Goal: Task Accomplishment & Management: Complete application form

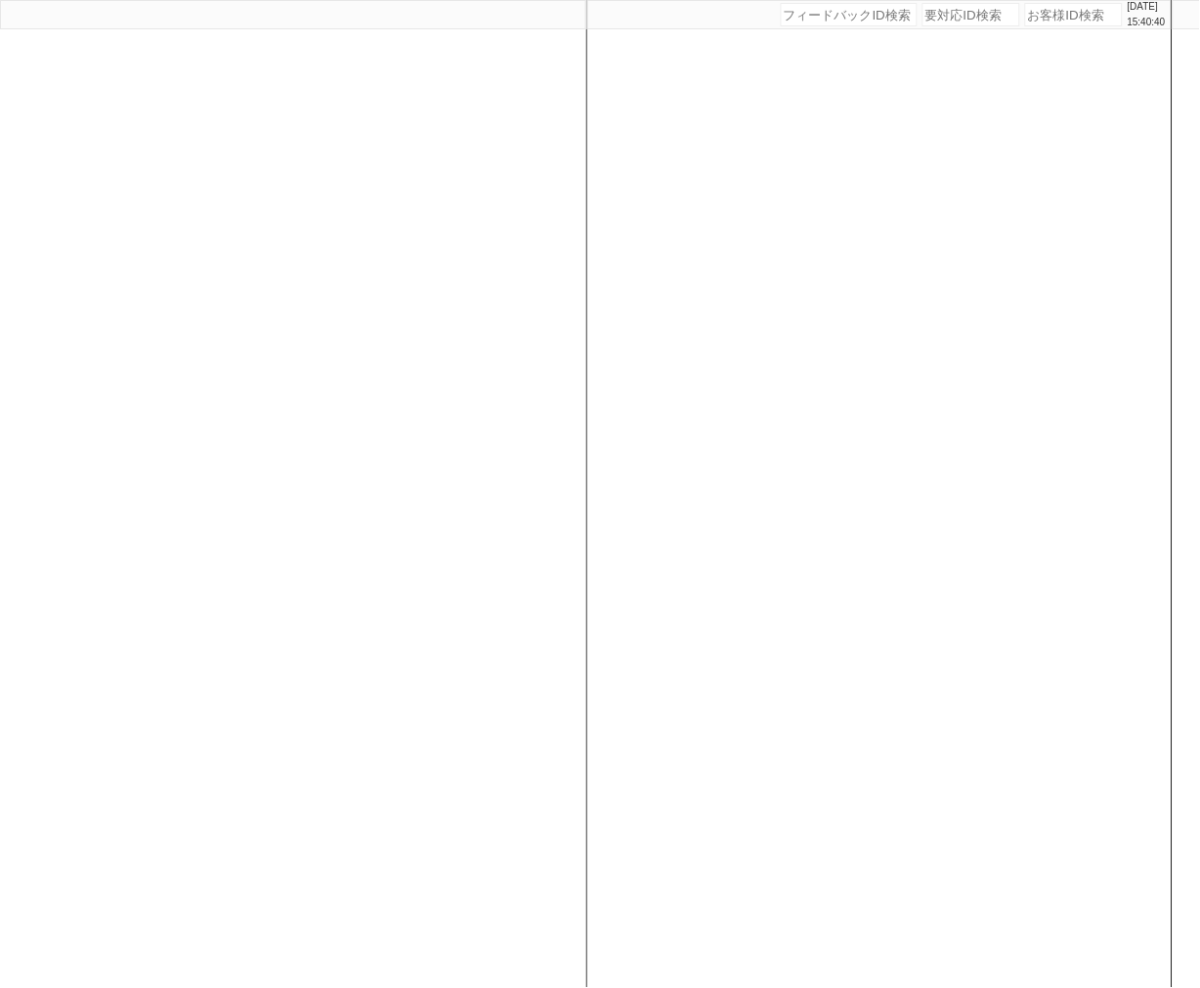
click at [1029, 22] on input "number" at bounding box center [1074, 14] width 98 height 23
paste input "615329"
type input "615329"
select select "400"
select select
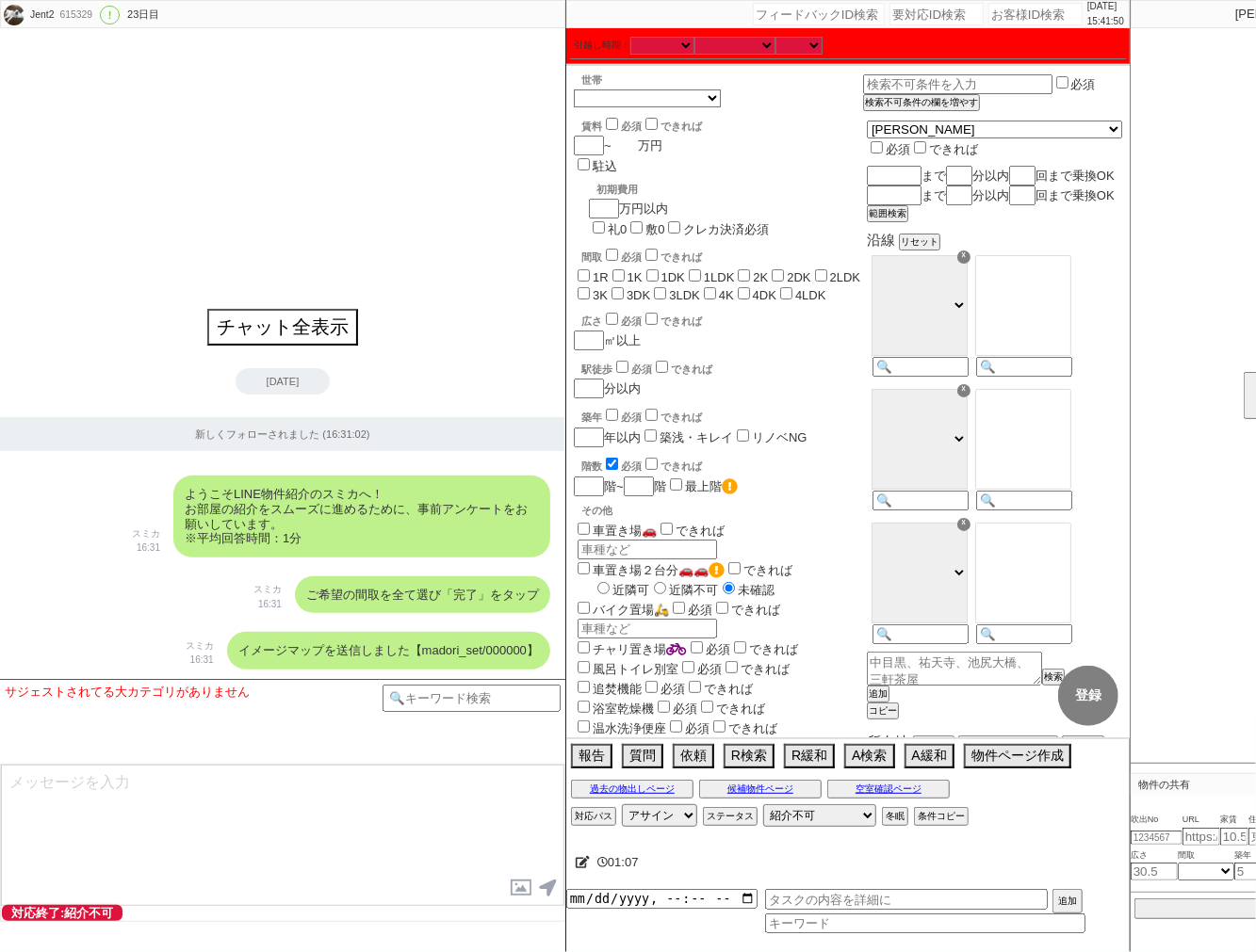
click at [625, 147] on input "number" at bounding box center [624, 145] width 26 height 16
type input "9"
checkbox input "false"
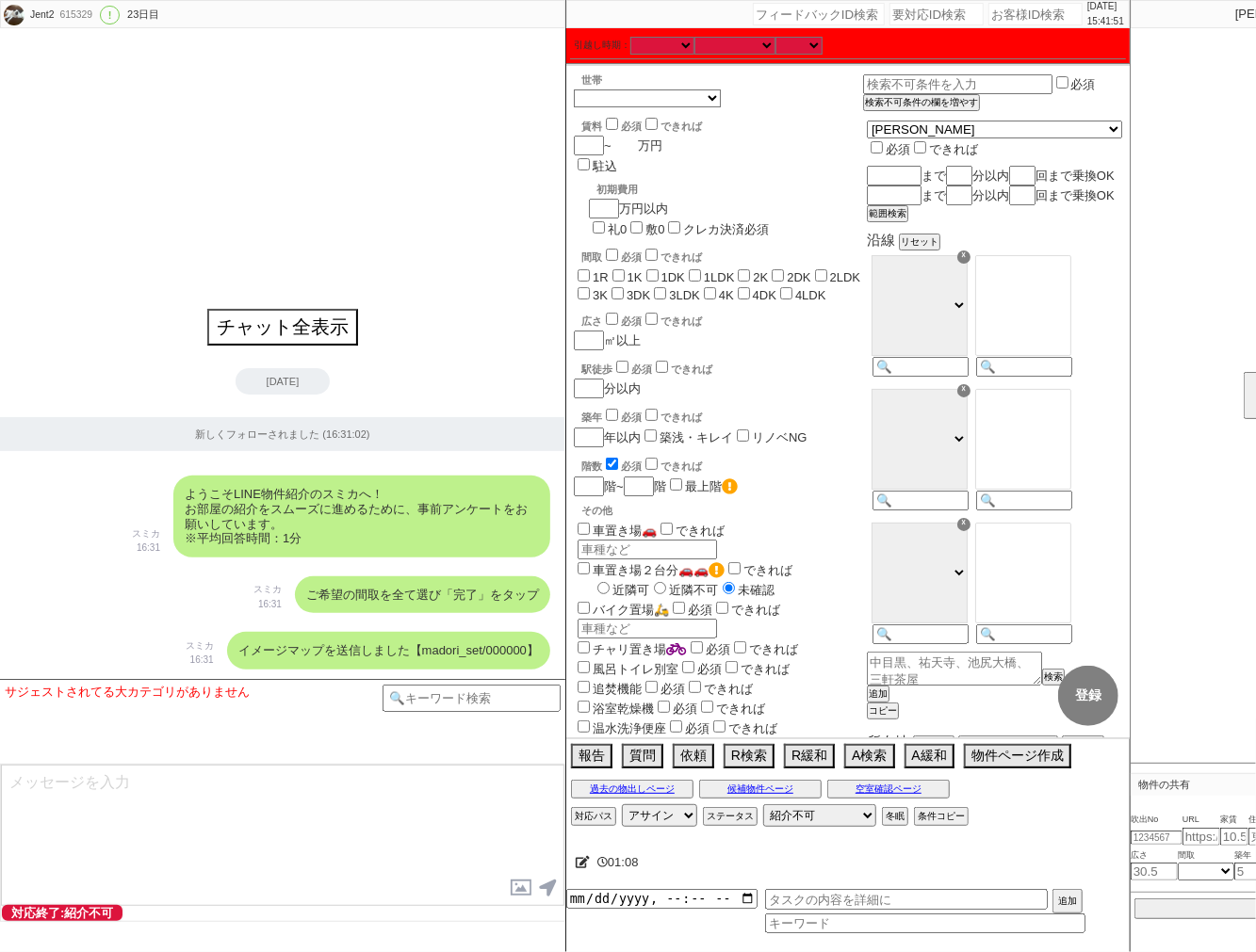
checkbox input "false"
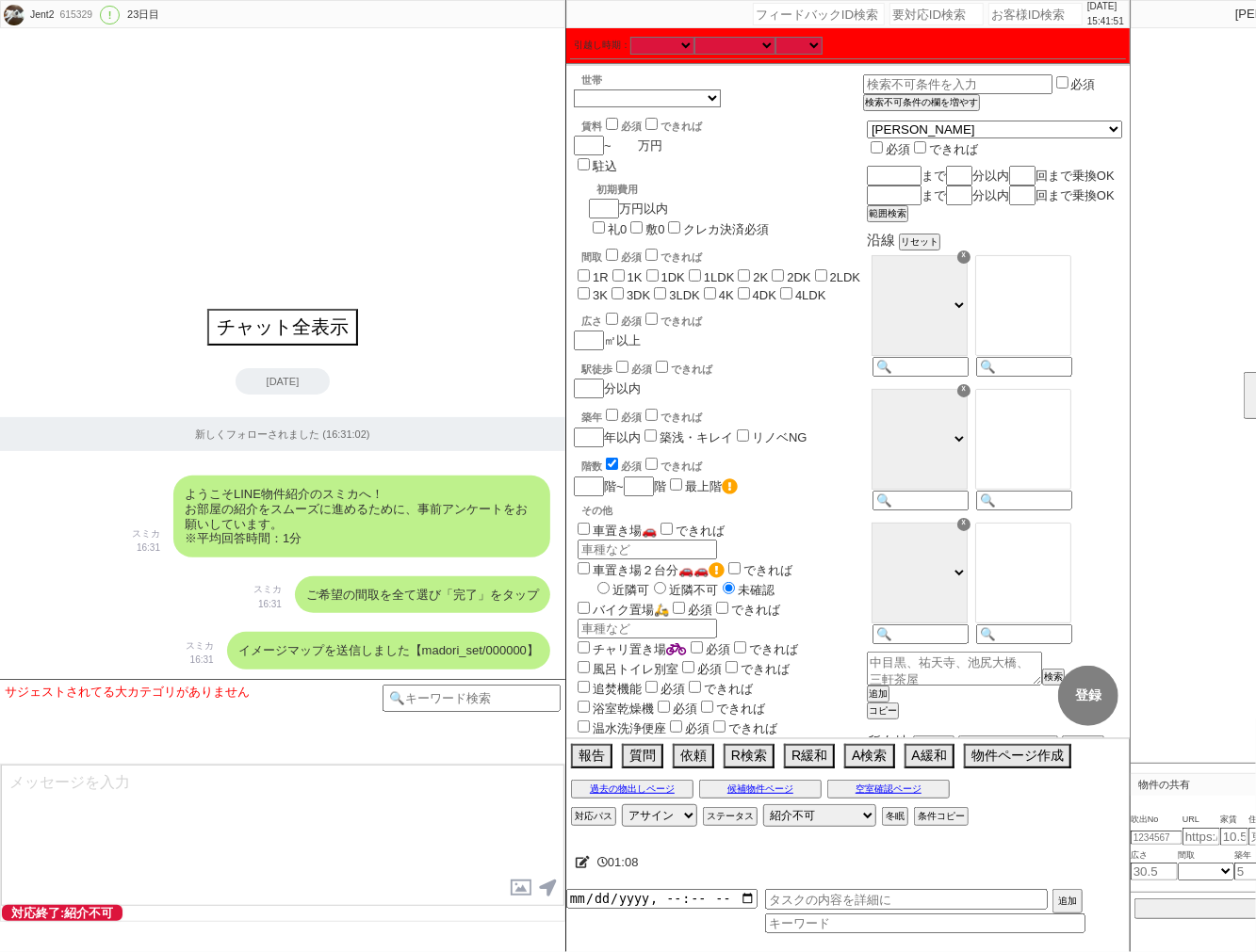
checkbox input "false"
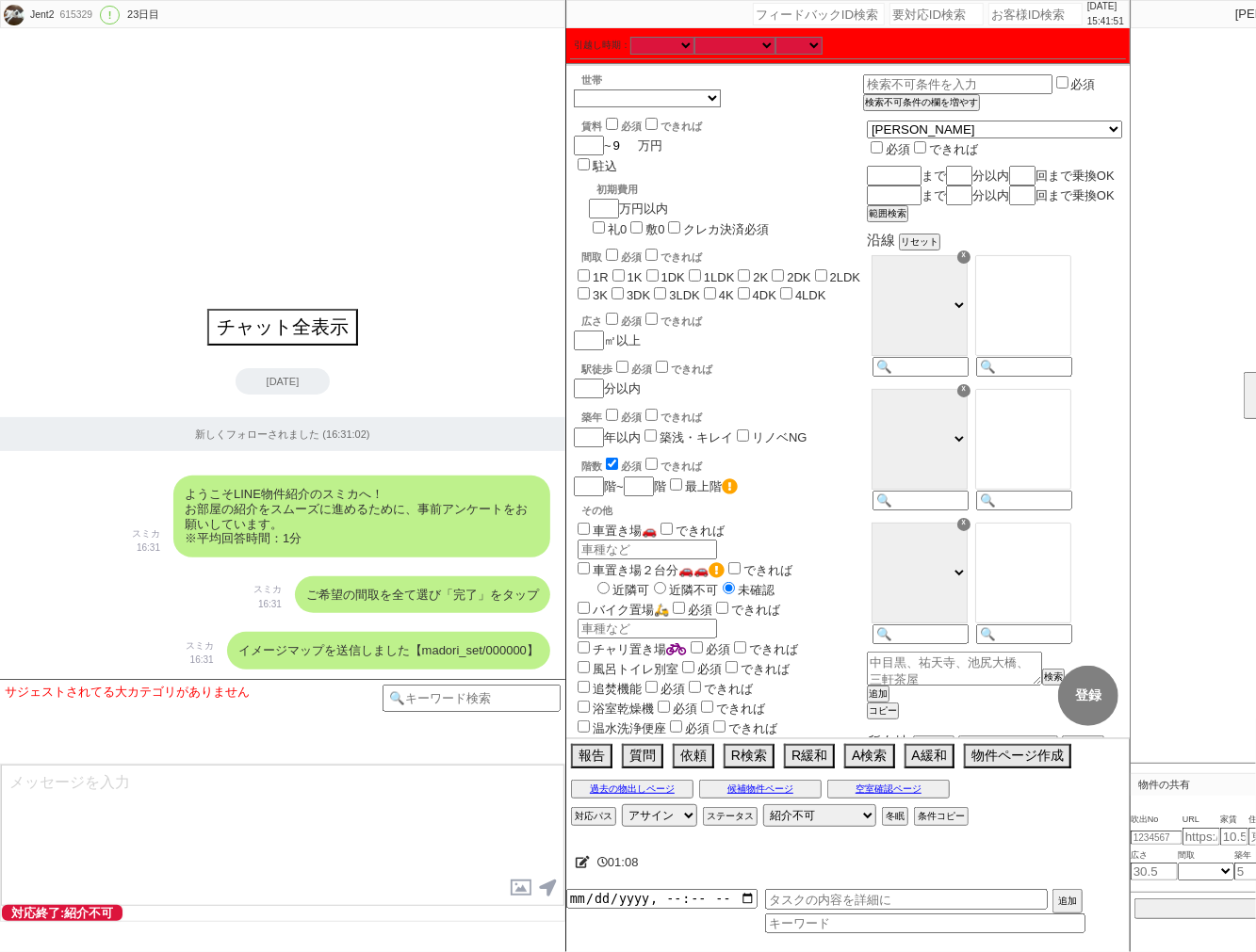
type input "99"
checkbox input "false"
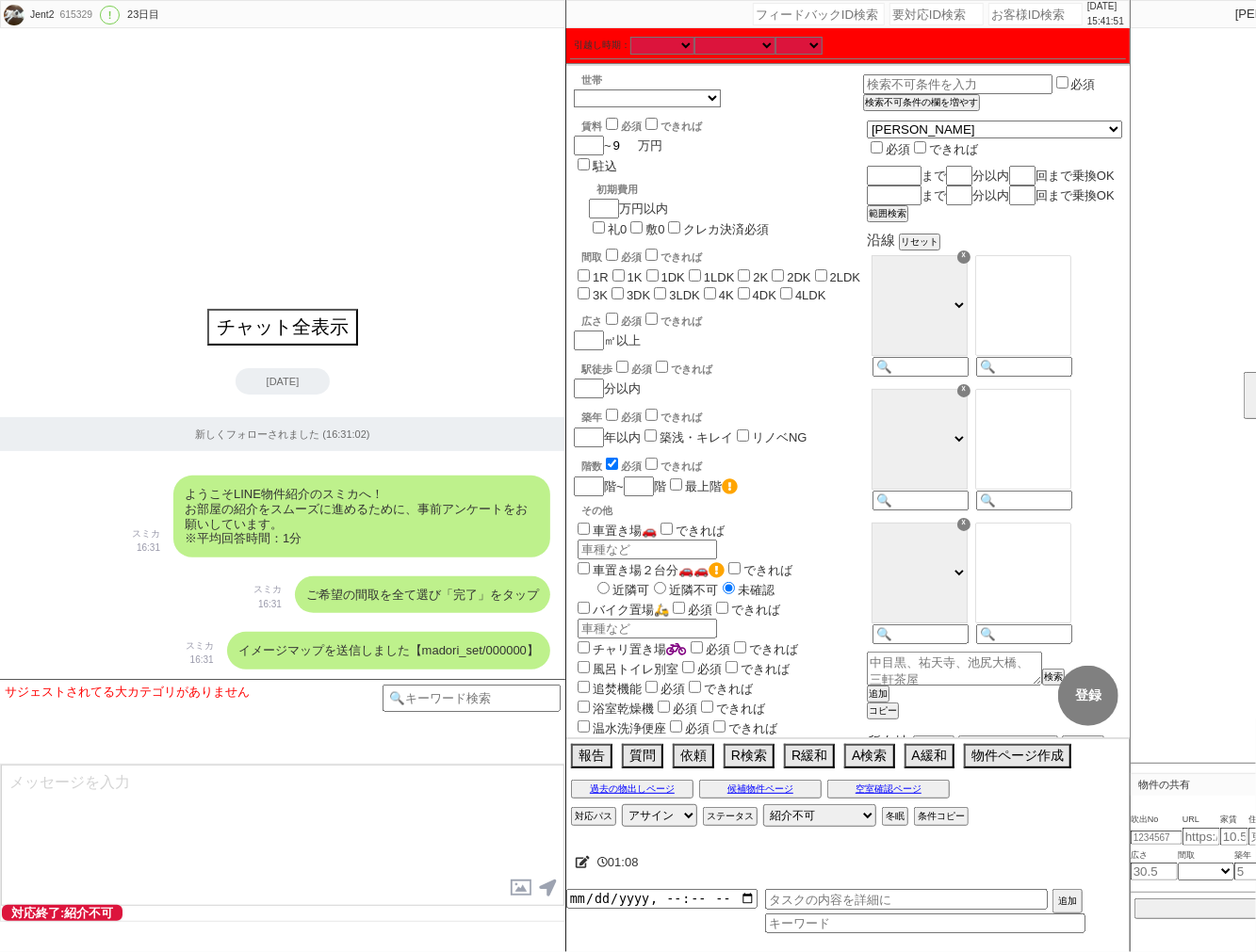
checkbox input "false"
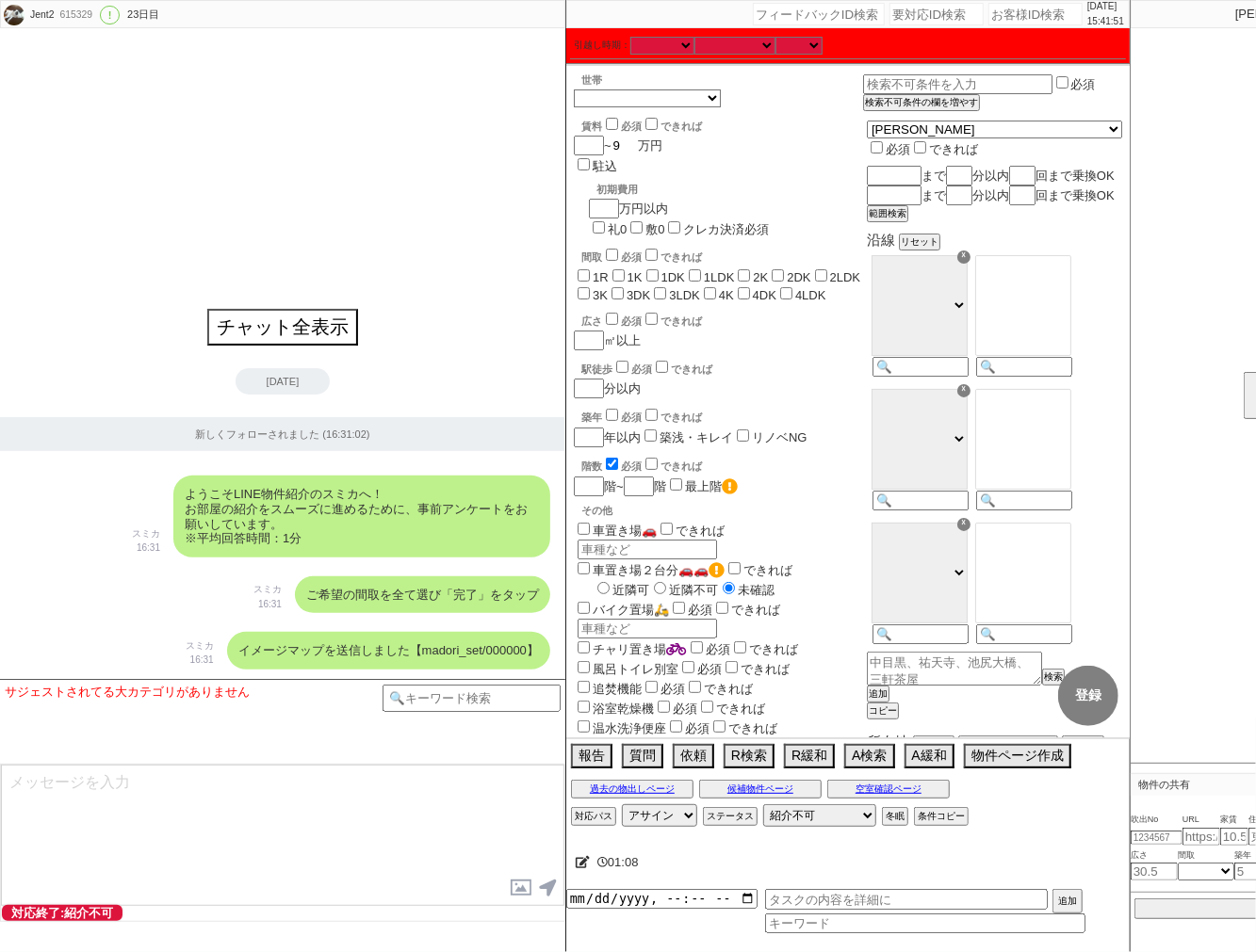
checkbox input "false"
type input "99"
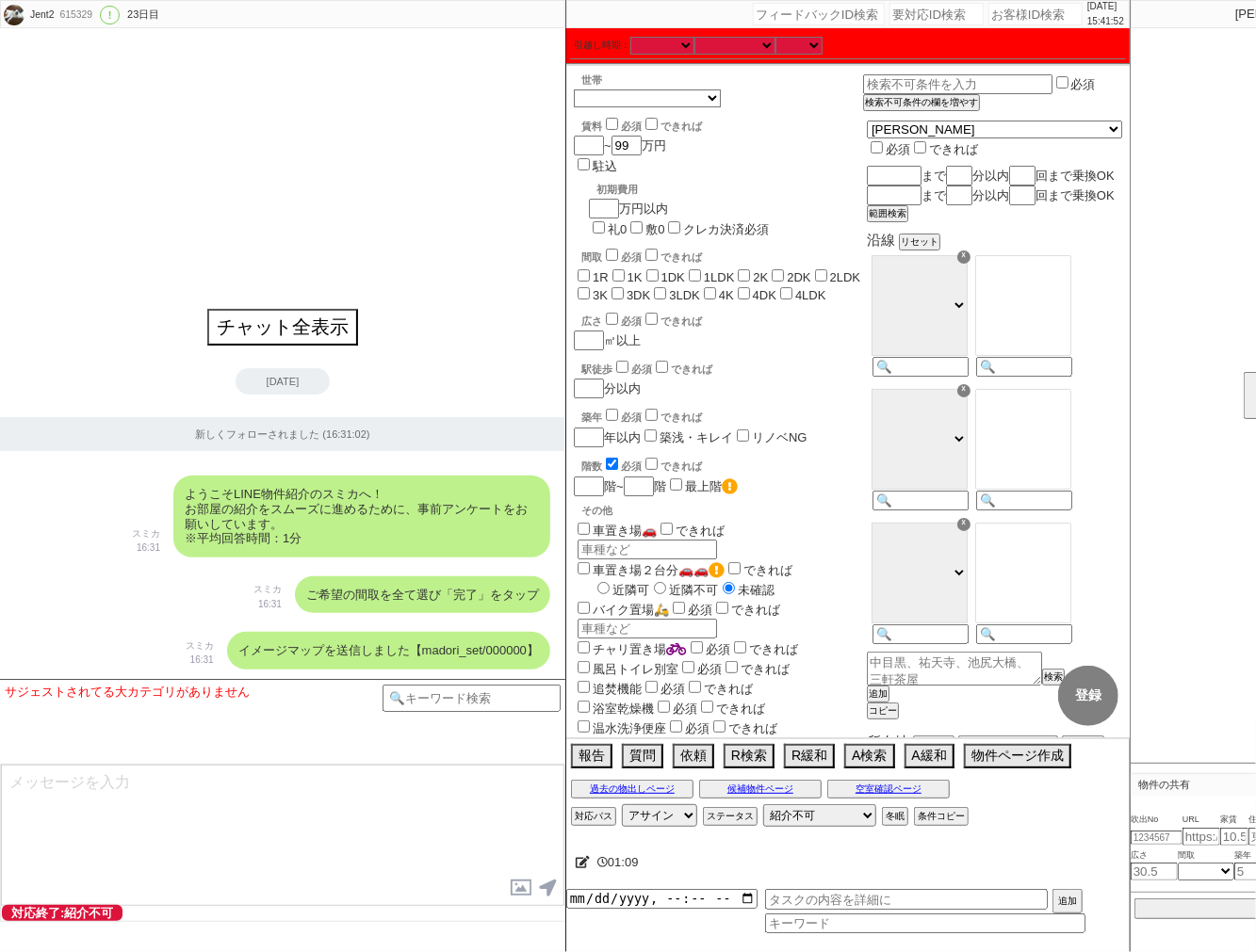
click at [582, 270] on input "1R" at bounding box center [583, 276] width 13 height 13
checkbox input "true"
checkbox input "false"
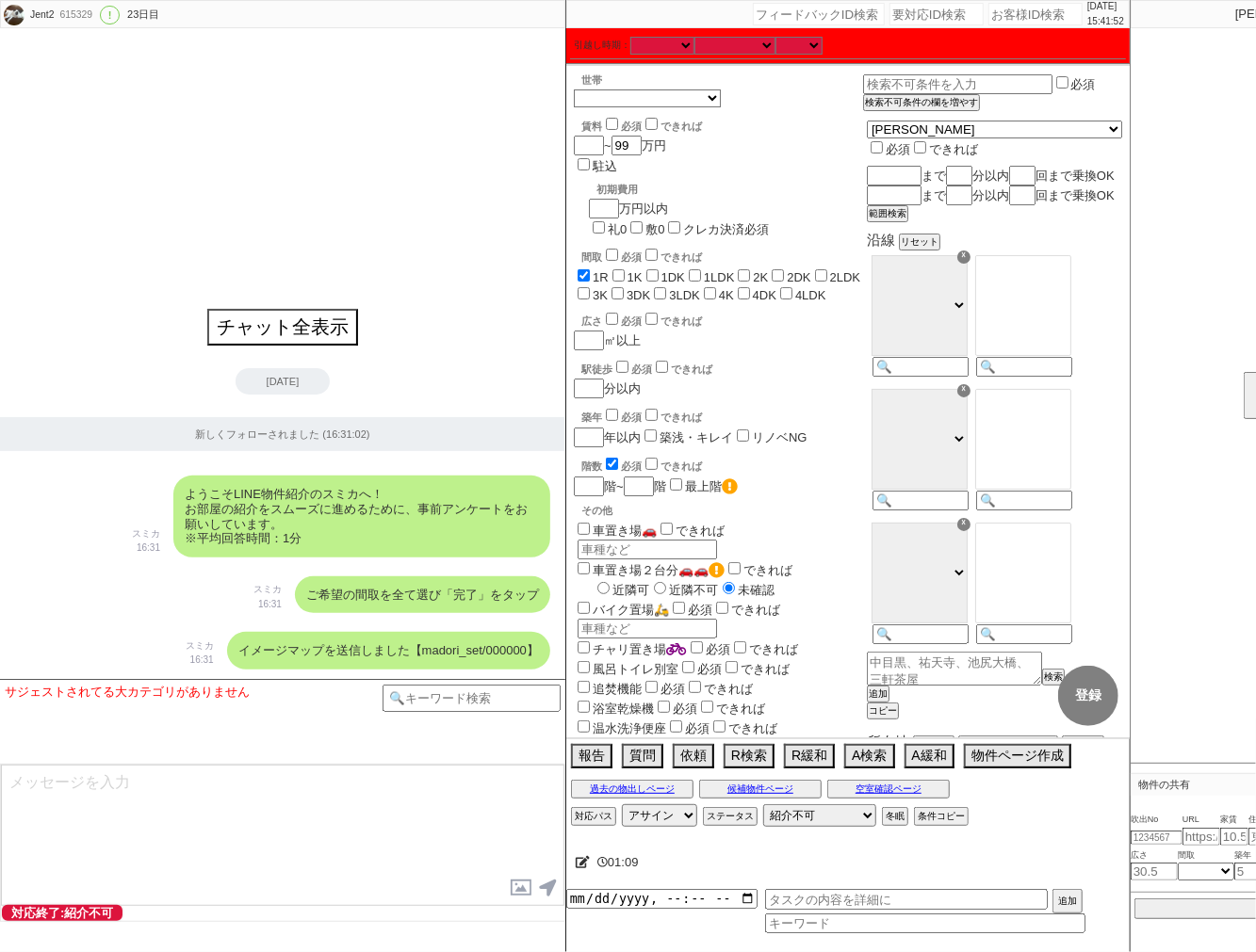
checkbox input "false"
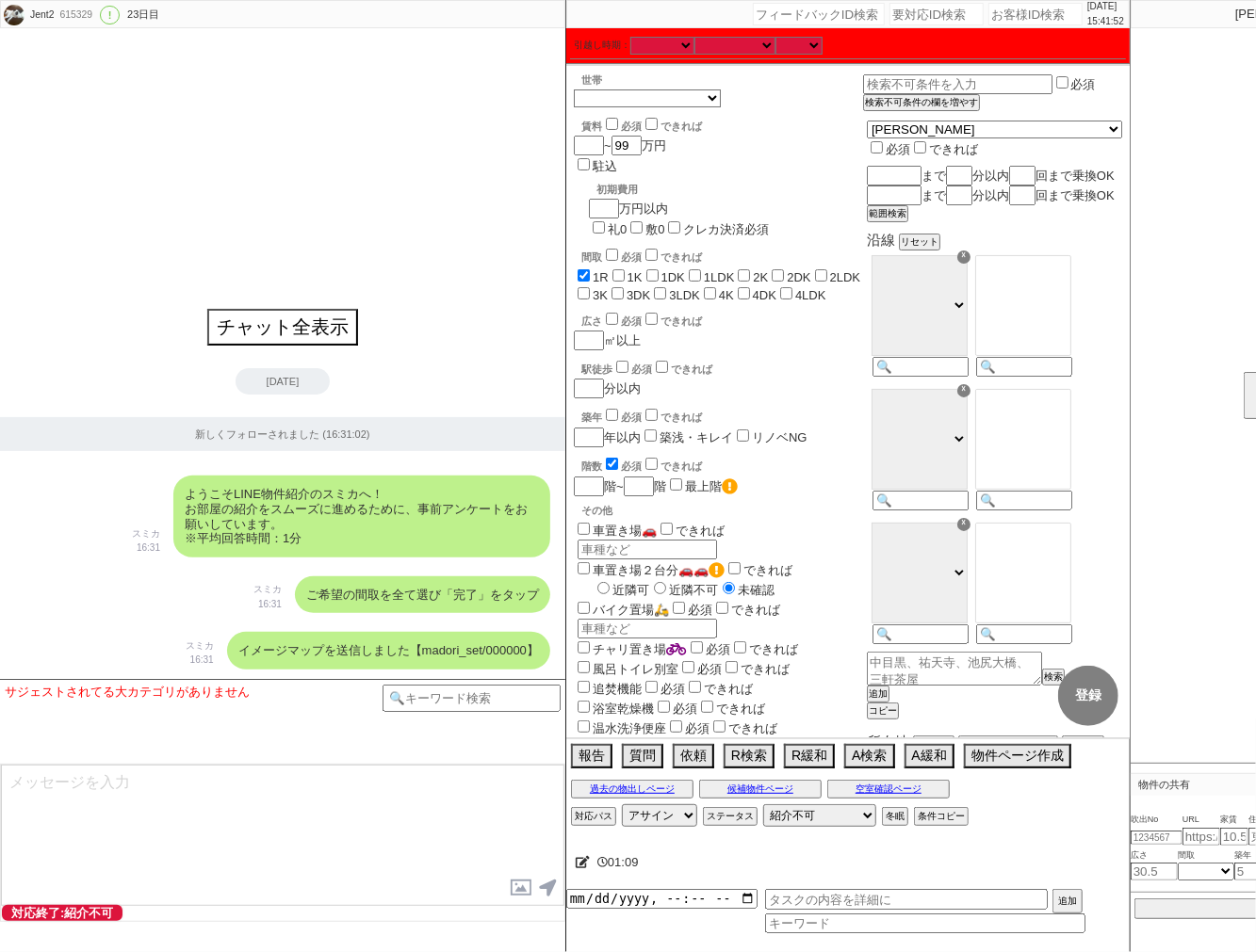
checkbox input "false"
click at [627, 288] on label "3DK" at bounding box center [638, 295] width 23 height 14
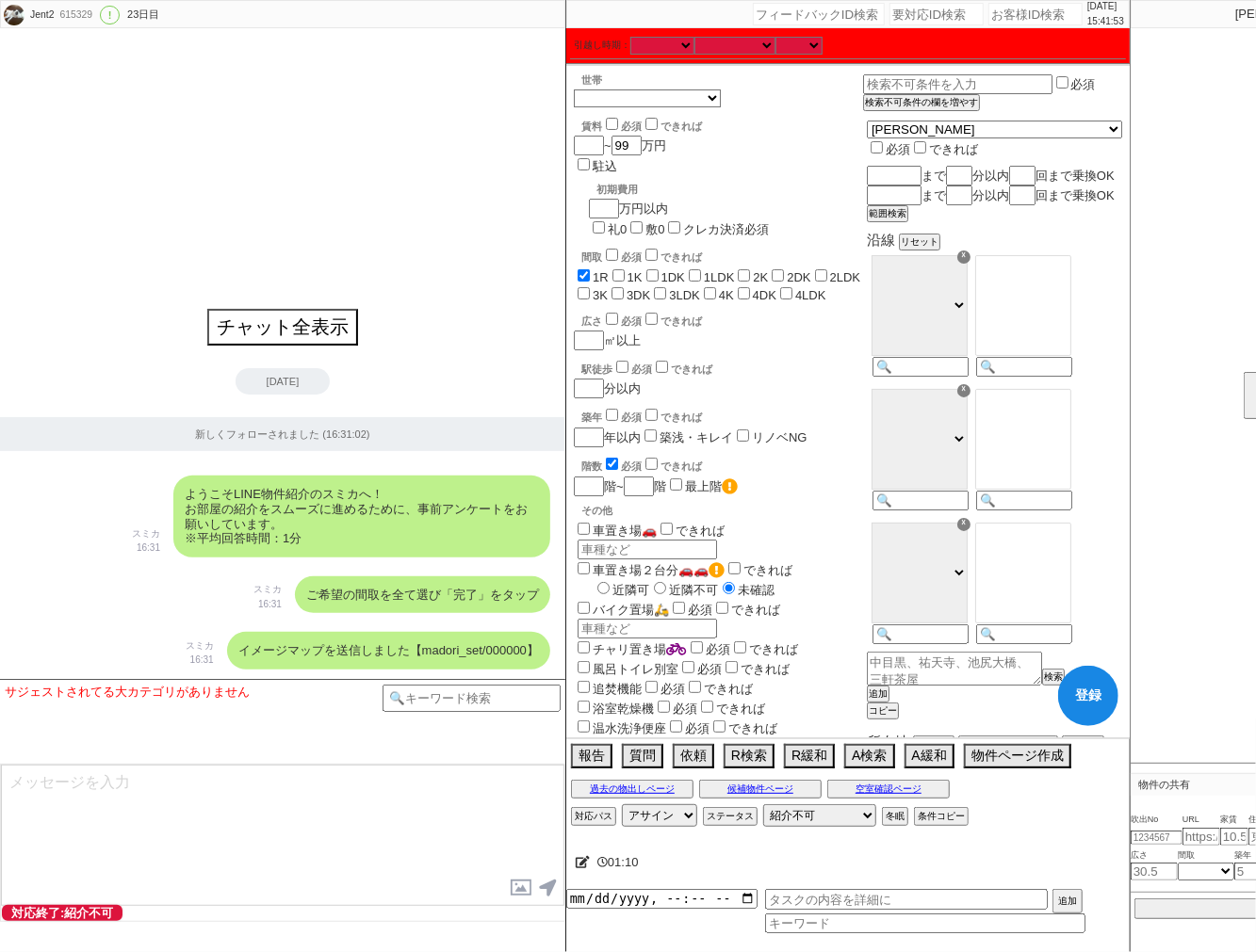
click at [611, 287] on input "3DK" at bounding box center [617, 293] width 13 height 13
checkbox input "true"
checkbox input "false"
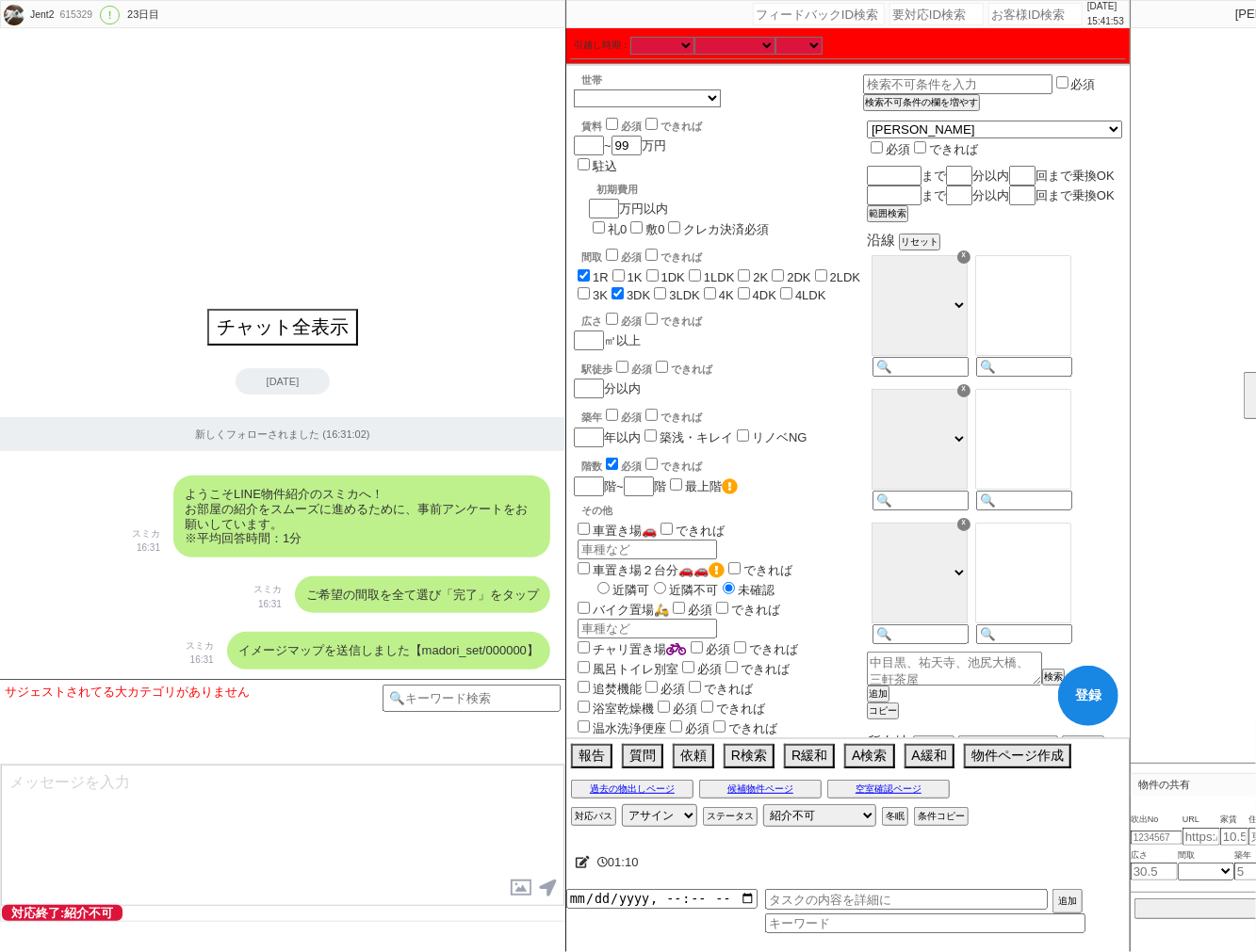
checkbox input "false"
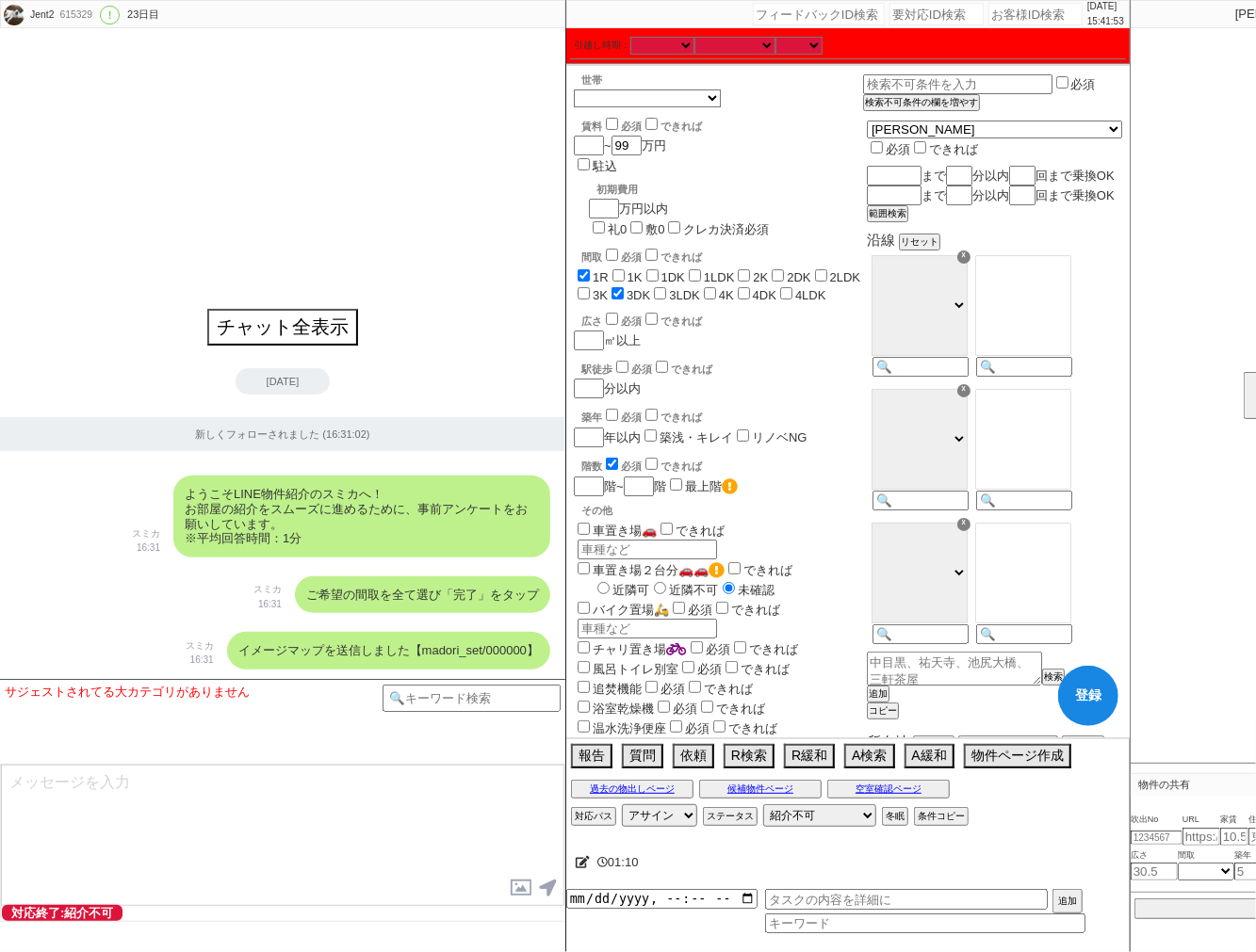
checkbox input "true"
checkbox input "false"
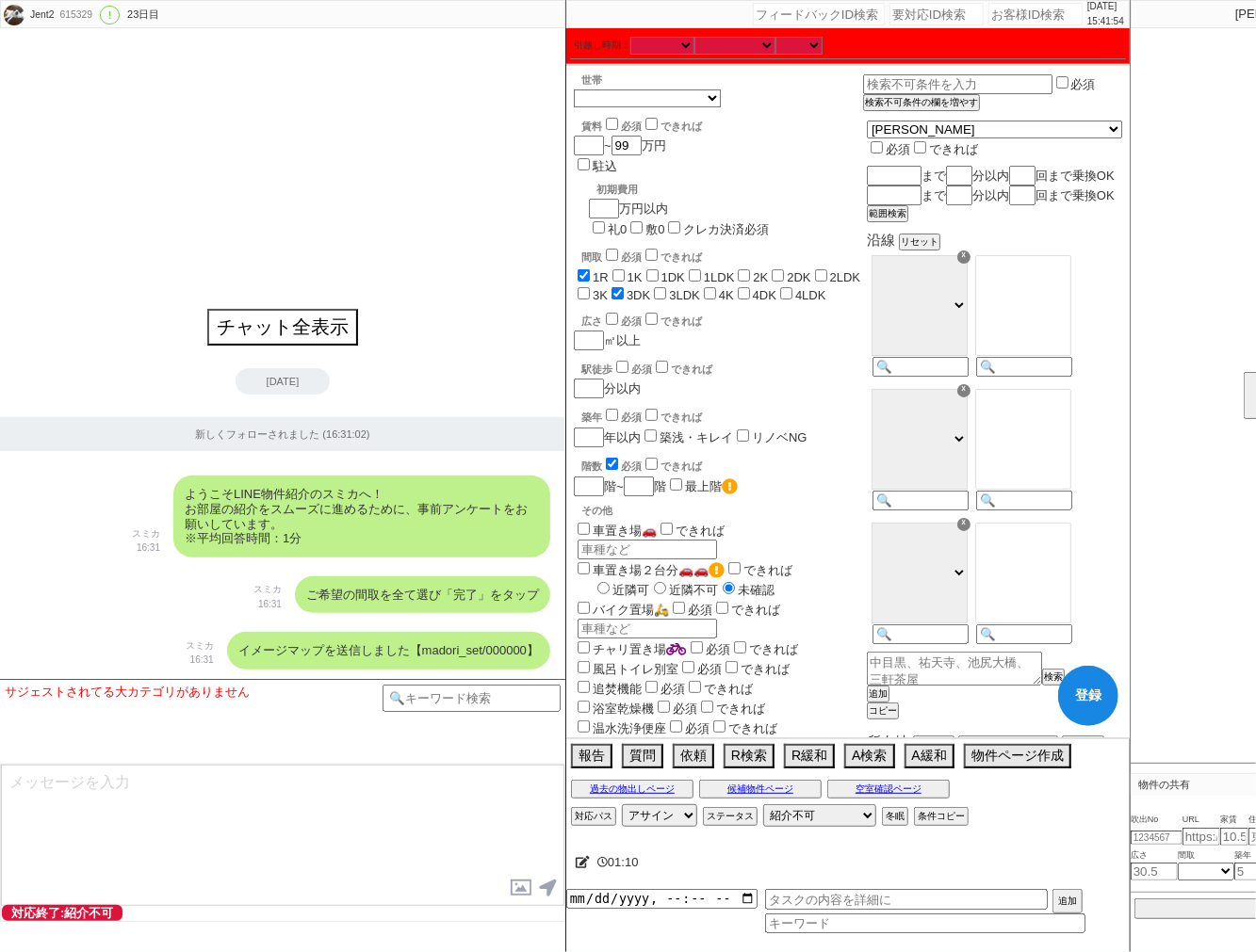
click at [669, 288] on label "3LDK" at bounding box center [684, 295] width 31 height 14
click at [654, 287] on input "3LDK" at bounding box center [659, 293] width 13 height 13
checkbox input "true"
checkbox input "false"
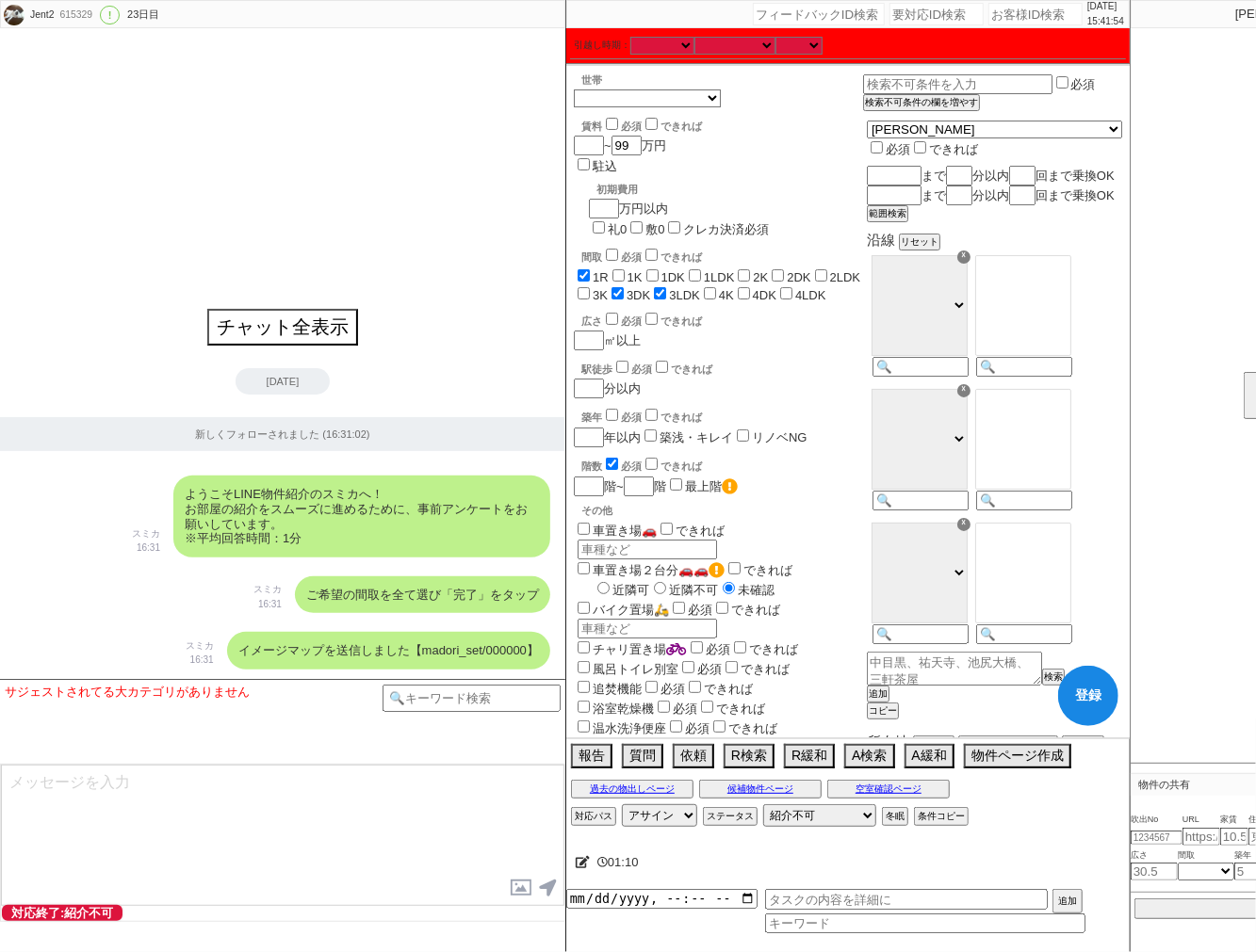
checkbox input "false"
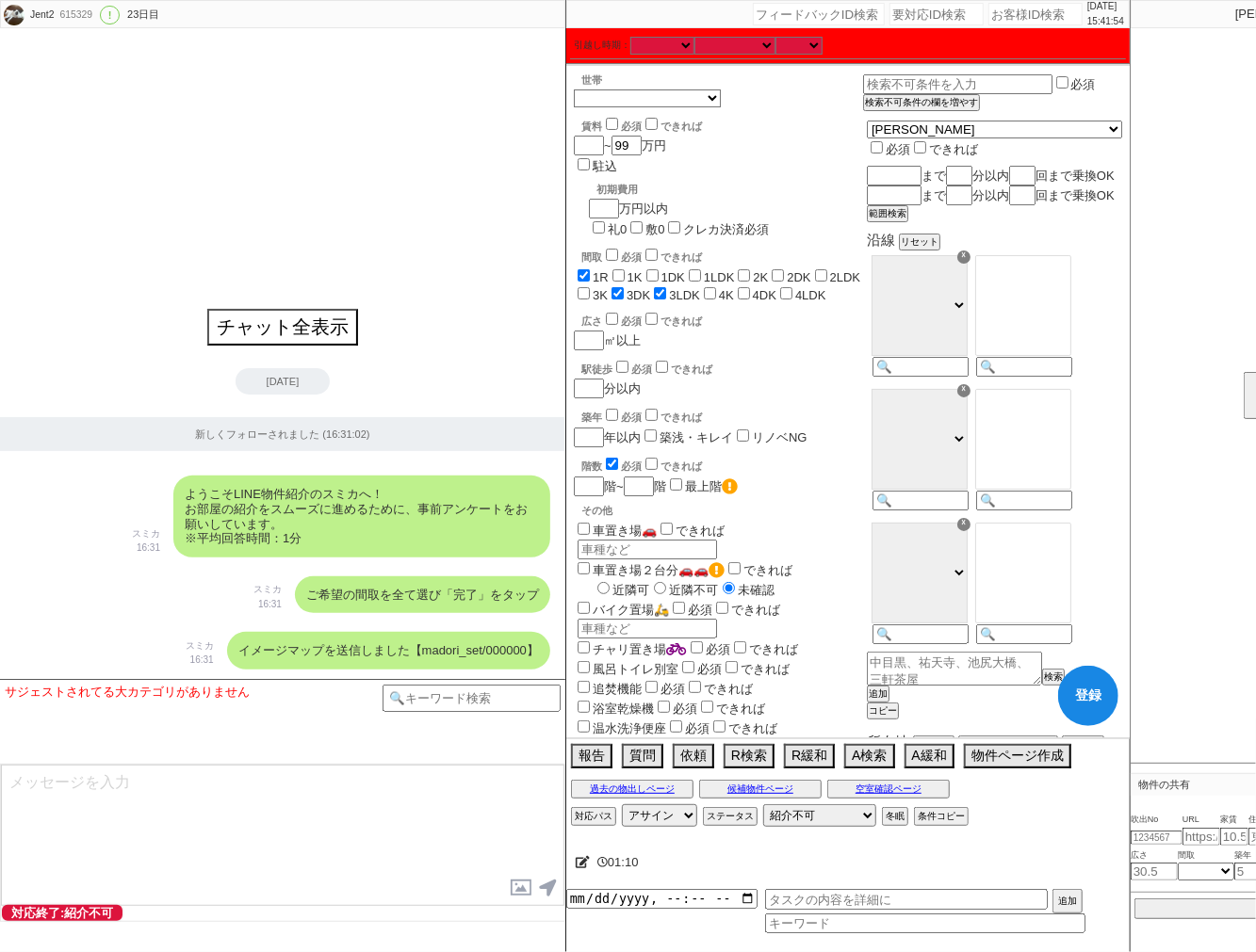
checkbox input "false"
checkbox input "true"
checkbox input "false"
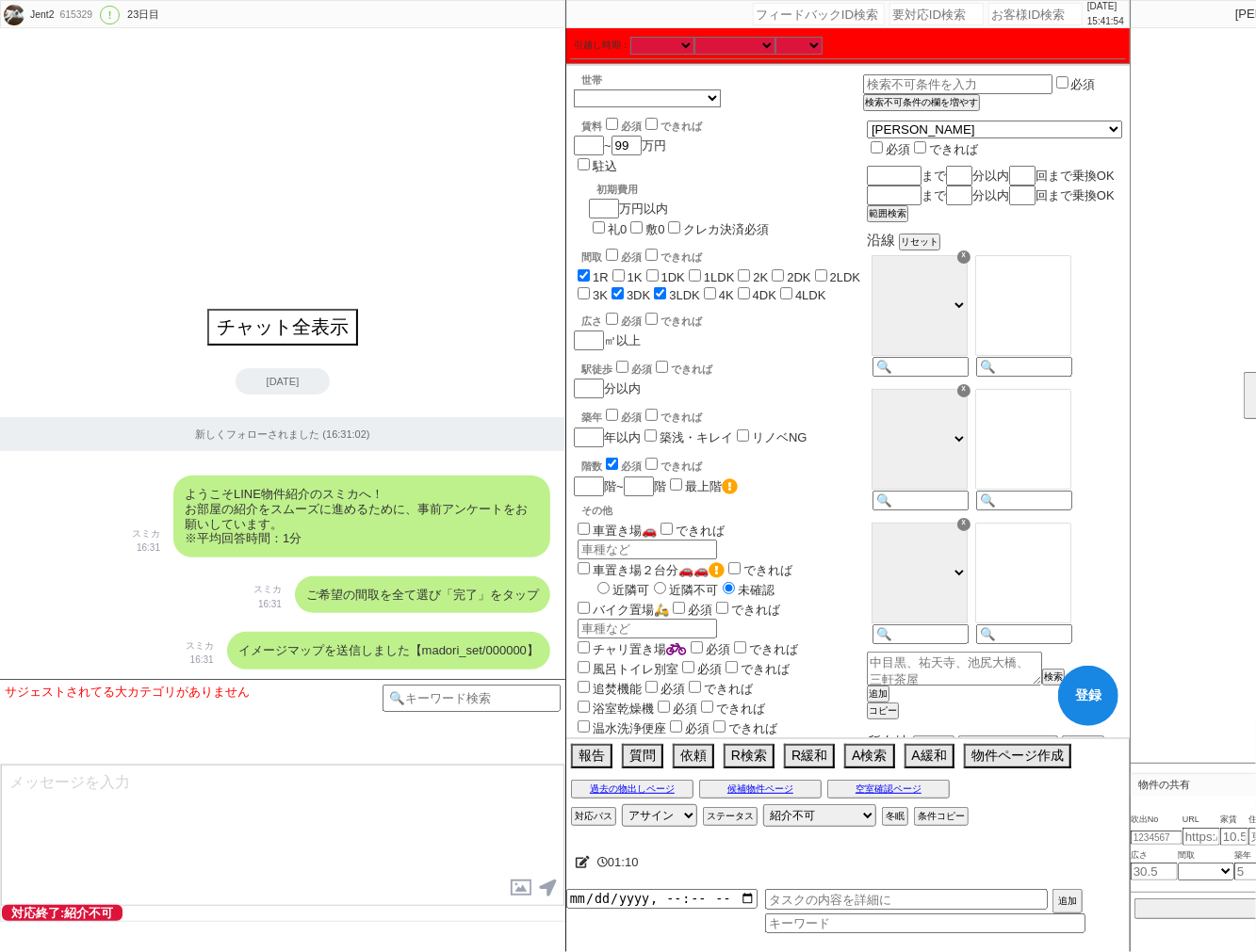
checkbox input "false"
click at [700, 288] on span "4K" at bounding box center [716, 295] width 34 height 14
click at [753, 288] on label "4DK" at bounding box center [764, 295] width 23 height 14
click at [737, 287] on input "4DK" at bounding box center [743, 293] width 13 height 13
checkbox input "true"
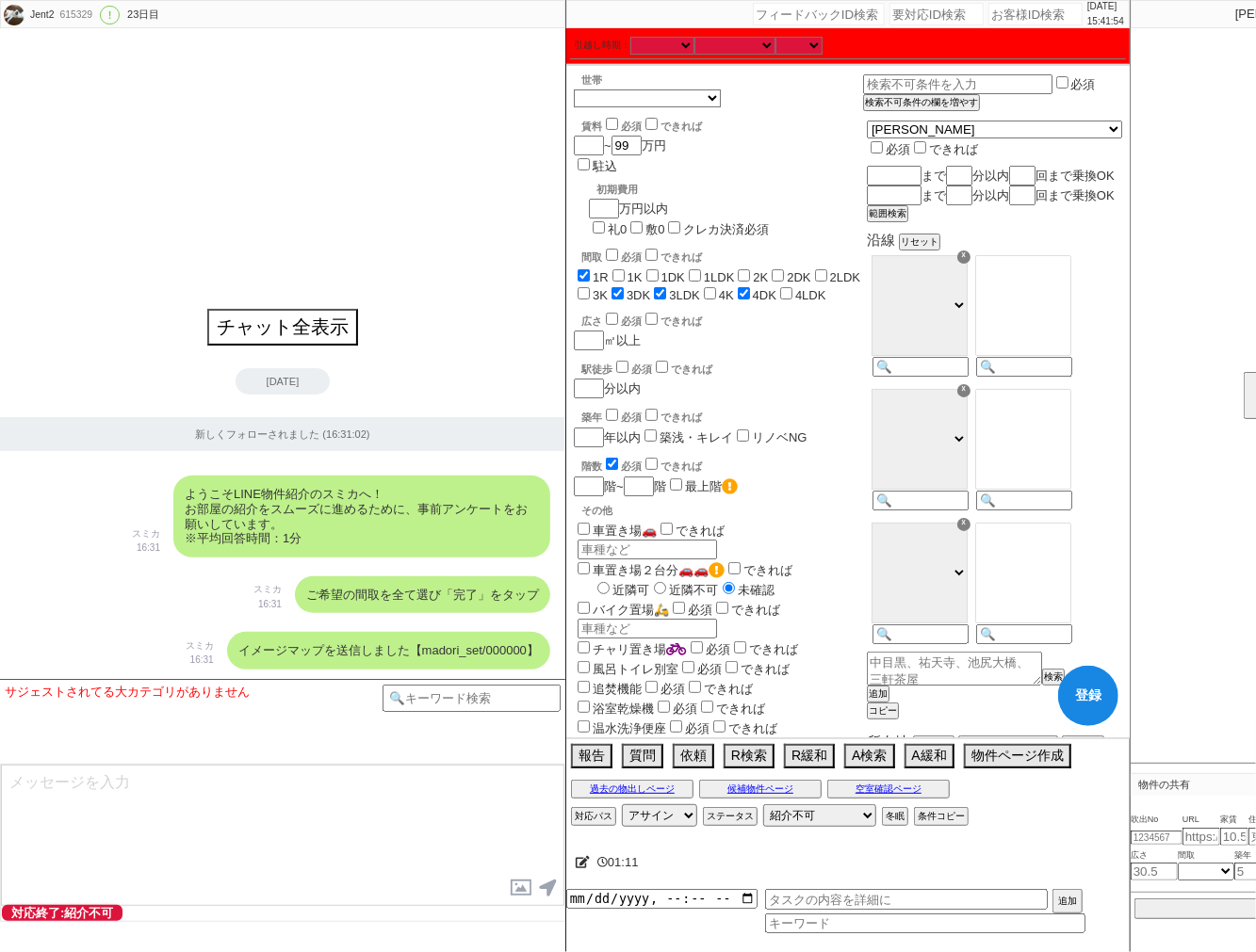
checkbox input "true"
checkbox input "false"
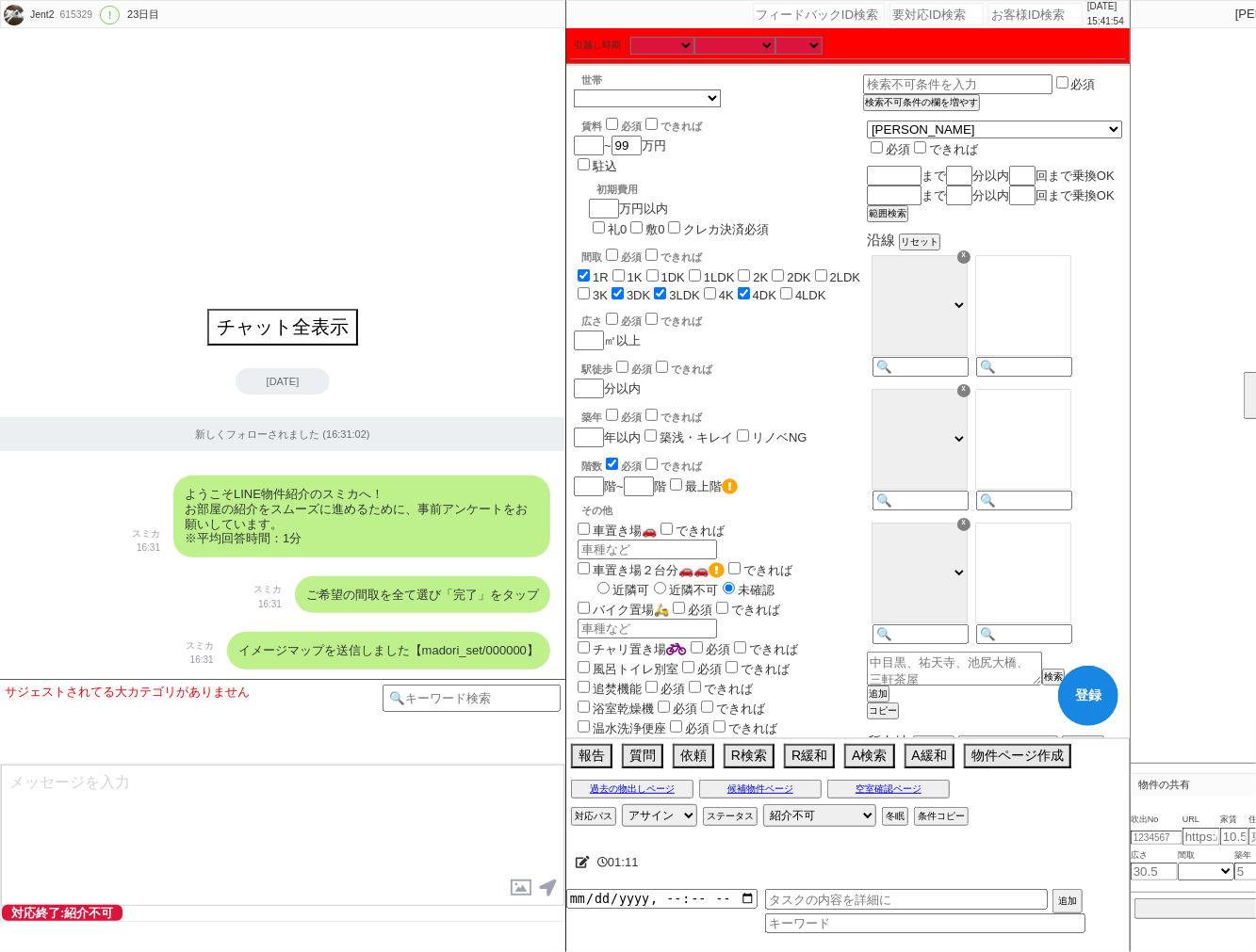
checkbox input "false"
checkbox input "true"
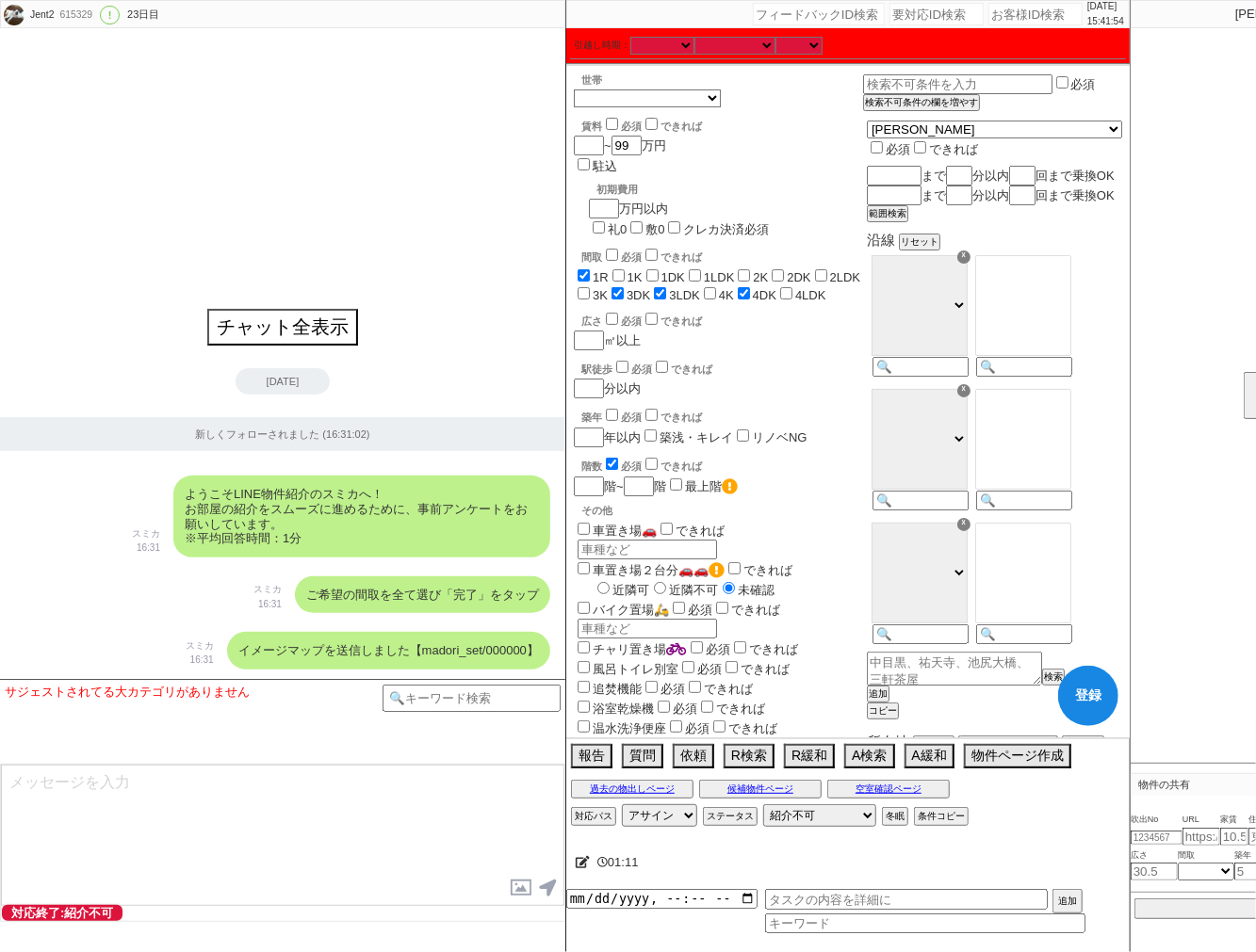
checkbox input "false"
checkbox input "true"
click at [700, 288] on span "4K" at bounding box center [716, 295] width 34 height 14
click at [780, 287] on input "4LDK" at bounding box center [786, 293] width 13 height 13
checkbox input "true"
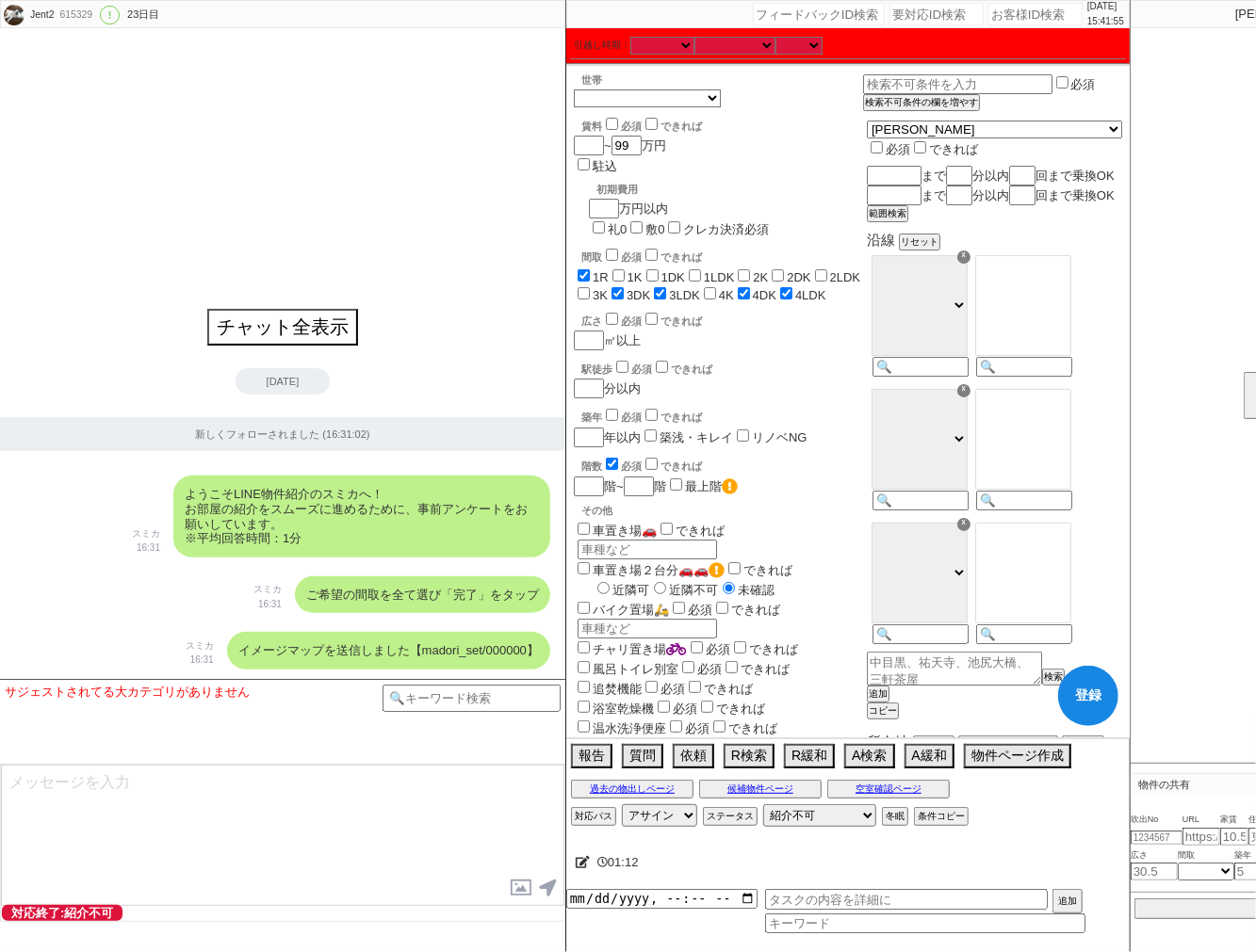
checkbox input "true"
checkbox input "false"
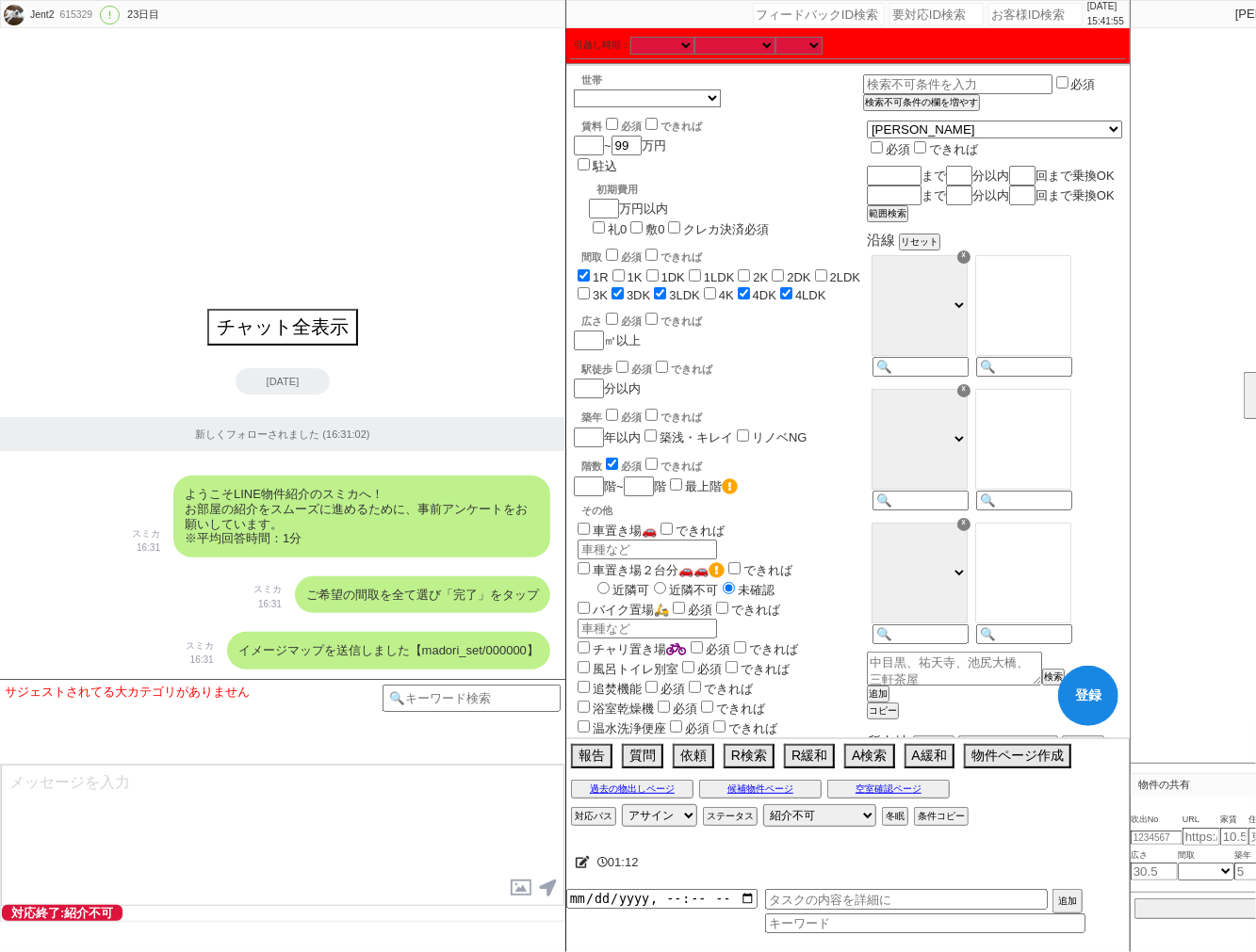
checkbox input "false"
checkbox input "true"
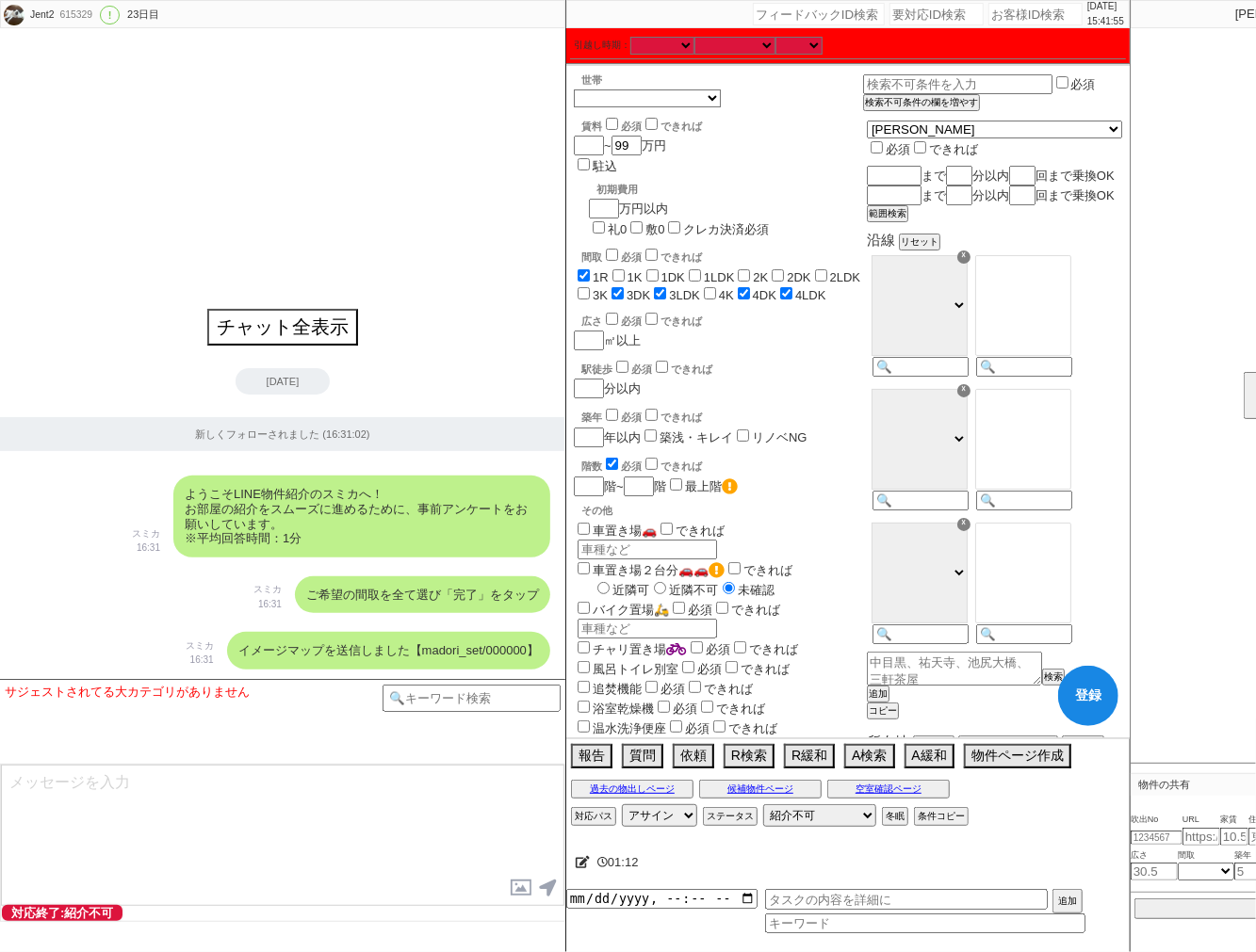
checkbox input "false"
checkbox input "true"
click at [704, 287] on input "4K" at bounding box center [709, 293] width 13 height 13
checkbox input "true"
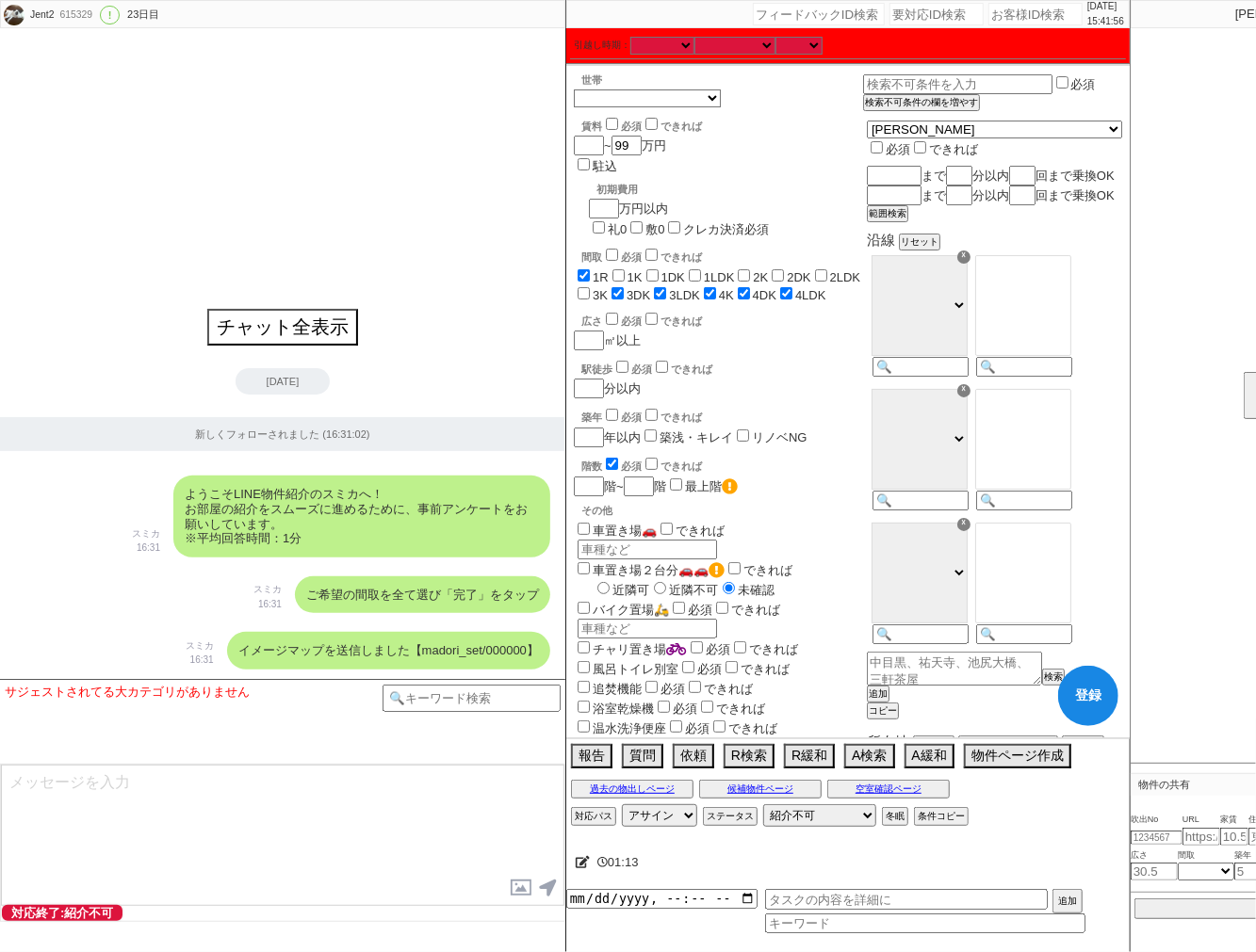
checkbox input "true"
checkbox input "false"
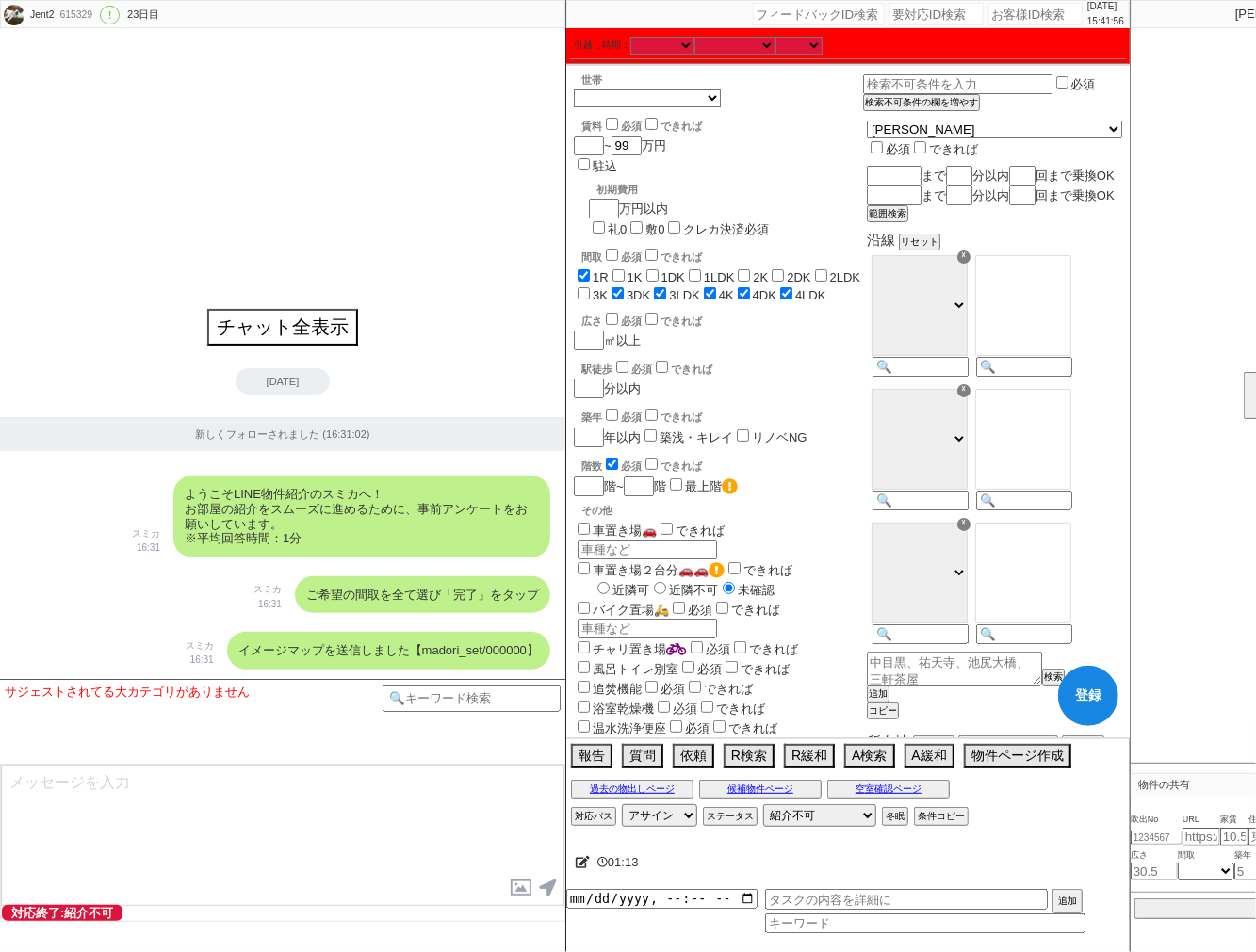
checkbox input "false"
checkbox input "true"
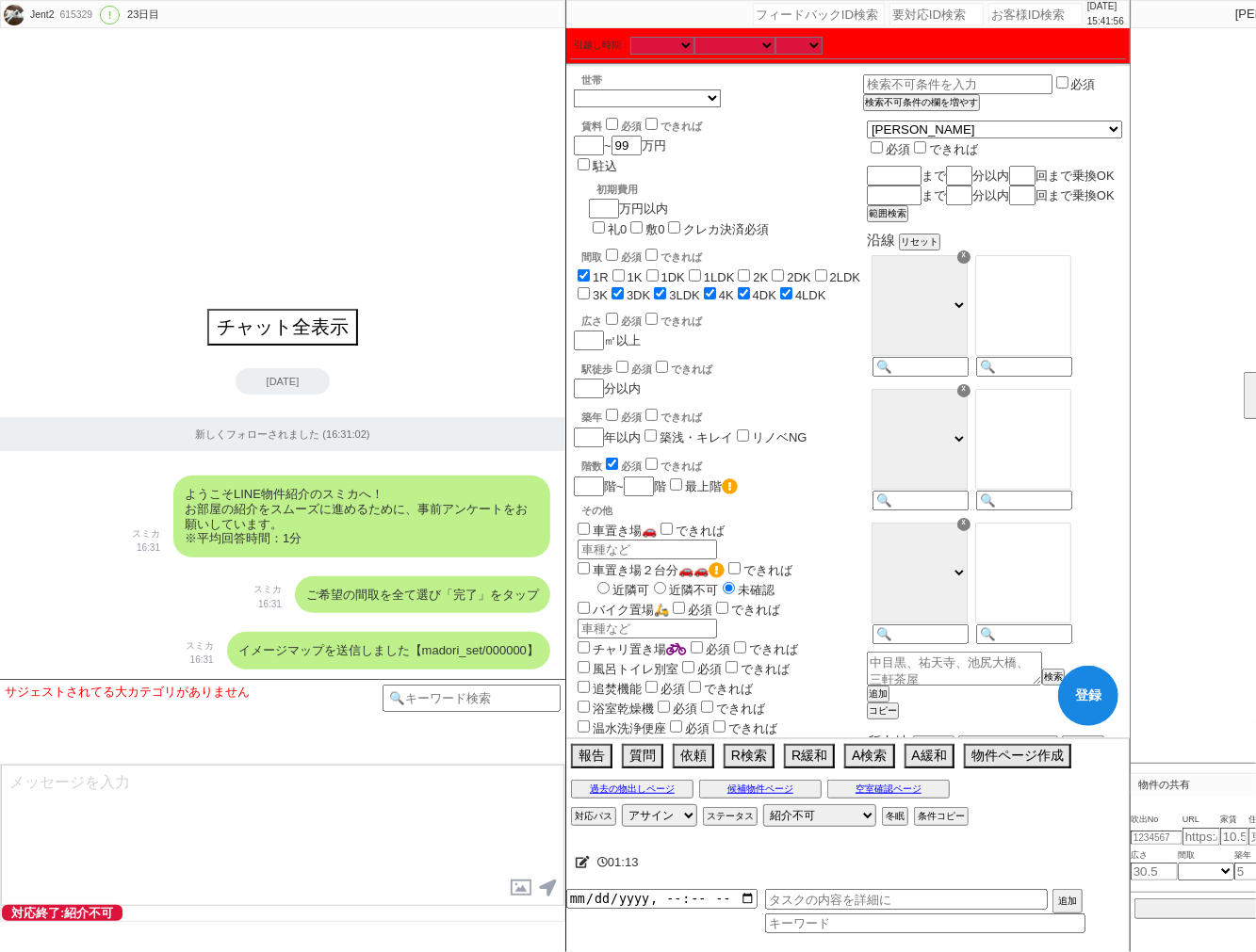
checkbox input "true"
click at [662, 270] on label "1DK" at bounding box center [673, 277] width 23 height 14
click at [658, 270] on input "1DK" at bounding box center [652, 276] width 13 height 13
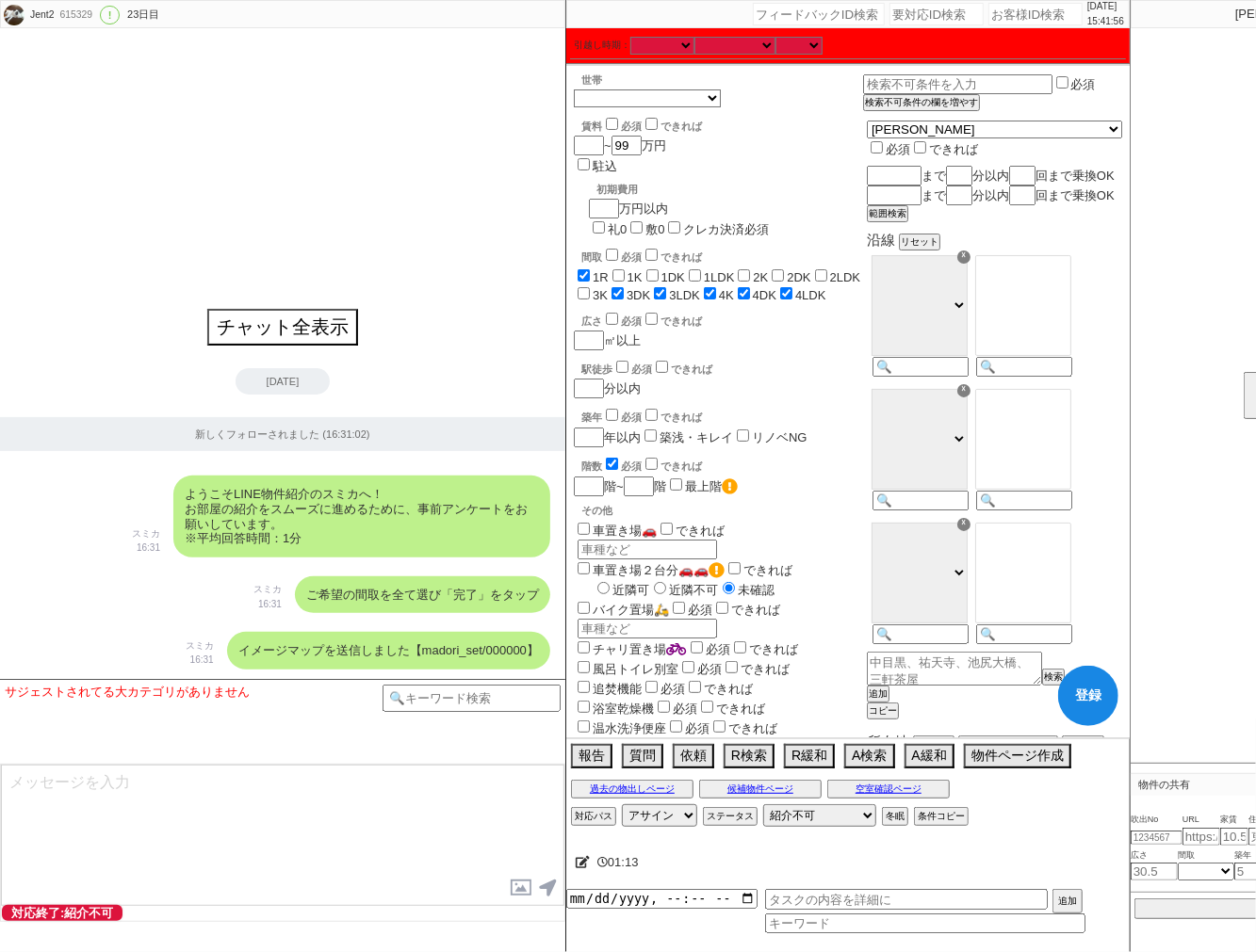
checkbox input "true"
checkbox input "false"
checkbox input "true"
checkbox input "false"
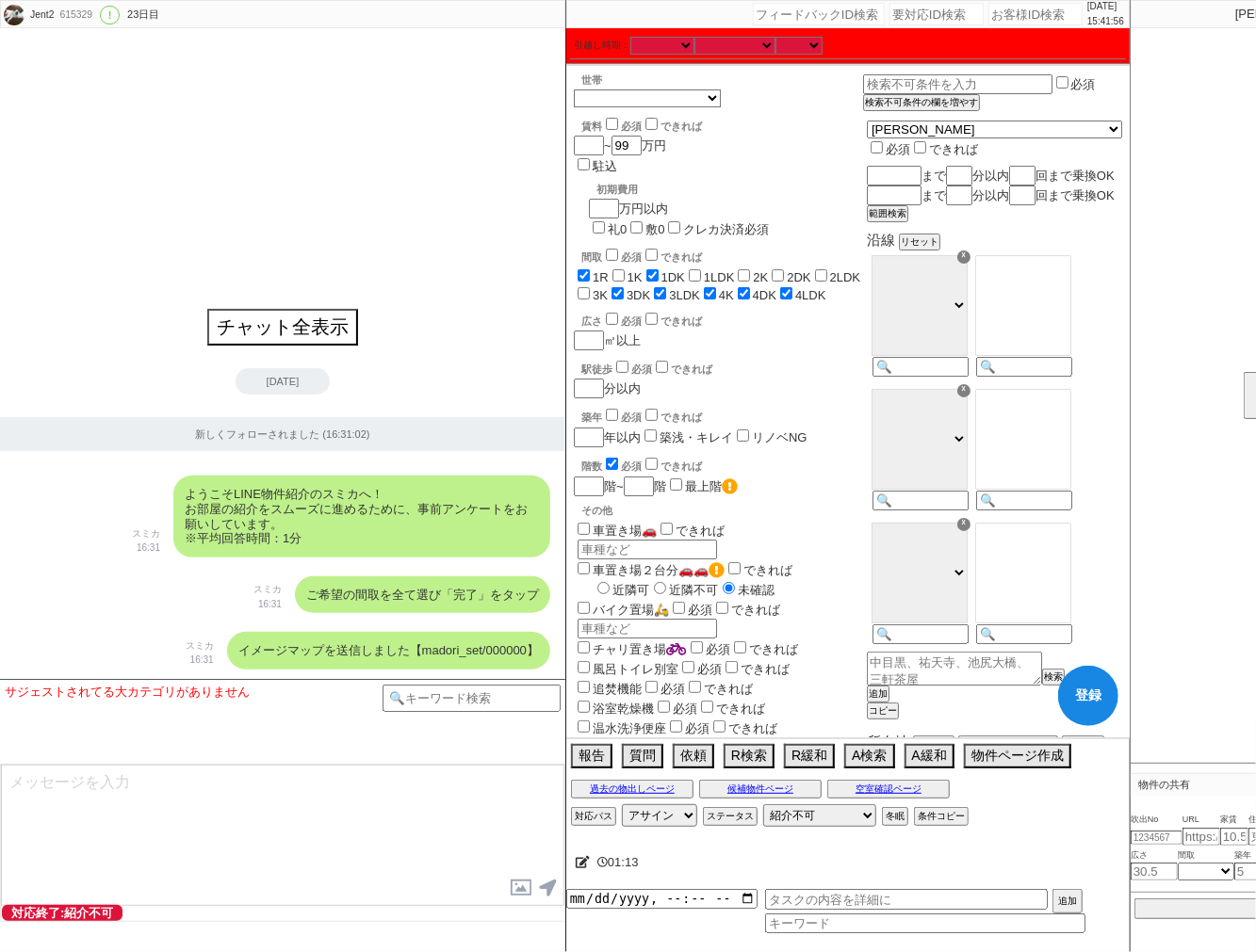
checkbox input "false"
checkbox input "true"
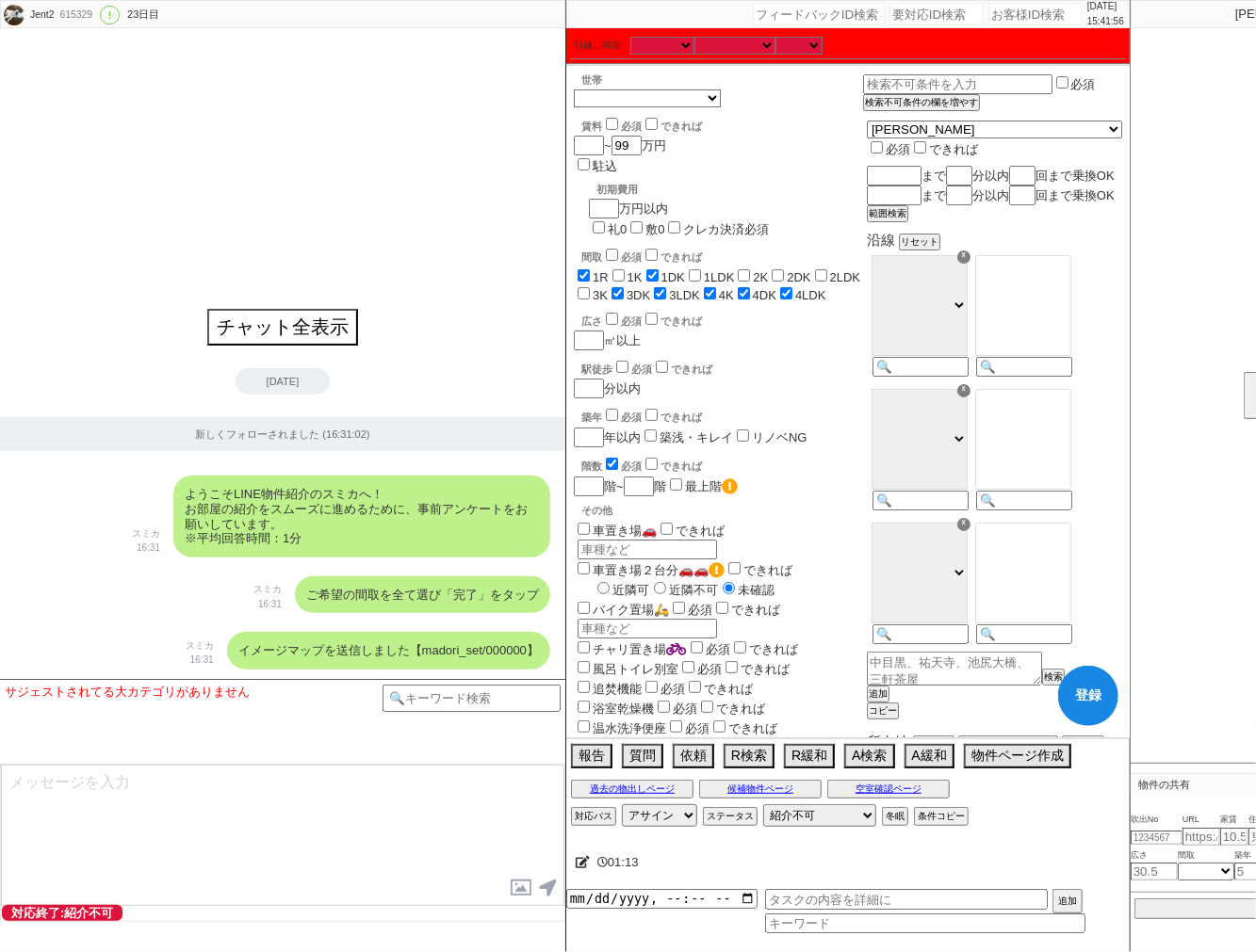
checkbox input "true"
click at [701, 270] on input "1LDK" at bounding box center [694, 276] width 13 height 13
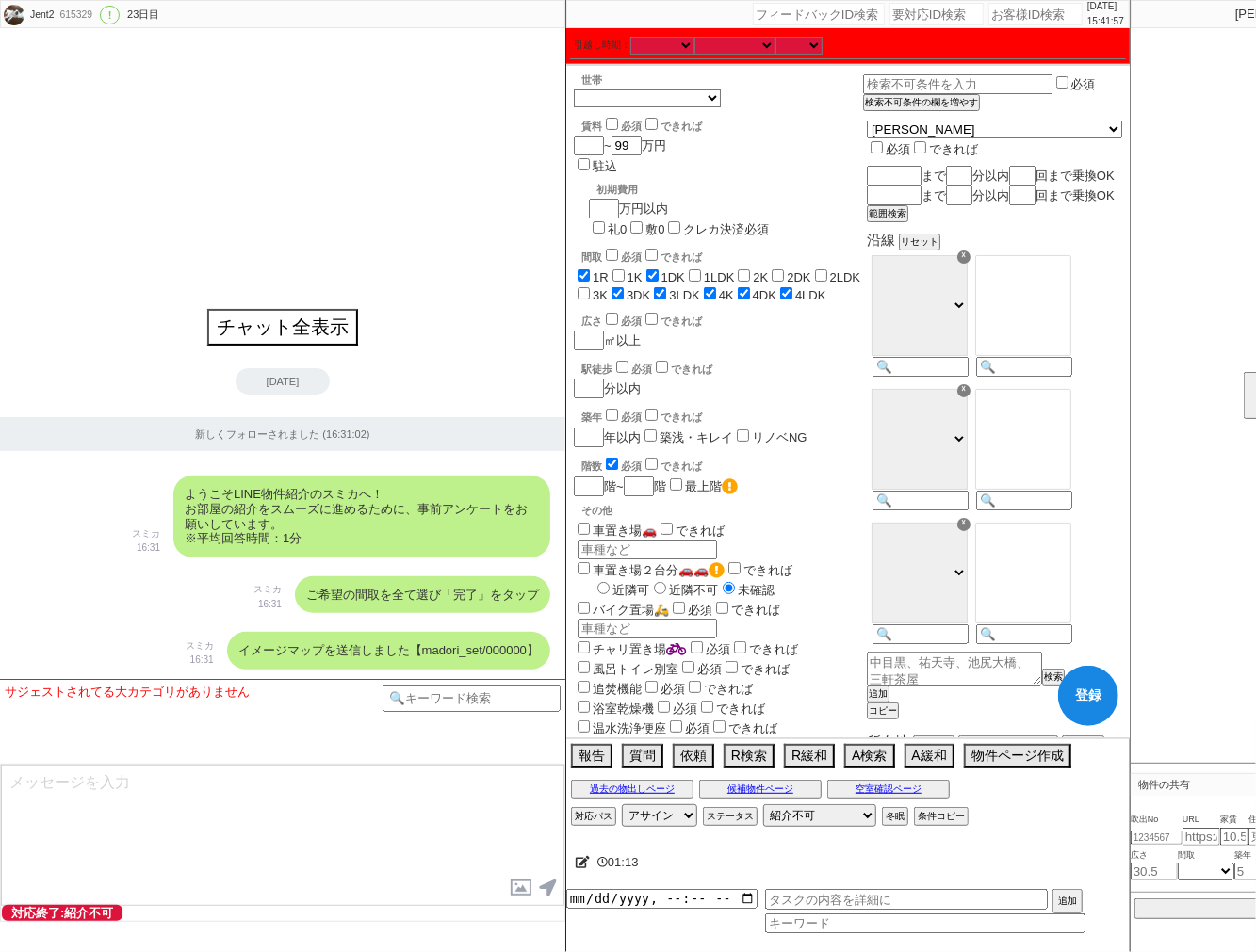
checkbox input "true"
checkbox input "false"
checkbox input "true"
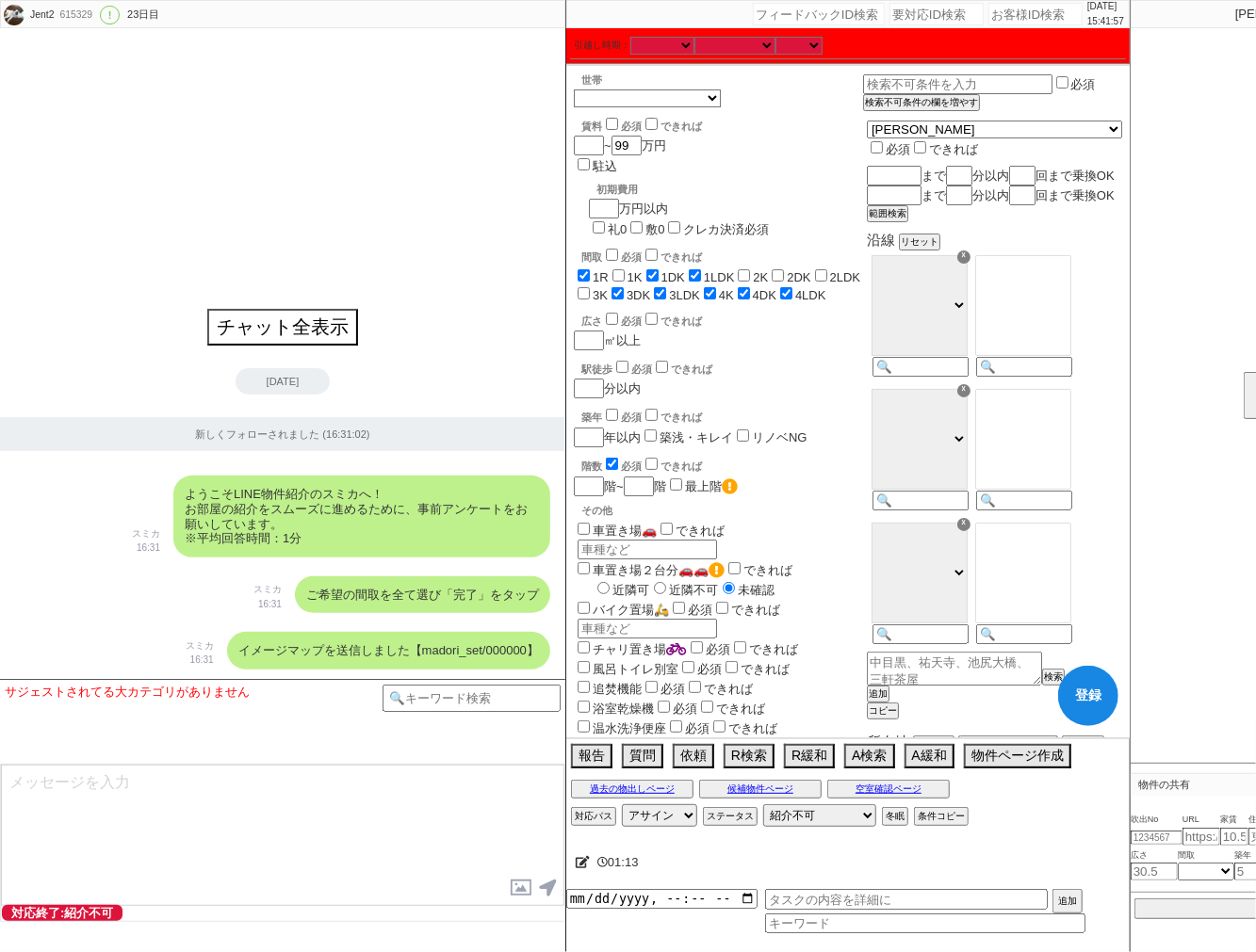
checkbox input "false"
checkbox input "true"
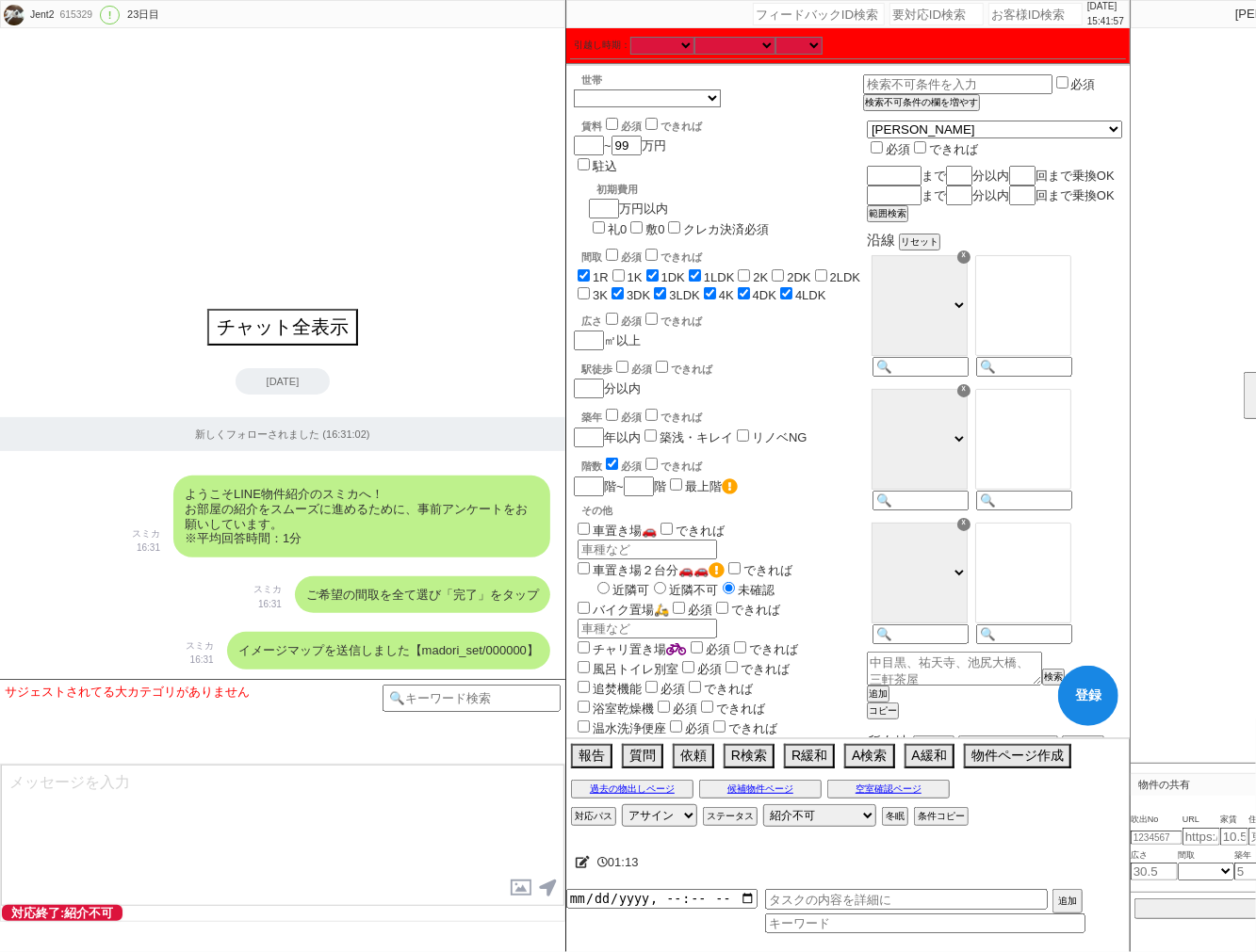
checkbox input "true"
click at [767, 270] on label "2K" at bounding box center [761, 277] width 15 height 14
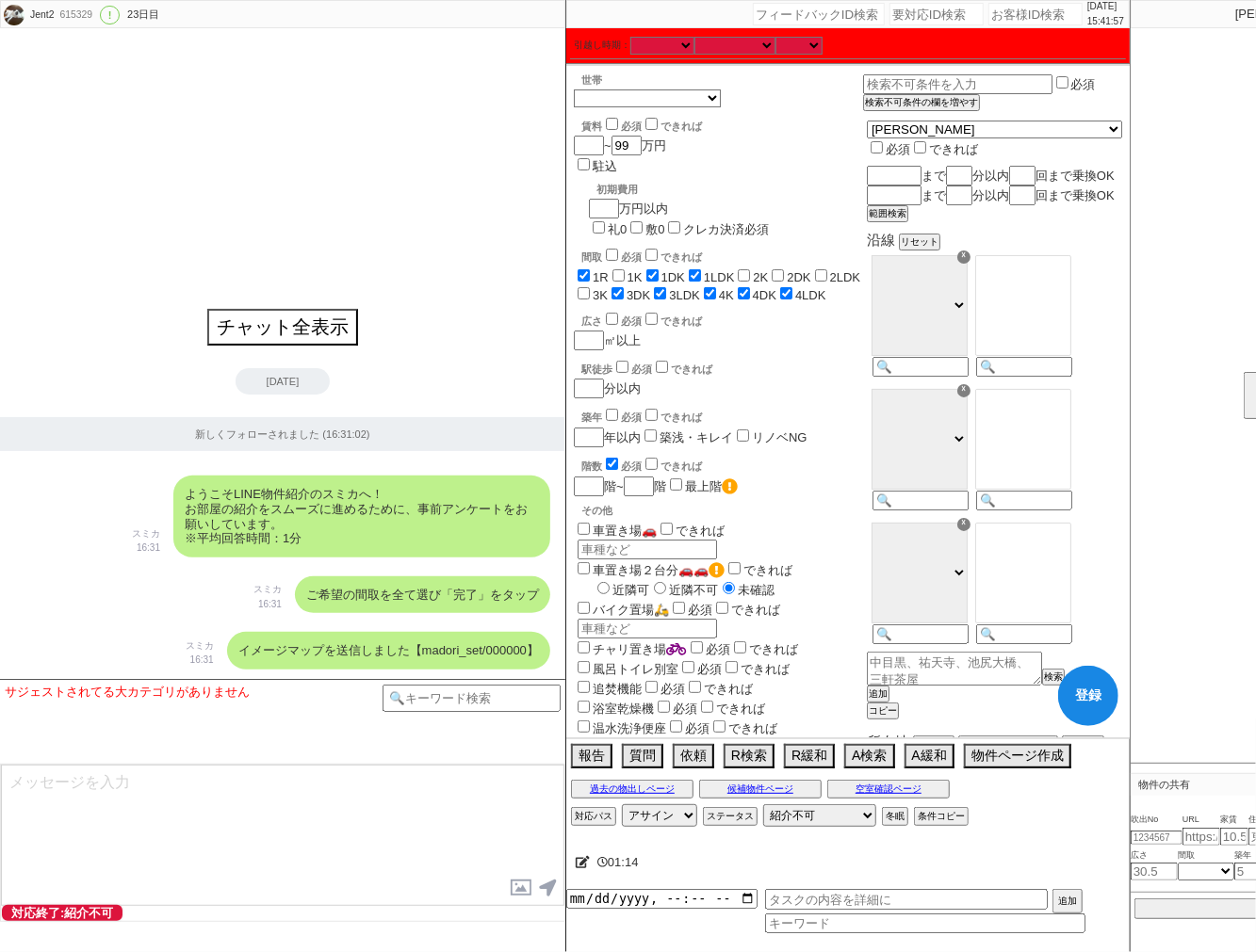
click at [750, 270] on input "2K" at bounding box center [743, 276] width 13 height 13
checkbox input "true"
checkbox input "false"
checkbox input "true"
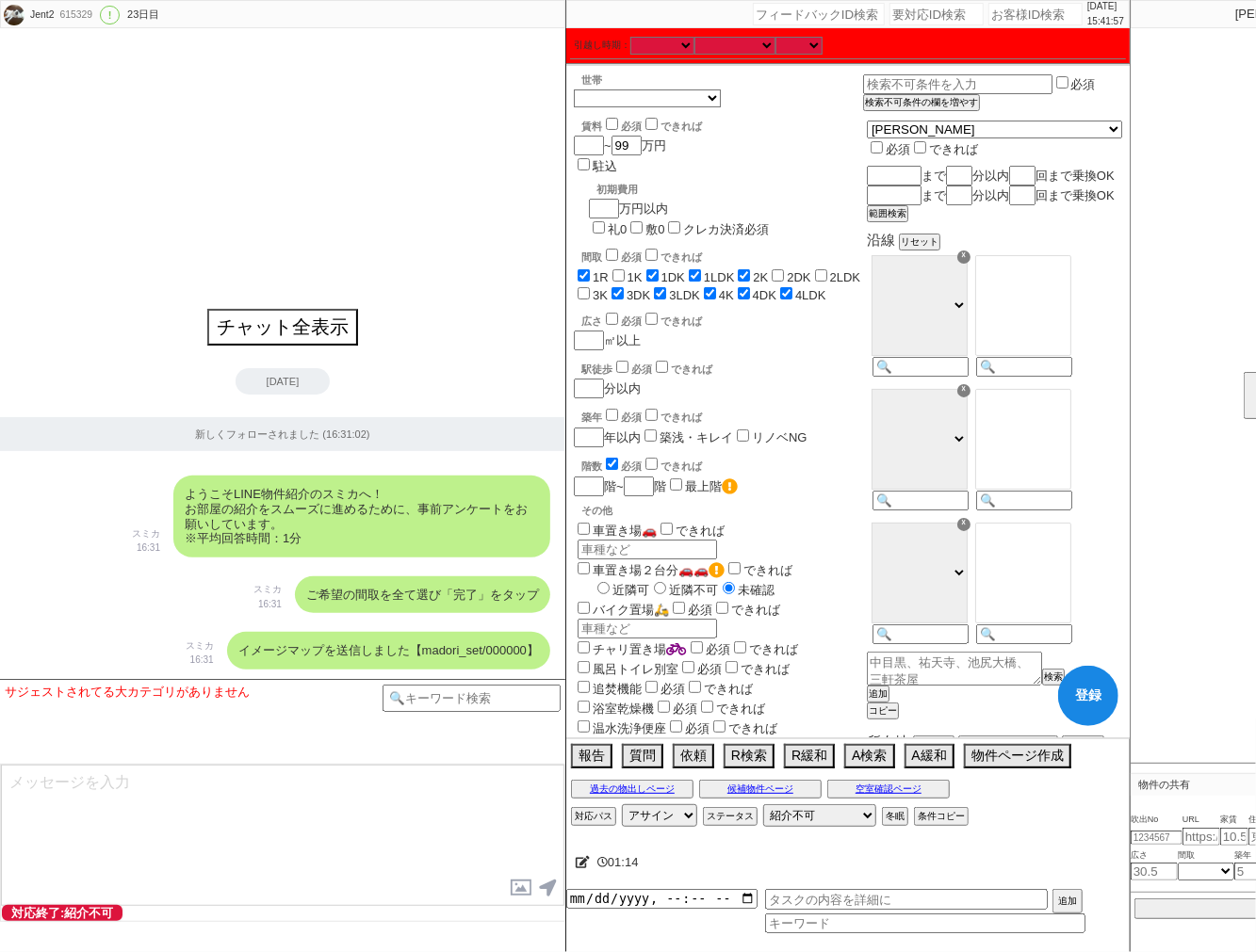
checkbox input "true"
checkbox input "false"
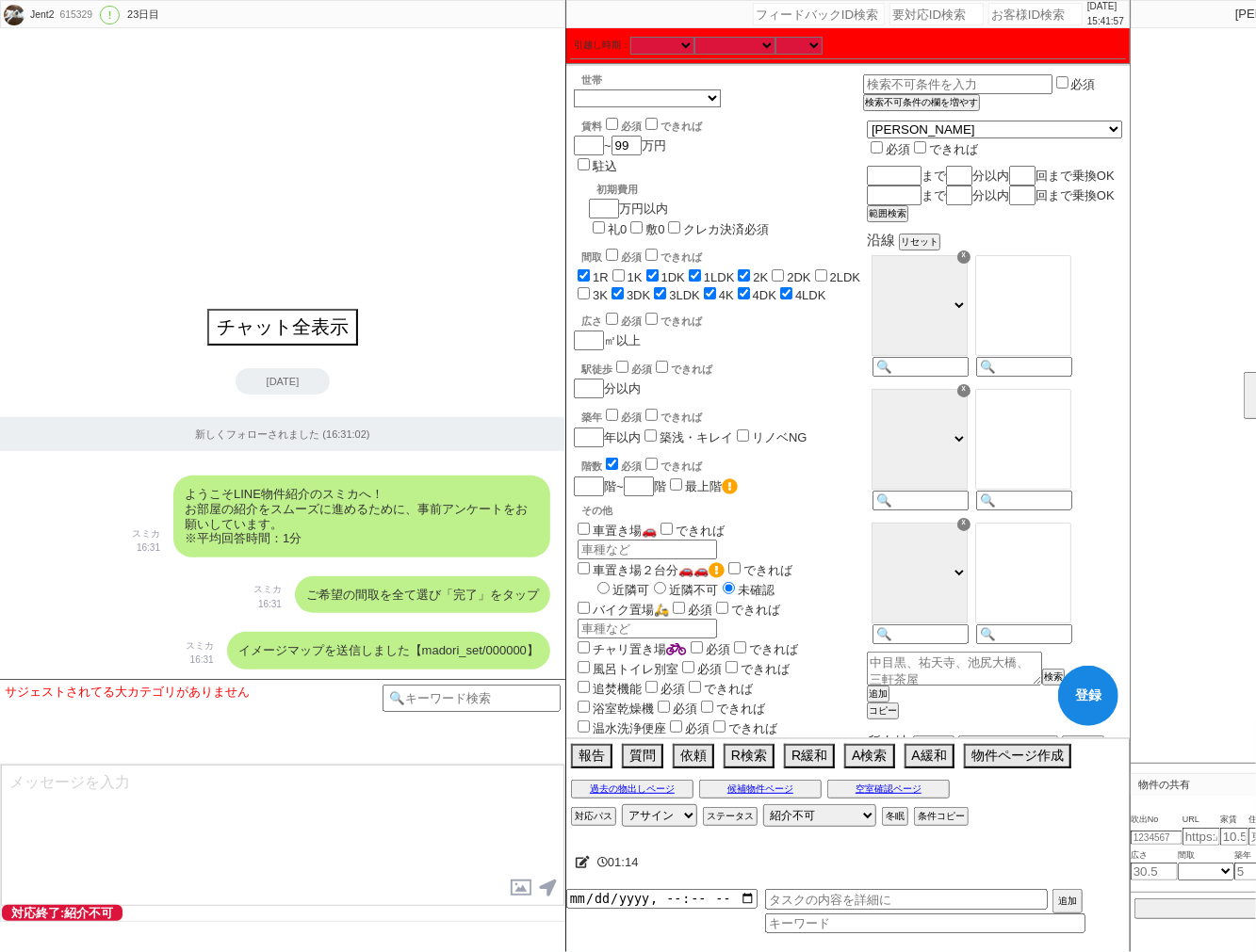
checkbox input "true"
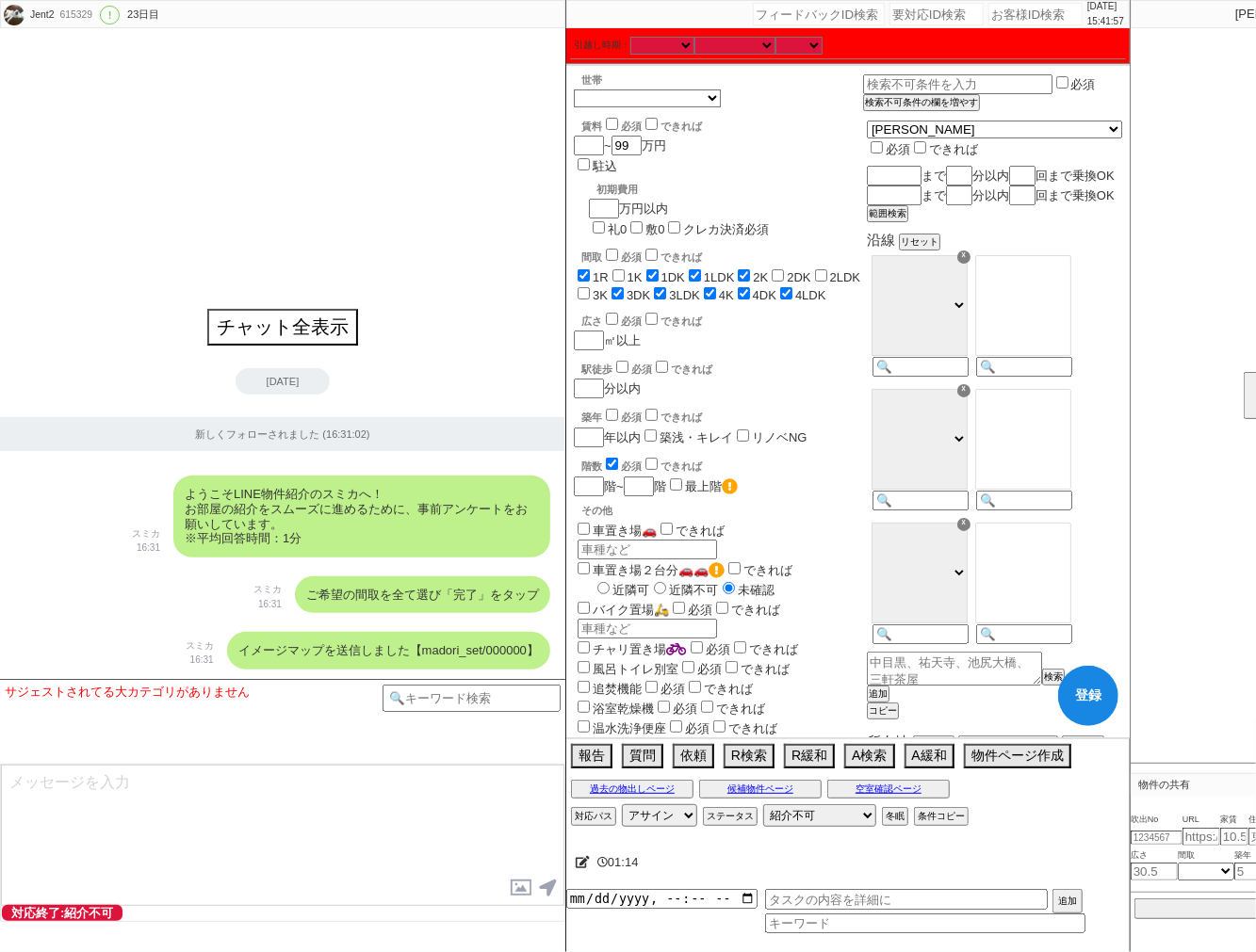
click at [795, 270] on label "2DK" at bounding box center [798, 277] width 23 height 14
click at [784, 270] on input "2DK" at bounding box center [777, 276] width 13 height 13
checkbox input "true"
checkbox input "false"
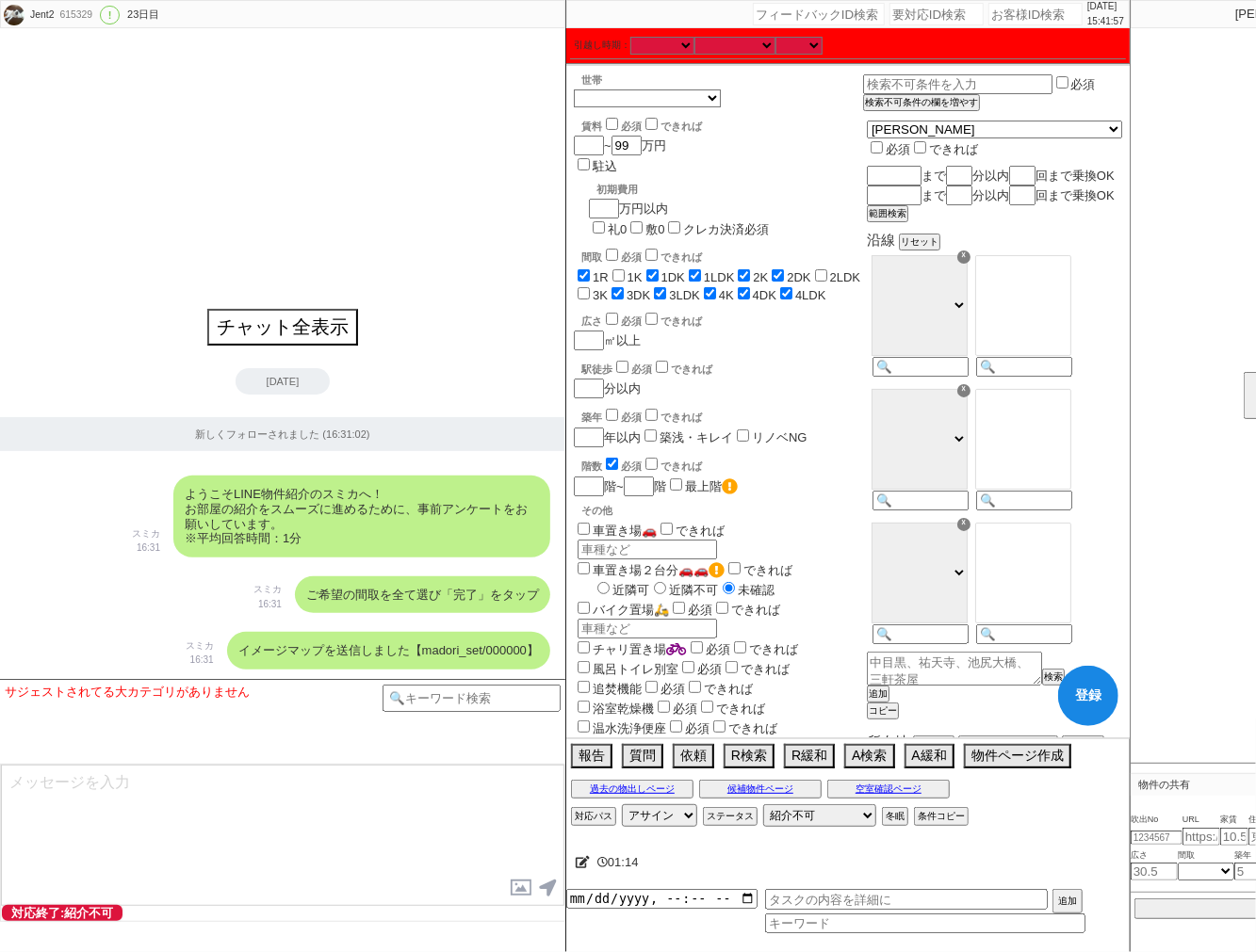
checkbox input "true"
checkbox input "false"
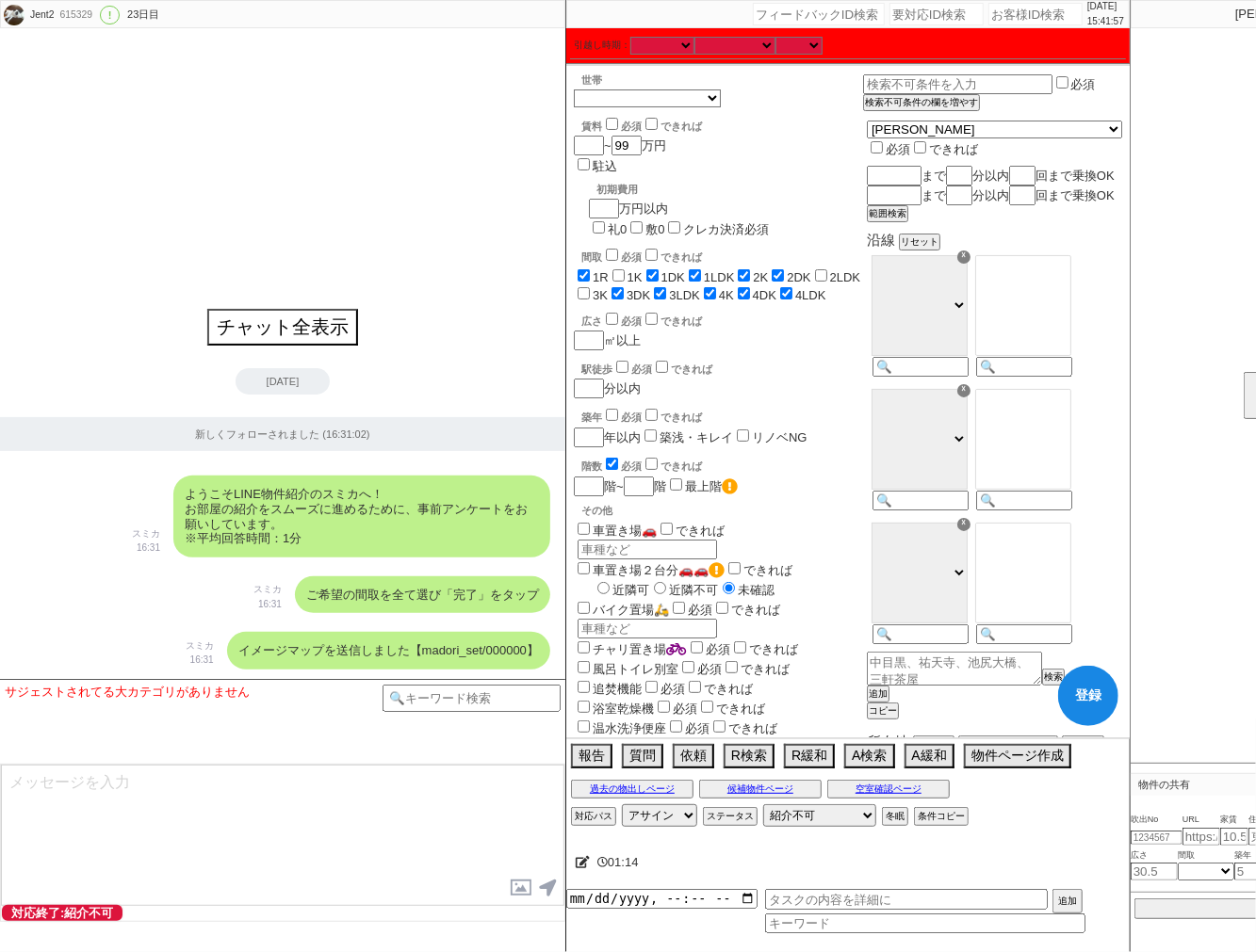
checkbox input "false"
checkbox input "true"
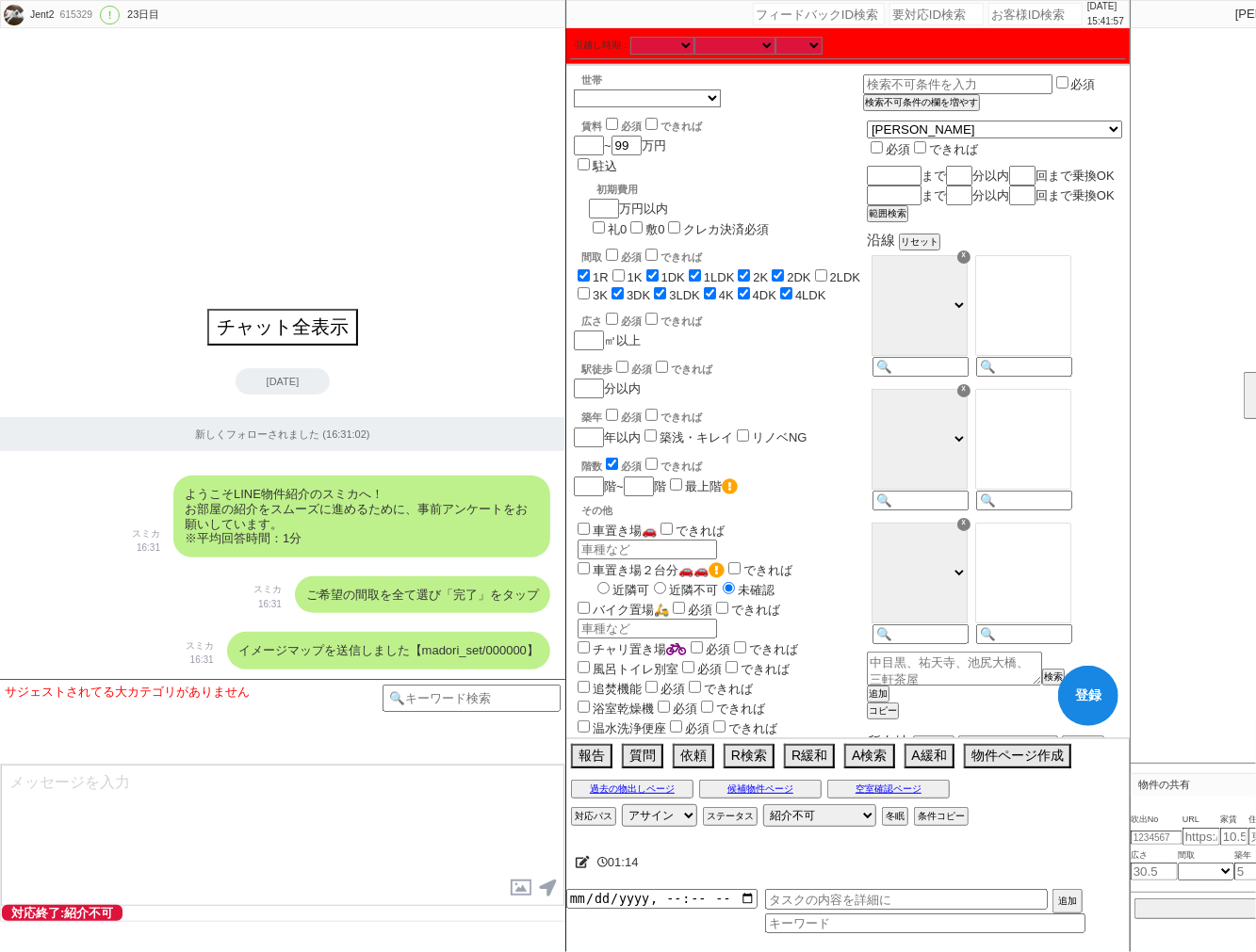
checkbox input "true"
click at [836, 270] on label "2LDK" at bounding box center [845, 277] width 31 height 14
click at [827, 270] on input "2LDK" at bounding box center [820, 276] width 13 height 13
checkbox input "true"
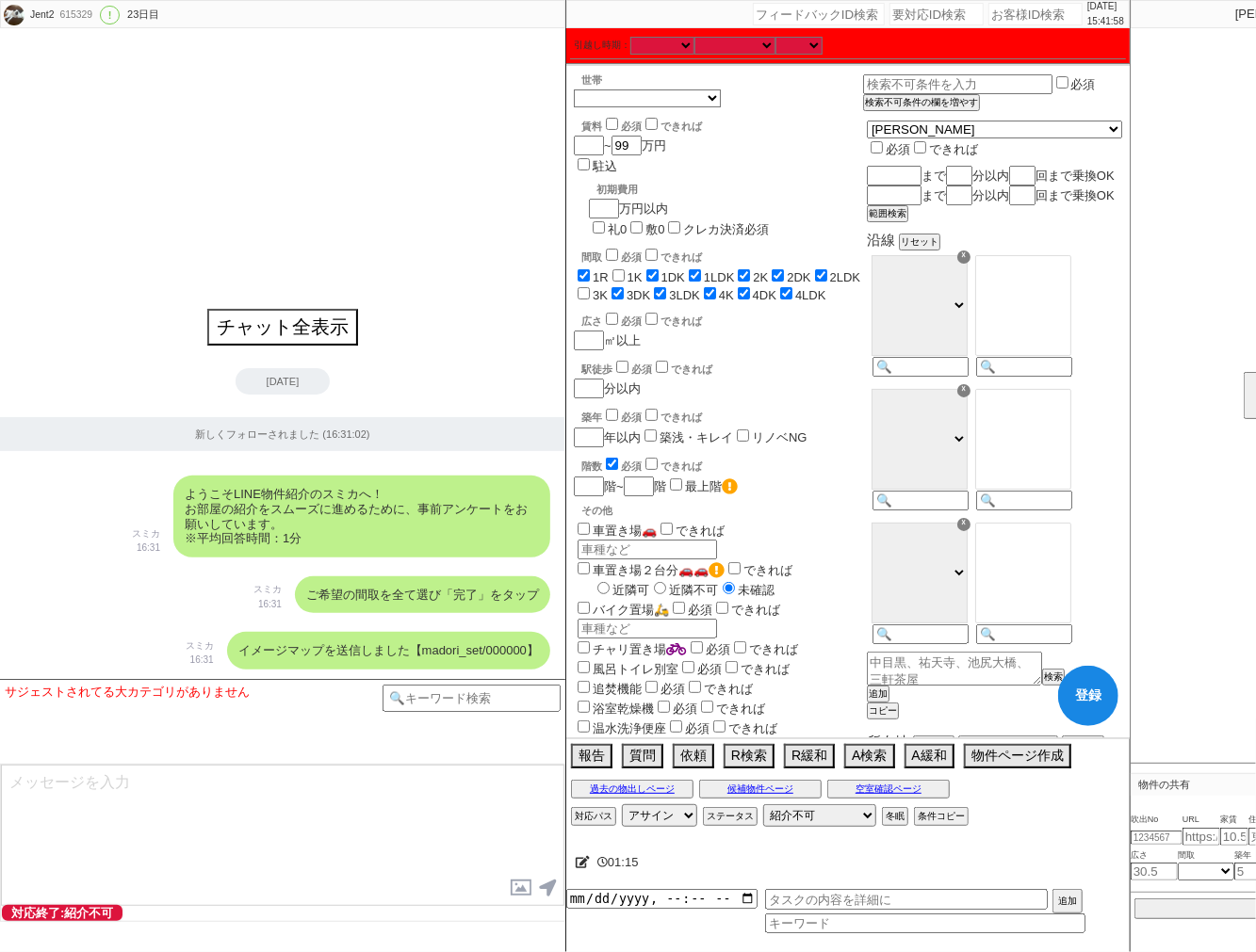
checkbox input "false"
checkbox input "true"
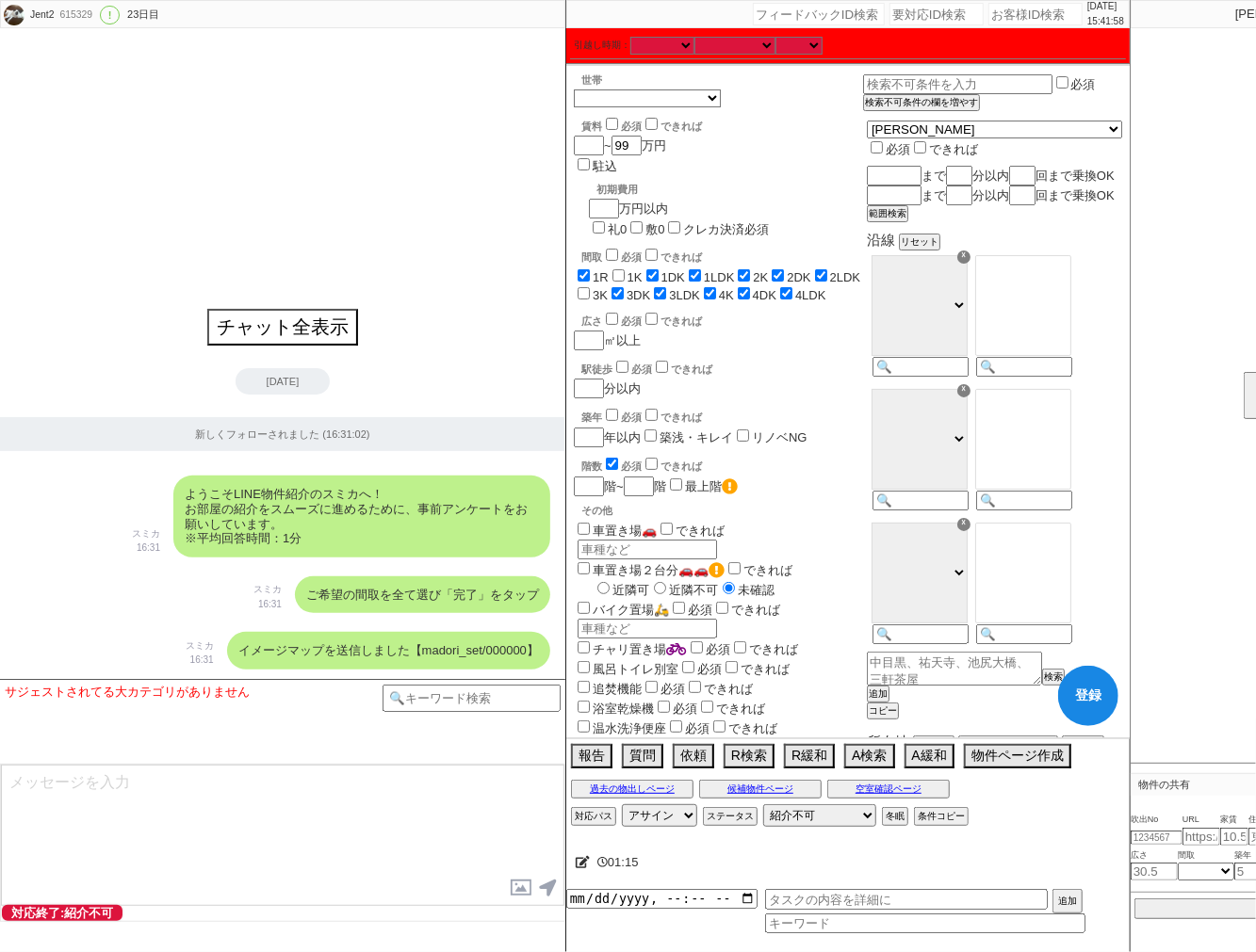
checkbox input "true"
checkbox input "false"
checkbox input "true"
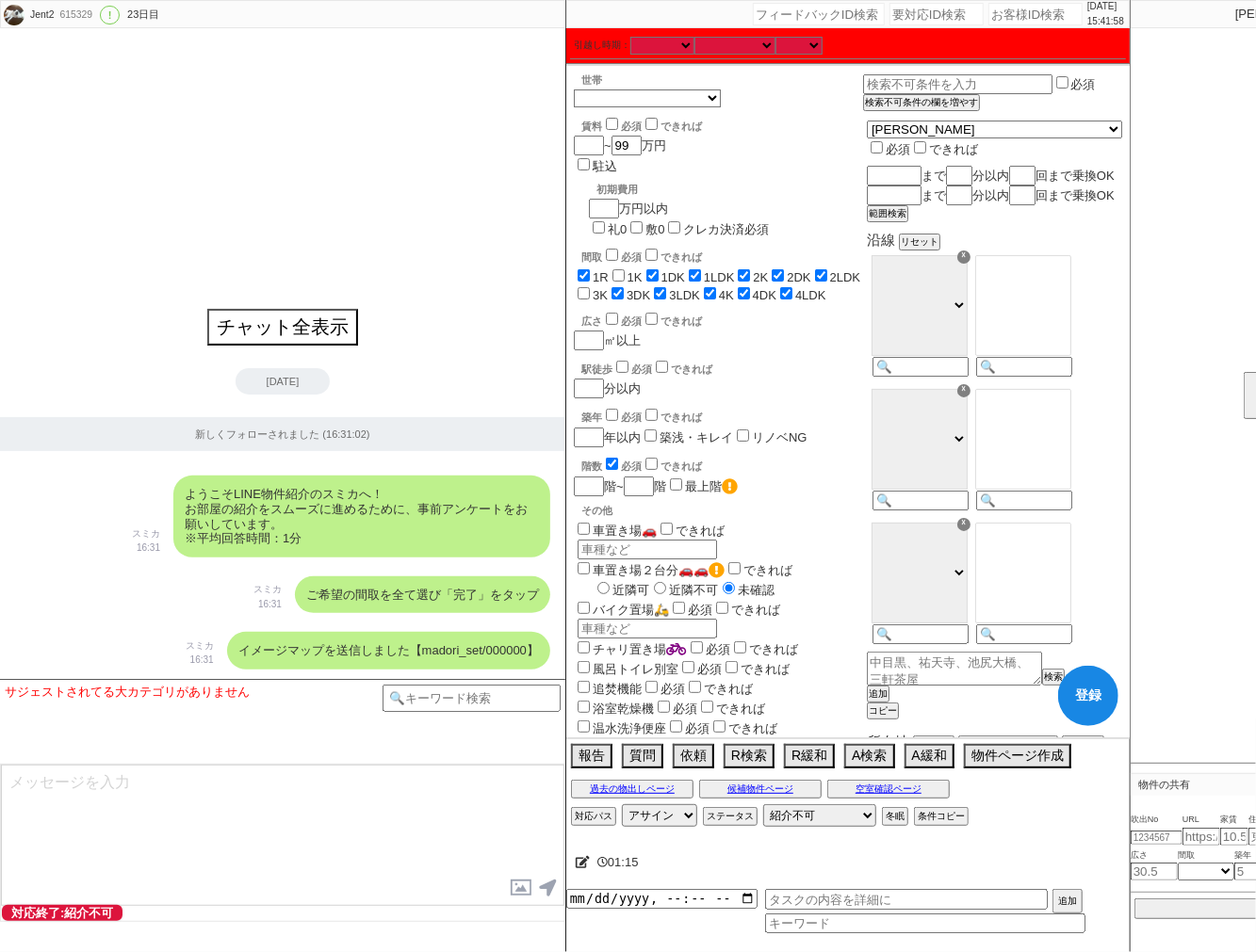
checkbox input "true"
click at [607, 288] on label "3K" at bounding box center [601, 295] width 15 height 14
click at [590, 287] on input "3K" at bounding box center [583, 293] width 13 height 13
checkbox input "true"
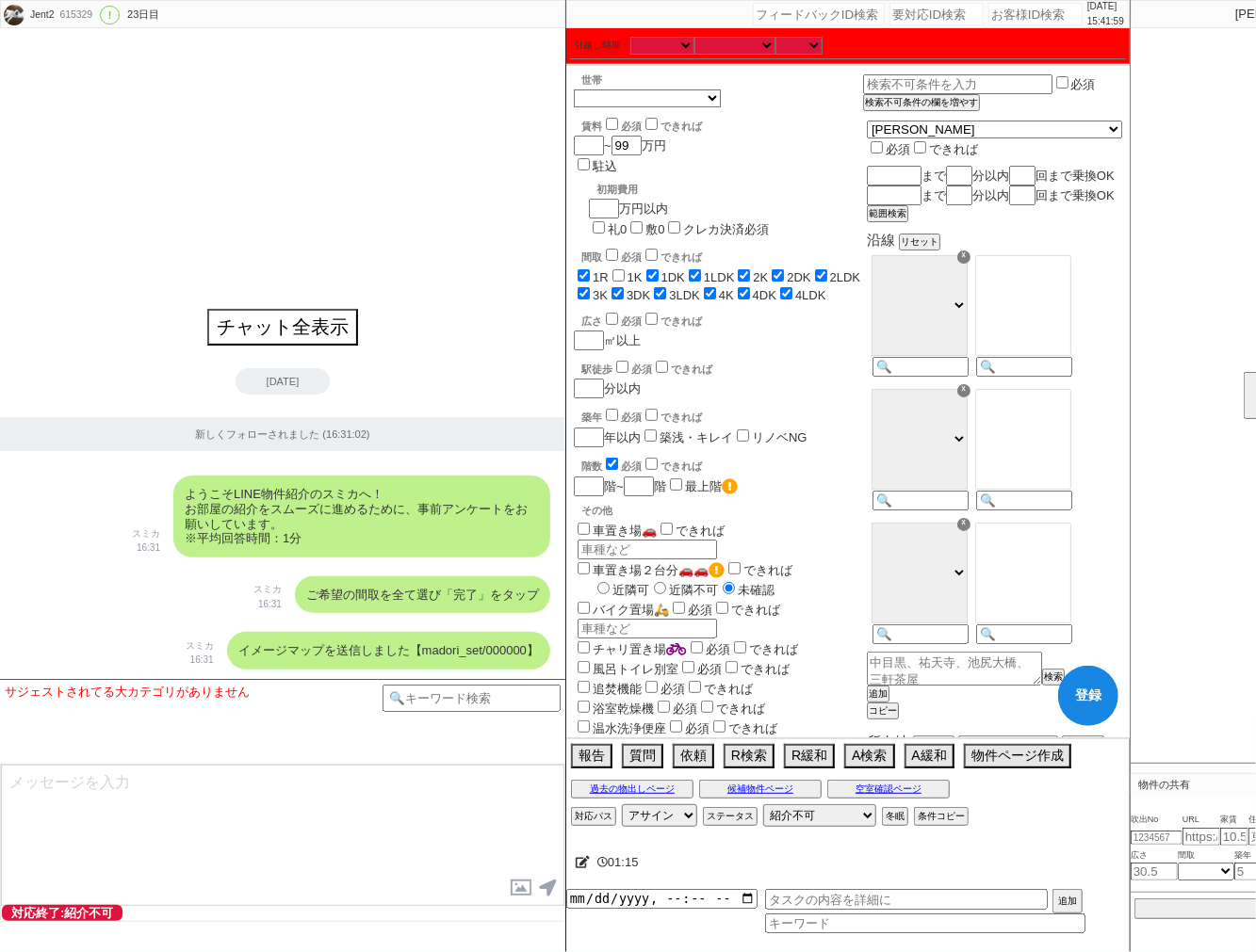
checkbox input "true"
checkbox input "false"
checkbox input "true"
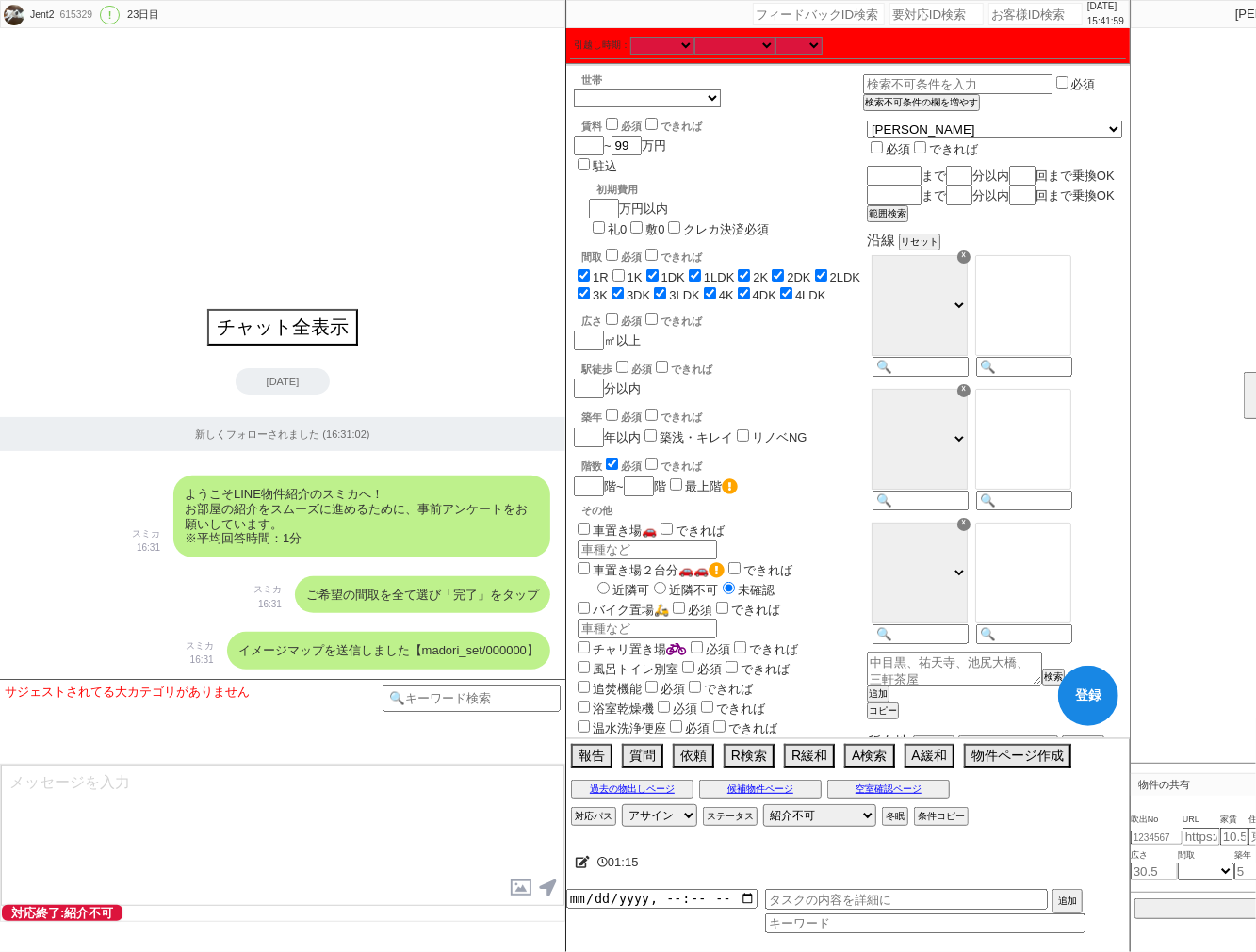
checkbox input "true"
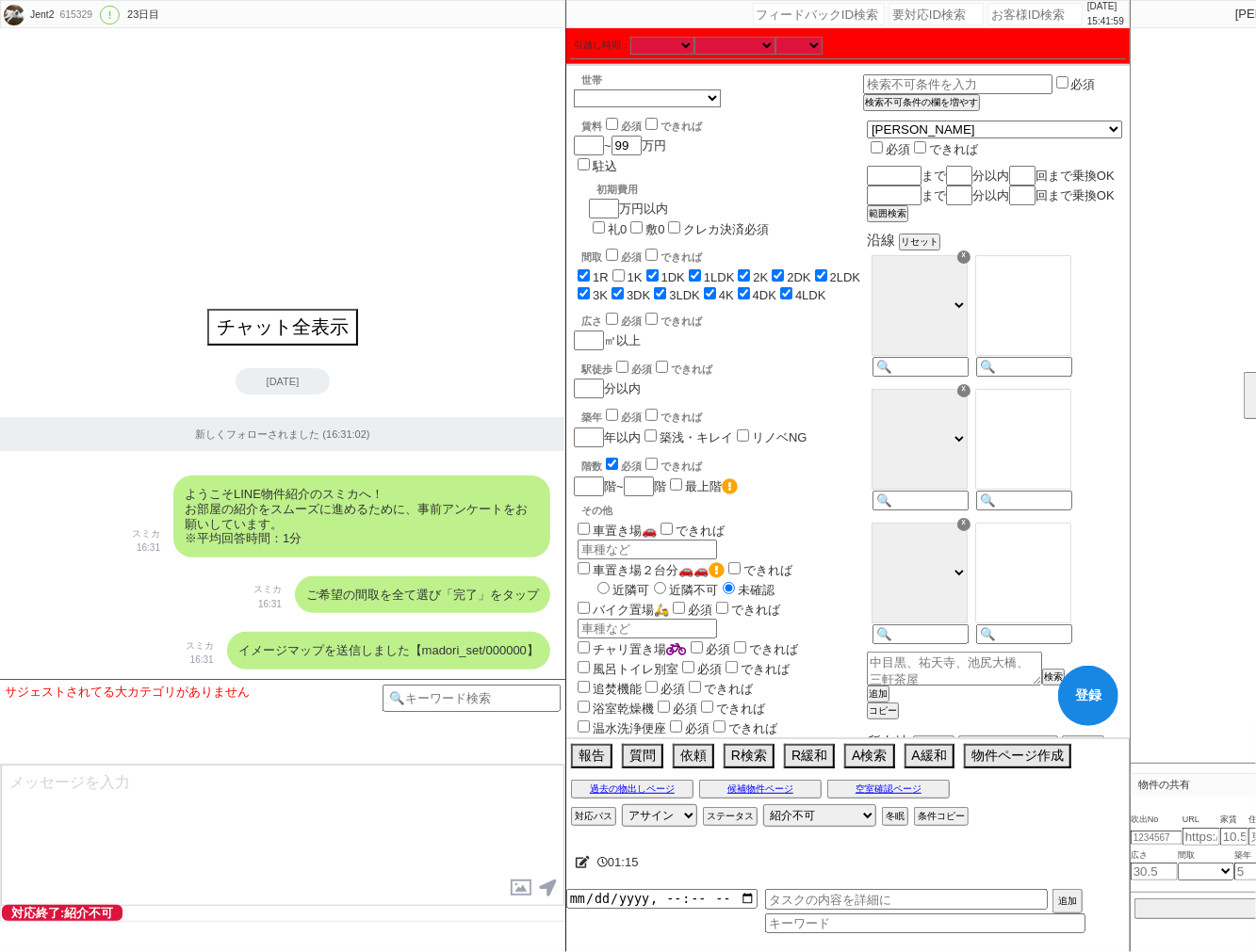
checkbox input "true"
click at [622, 270] on input "1K" at bounding box center [618, 276] width 13 height 13
checkbox input "true"
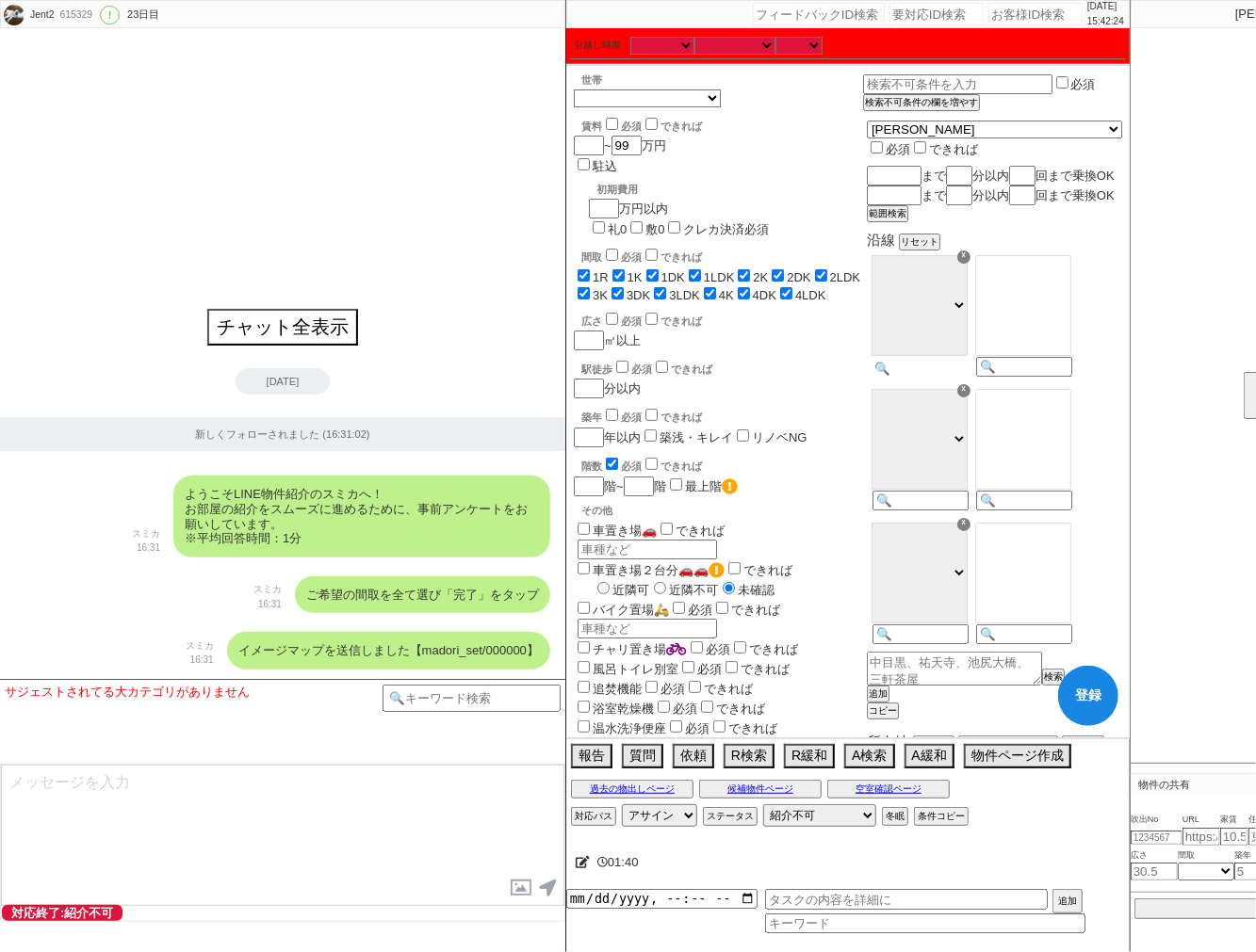
click at [956, 377] on input at bounding box center [919, 368] width 93 height 16
click at [952, 331] on select "ＪＲ総武・中央緩行線 [GEOGRAPHIC_DATA] 小田急[PERSON_NAME][GEOGRAPHIC_DATA] ＪＲ京浜東北・[PERSON_N…" at bounding box center [920, 305] width 96 height 101
click at [1066, 264] on option "西日暮里" at bounding box center [1023, 254] width 94 height 18
click at [1070, 281] on option "日暮里" at bounding box center [1023, 273] width 94 height 18
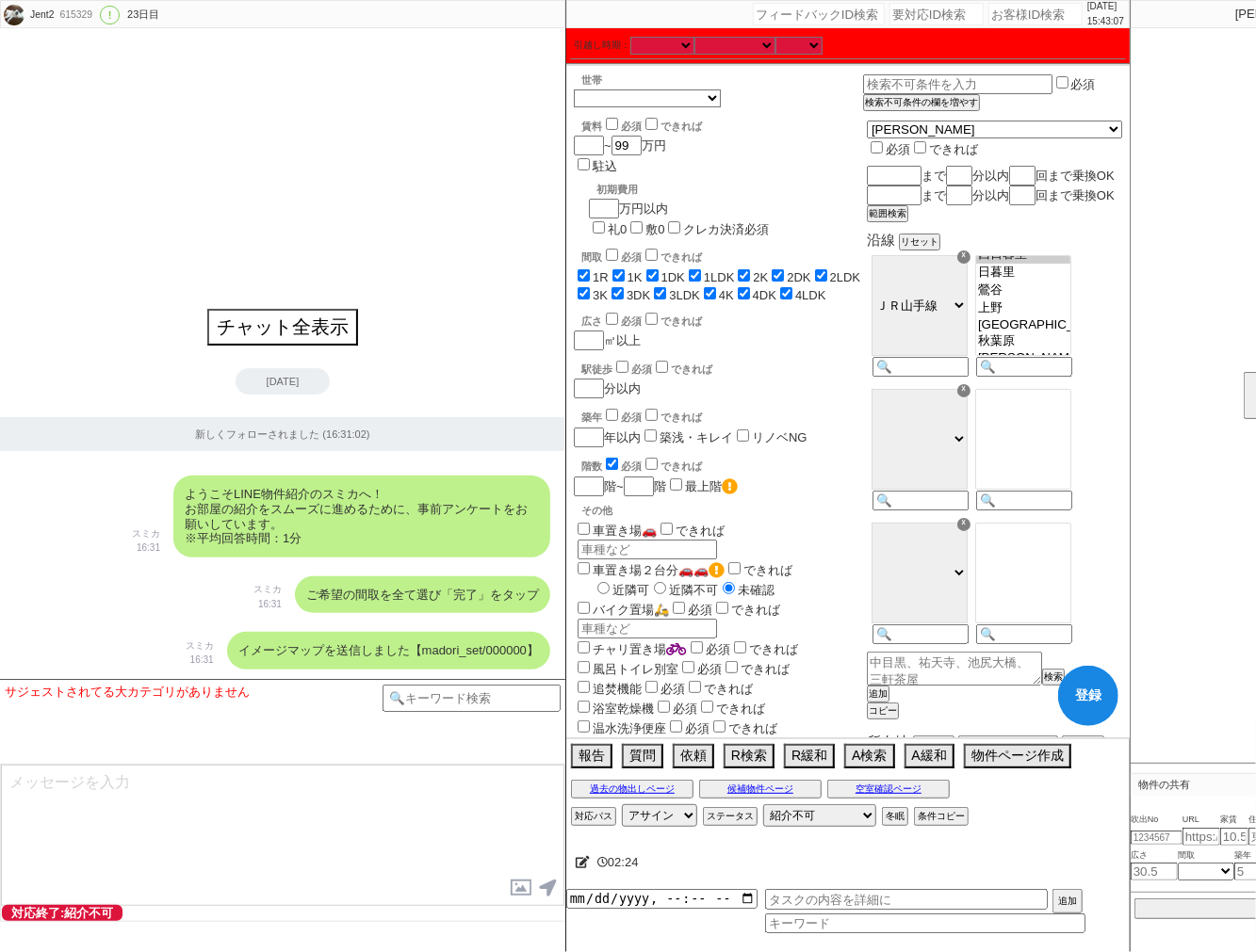
click at [1070, 264] on option "西日暮里" at bounding box center [1023, 254] width 94 height 18
click at [1064, 300] on option "鶯谷" at bounding box center [1023, 290] width 94 height 18
click at [965, 511] on input at bounding box center [919, 502] width 93 height 16
click at [1064, 417] on option "根津" at bounding box center [1023, 408] width 94 height 18
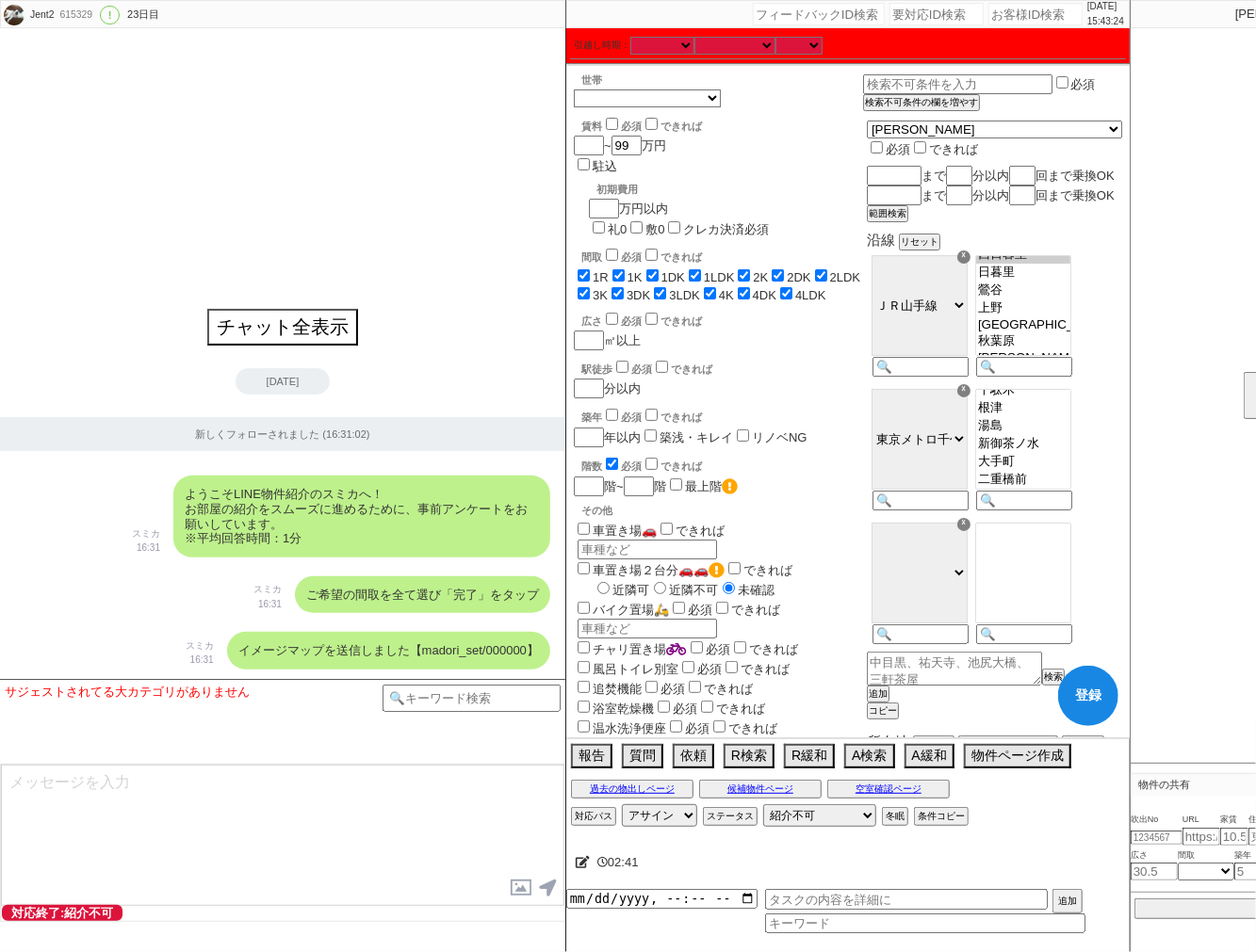
click at [1058, 436] on option "湯島" at bounding box center [1023, 426] width 94 height 18
click at [1064, 436] on option "湯島" at bounding box center [1023, 426] width 94 height 18
click at [1070, 399] on option "千駄木" at bounding box center [1023, 390] width 94 height 18
click at [968, 643] on div "☓ ＪＲ総武・中央緩行線 [GEOGRAPHIC_DATA] 小田急[PERSON_NAME]線 ＪＲ[GEOGRAPHIC_DATA]・[PERSON_NA…" at bounding box center [919, 585] width 104 height 134
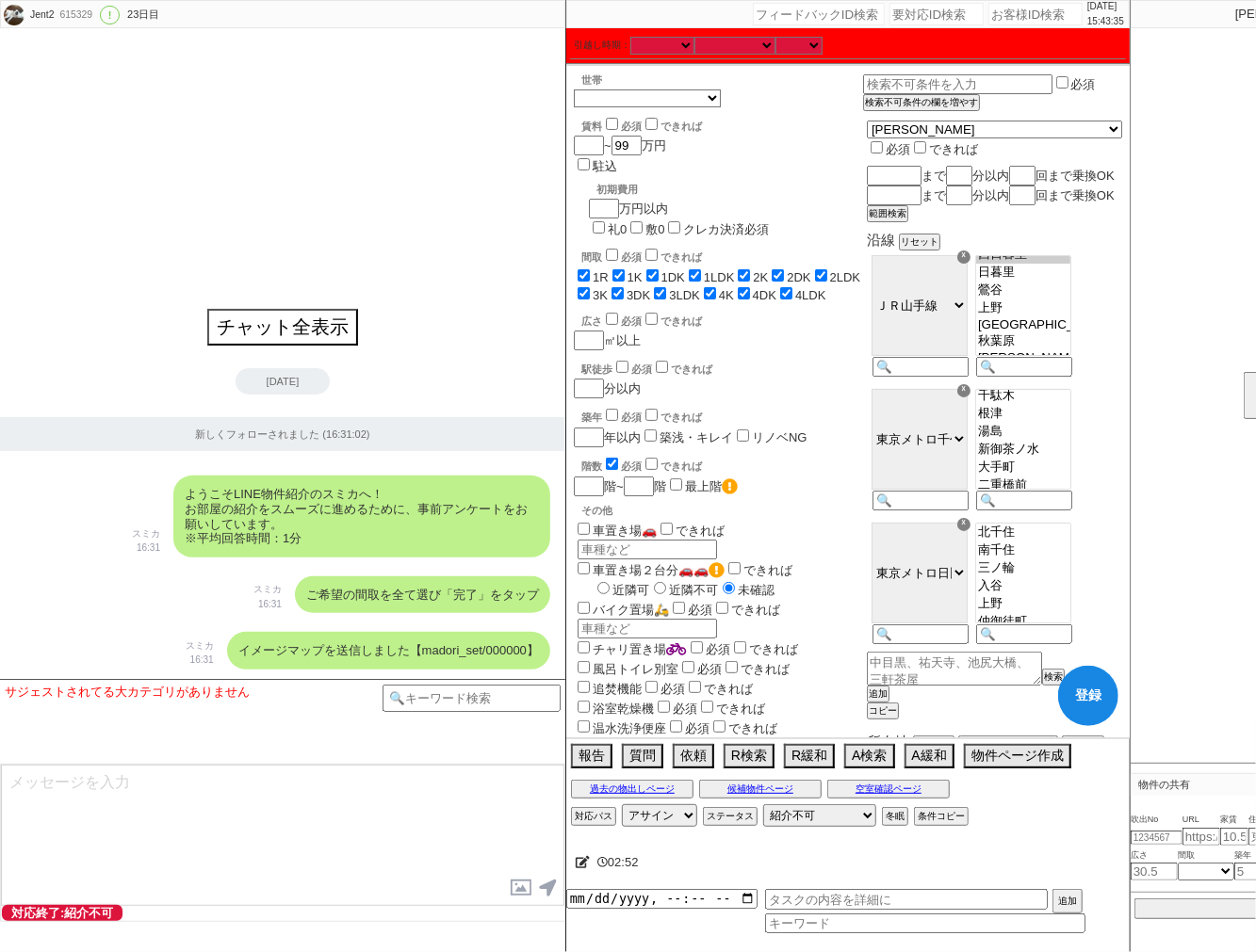
click at [1053, 595] on option "入谷" at bounding box center [1023, 586] width 94 height 18
click at [1061, 560] on option "南千住" at bounding box center [1023, 550] width 94 height 18
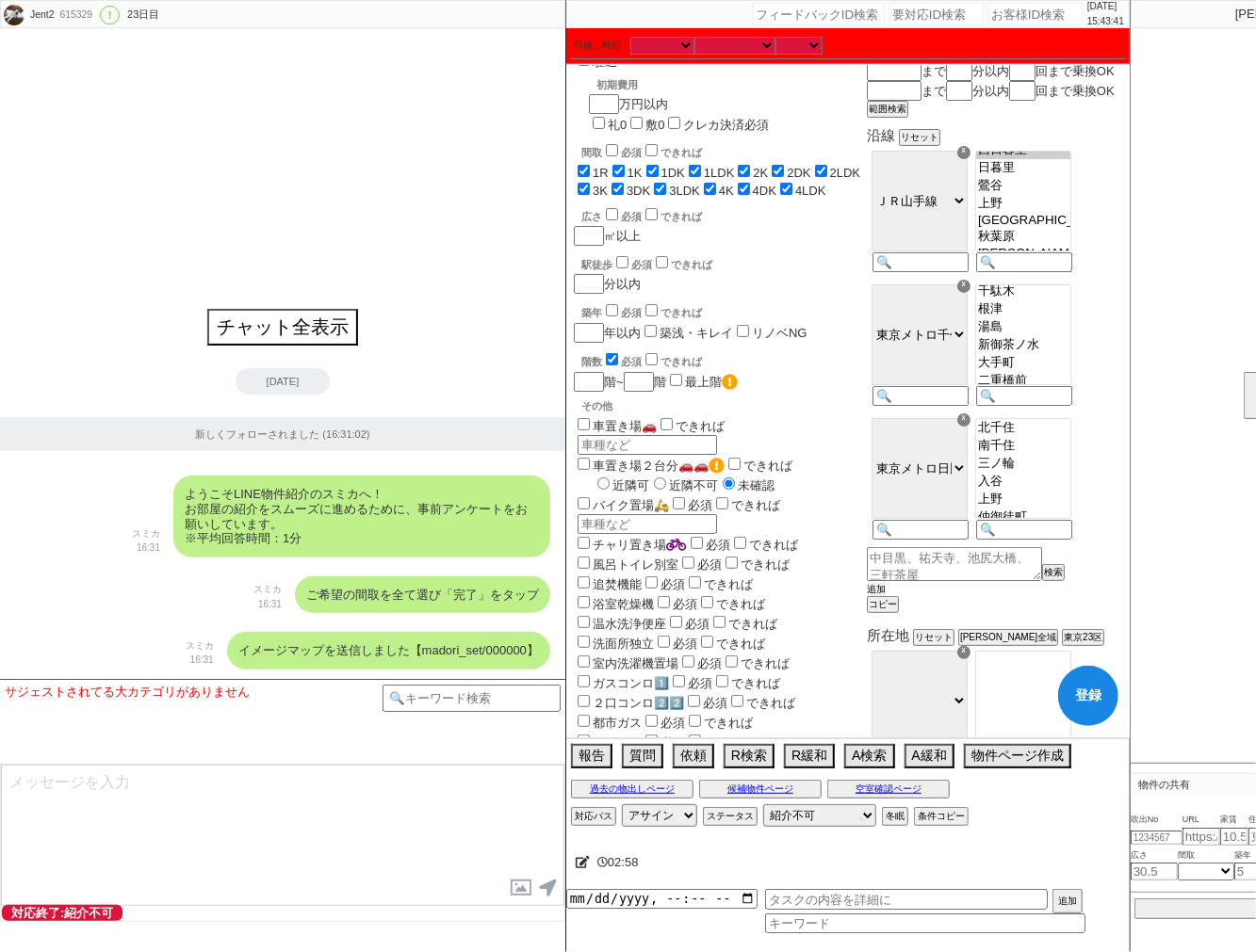
click at [886, 596] on button "追加" at bounding box center [876, 590] width 19 height 13
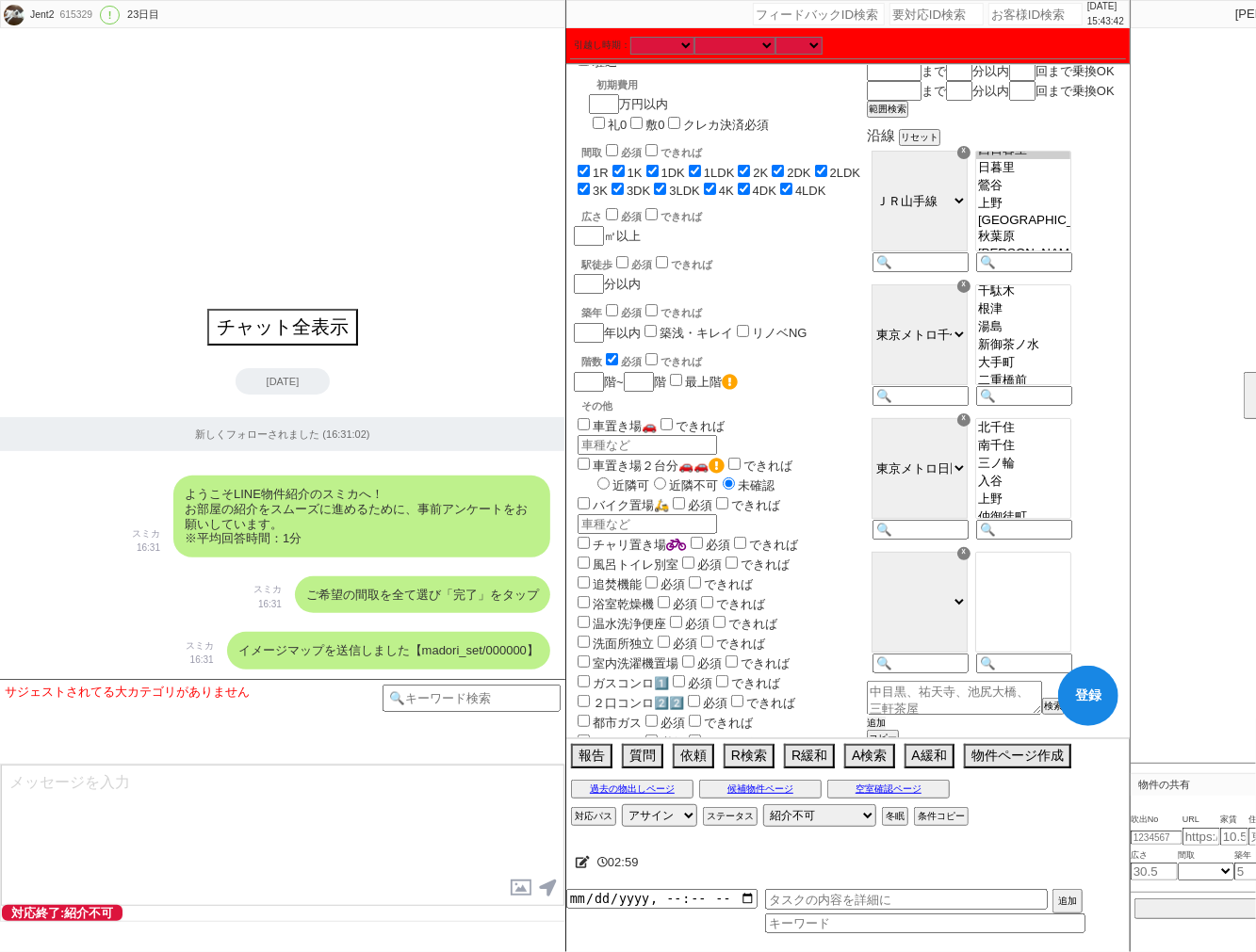
scroll to position [209, 0]
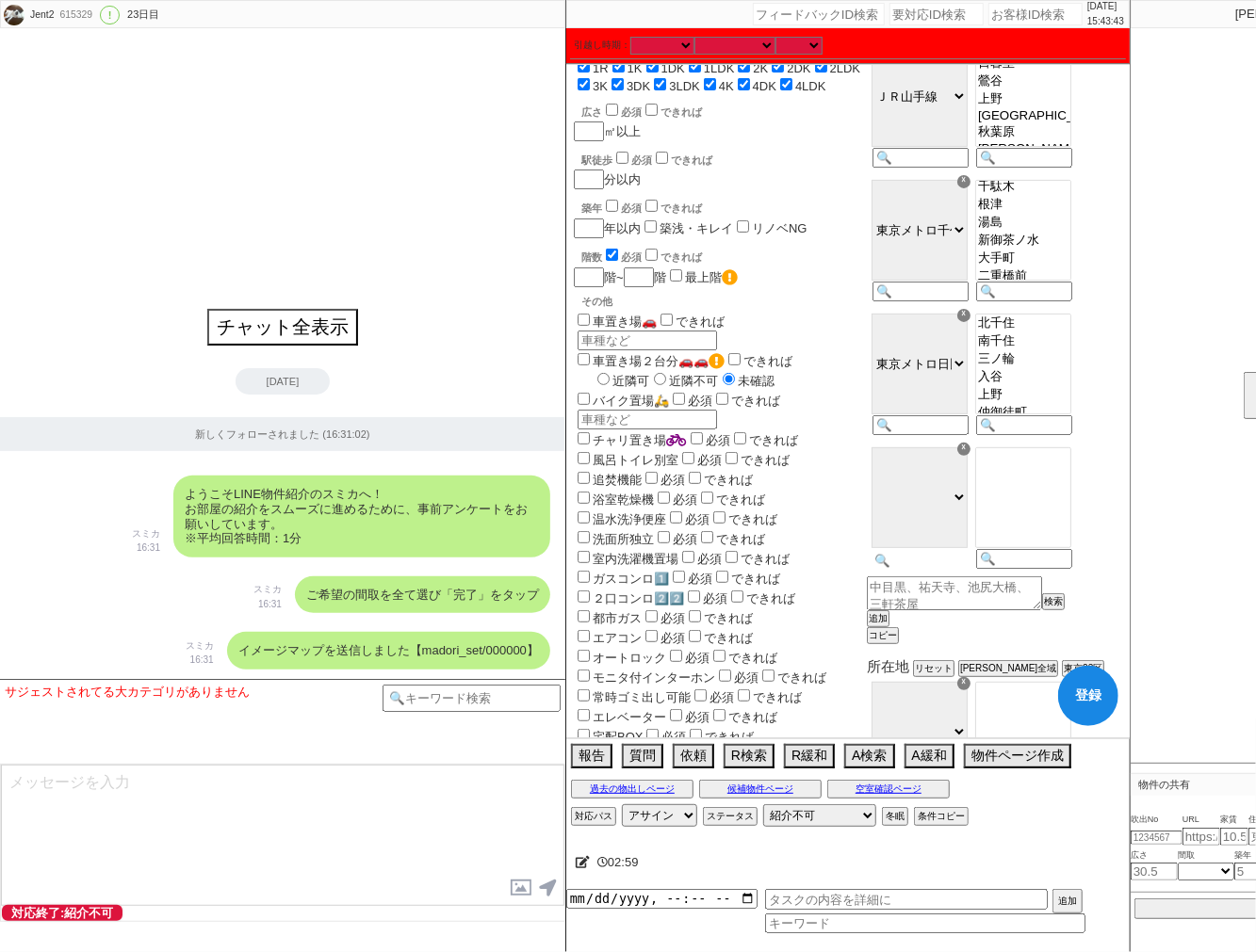
click at [965, 569] on input at bounding box center [919, 561] width 93 height 16
click at [1070, 499] on option "[PERSON_NAME][GEOGRAPHIC_DATA][PERSON_NAME]" at bounding box center [1023, 491] width 94 height 15
click at [886, 625] on button "追加" at bounding box center [876, 619] width 19 height 13
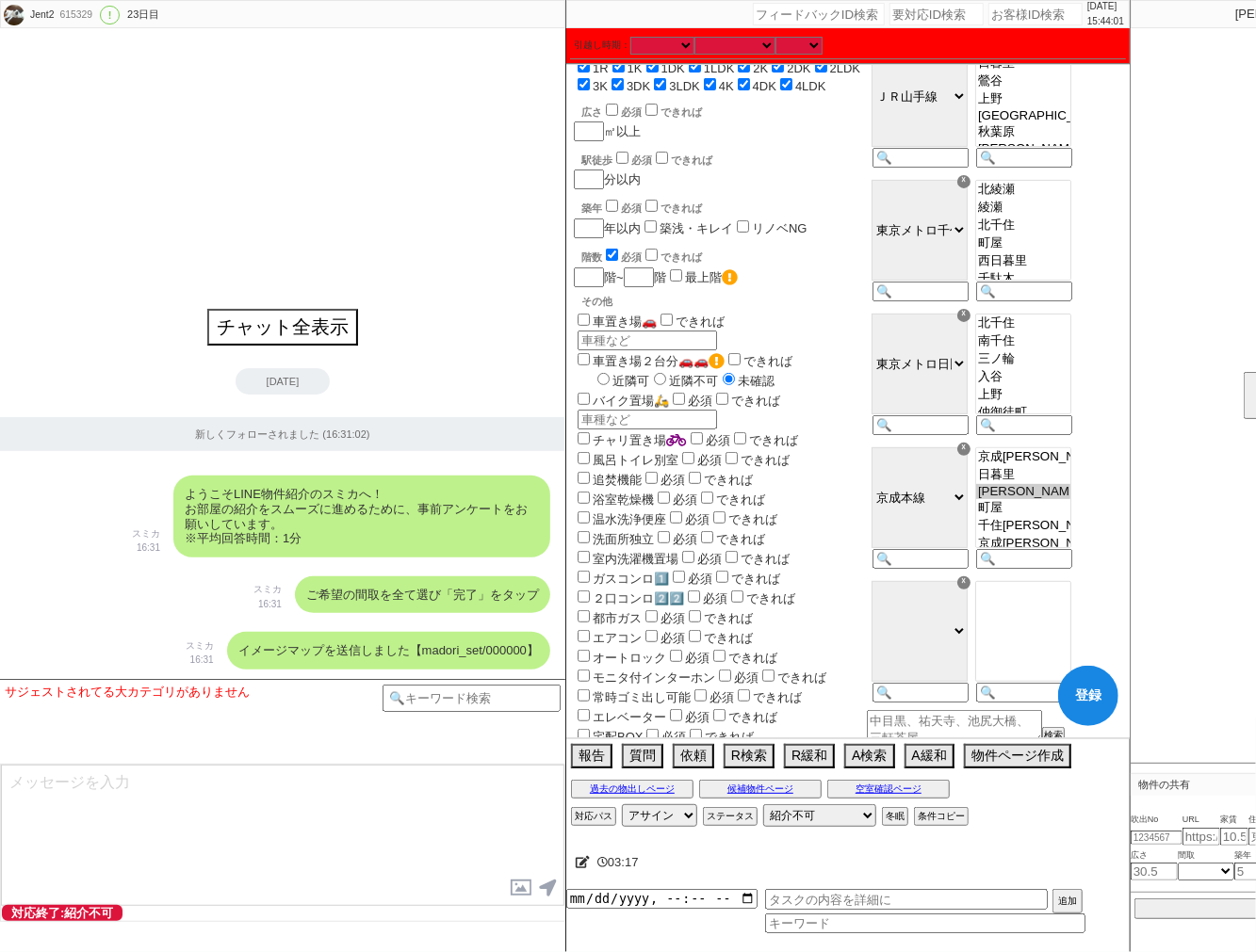
click at [1065, 252] on option "町屋" at bounding box center [1023, 243] width 94 height 18
click at [965, 701] on input at bounding box center [919, 694] width 93 height 16
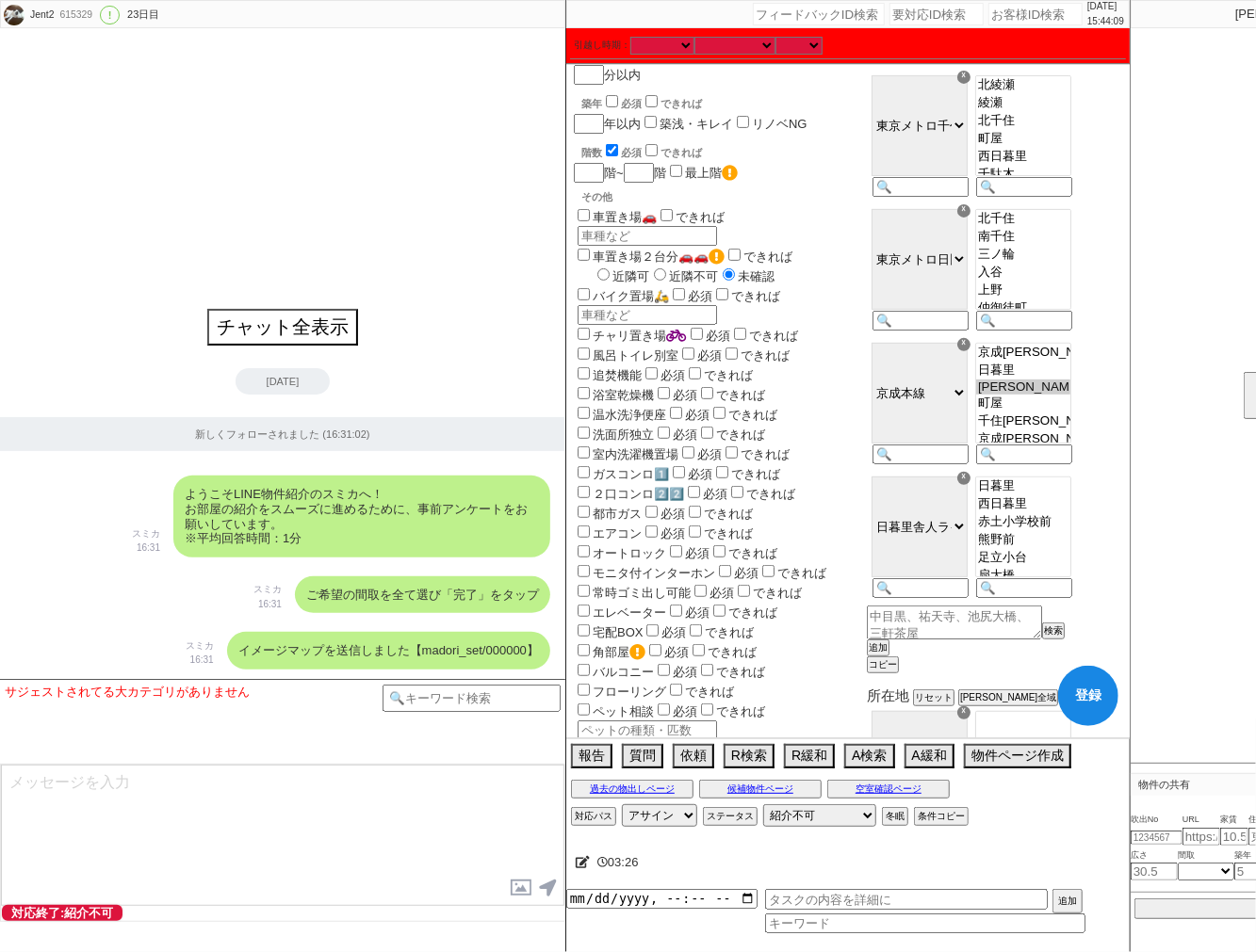
click at [1060, 531] on option "赤土小学校前" at bounding box center [1023, 522] width 94 height 18
click at [1059, 549] on option "熊野前" at bounding box center [1023, 540] width 94 height 18
click at [1059, 567] on option "足立小台" at bounding box center [1023, 558] width 94 height 18
click at [1070, 504] on option "高野" at bounding box center [1023, 494] width 94 height 18
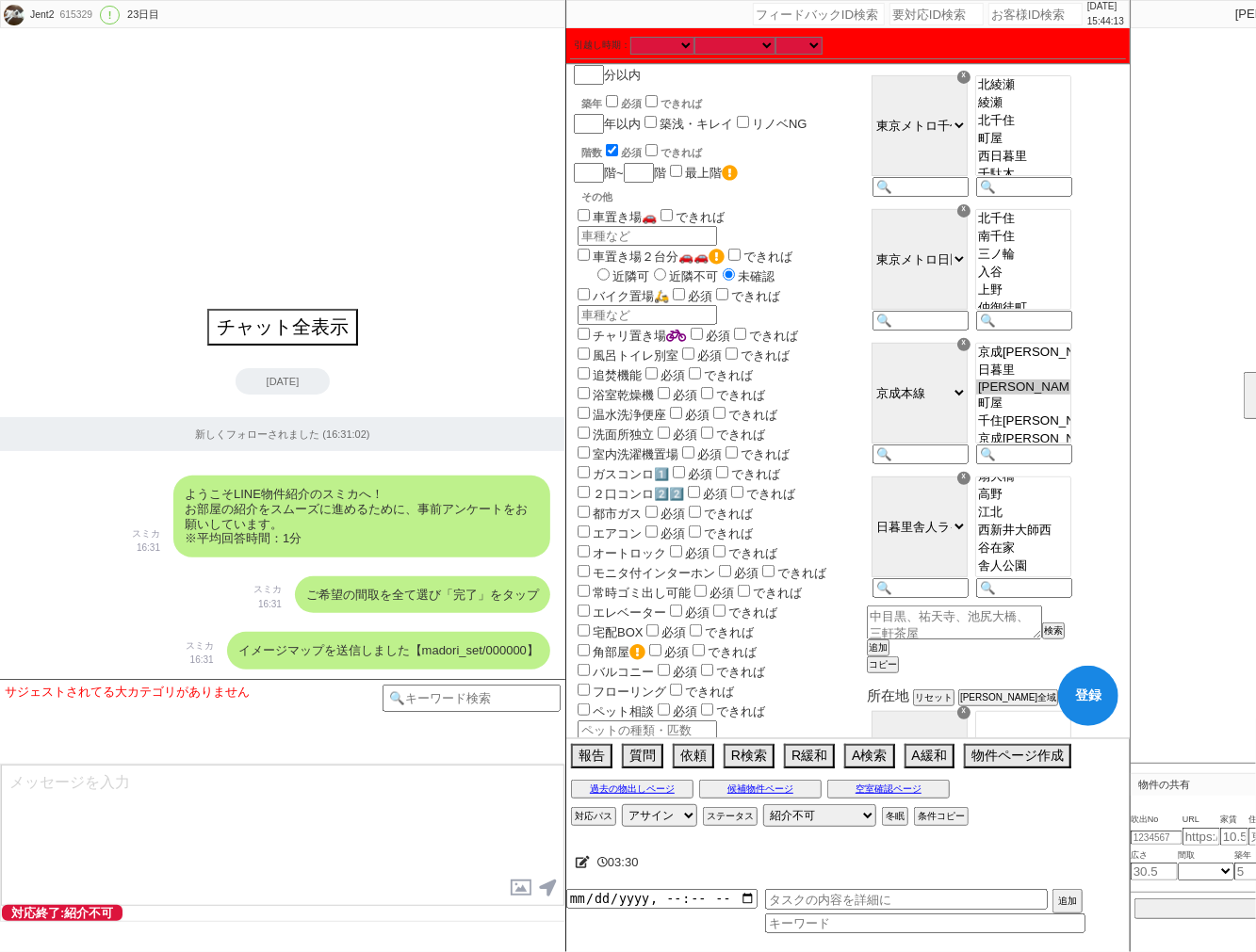
click at [1070, 486] on option "扇大橋" at bounding box center [1023, 477] width 94 height 18
click at [1060, 528] on option "江北" at bounding box center [1023, 519] width 94 height 18
click at [1056, 546] on option "西新井大師西" at bounding box center [1023, 537] width 94 height 18
click at [1054, 564] on option "谷在家" at bounding box center [1023, 555] width 94 height 18
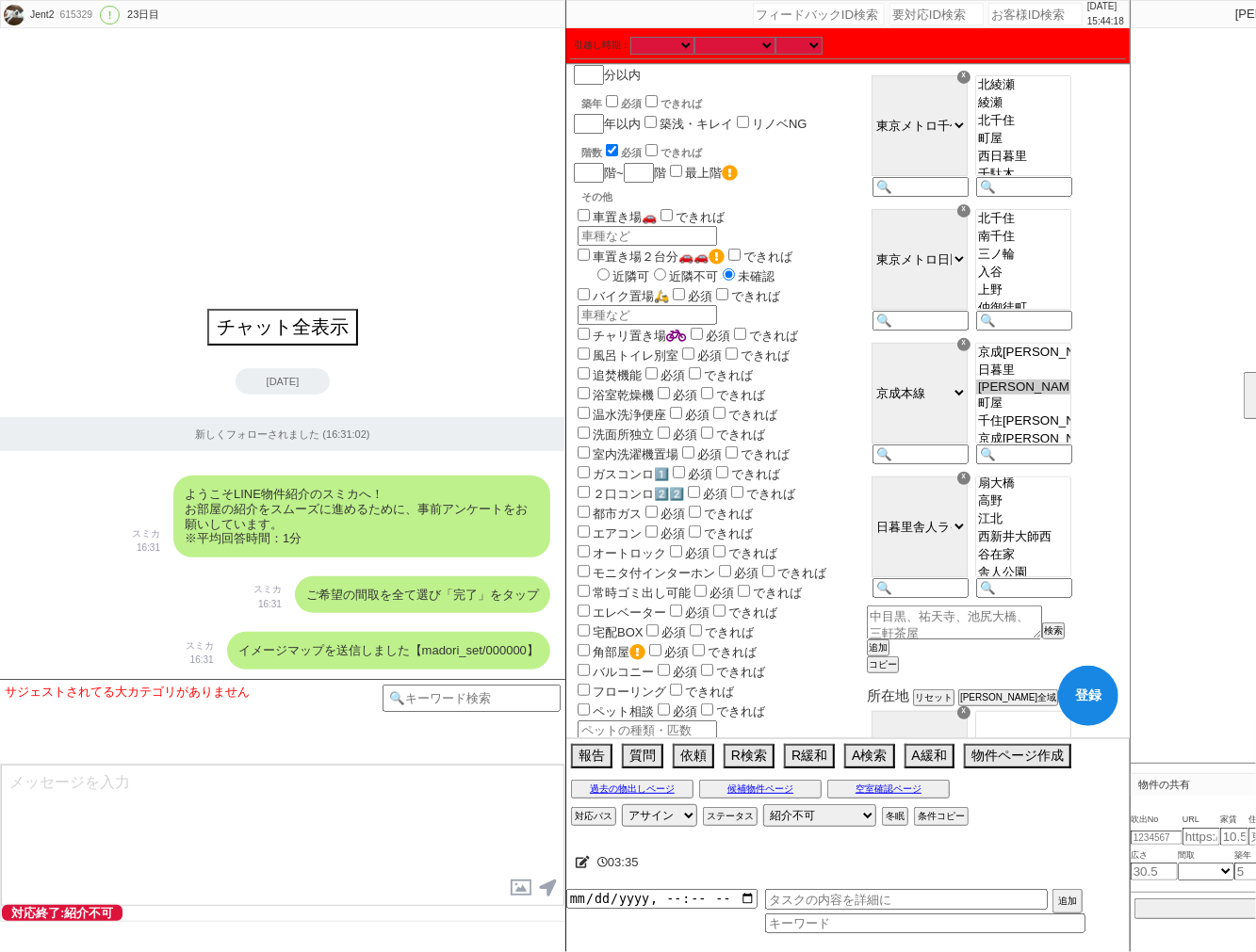
scroll to position [418, 0]
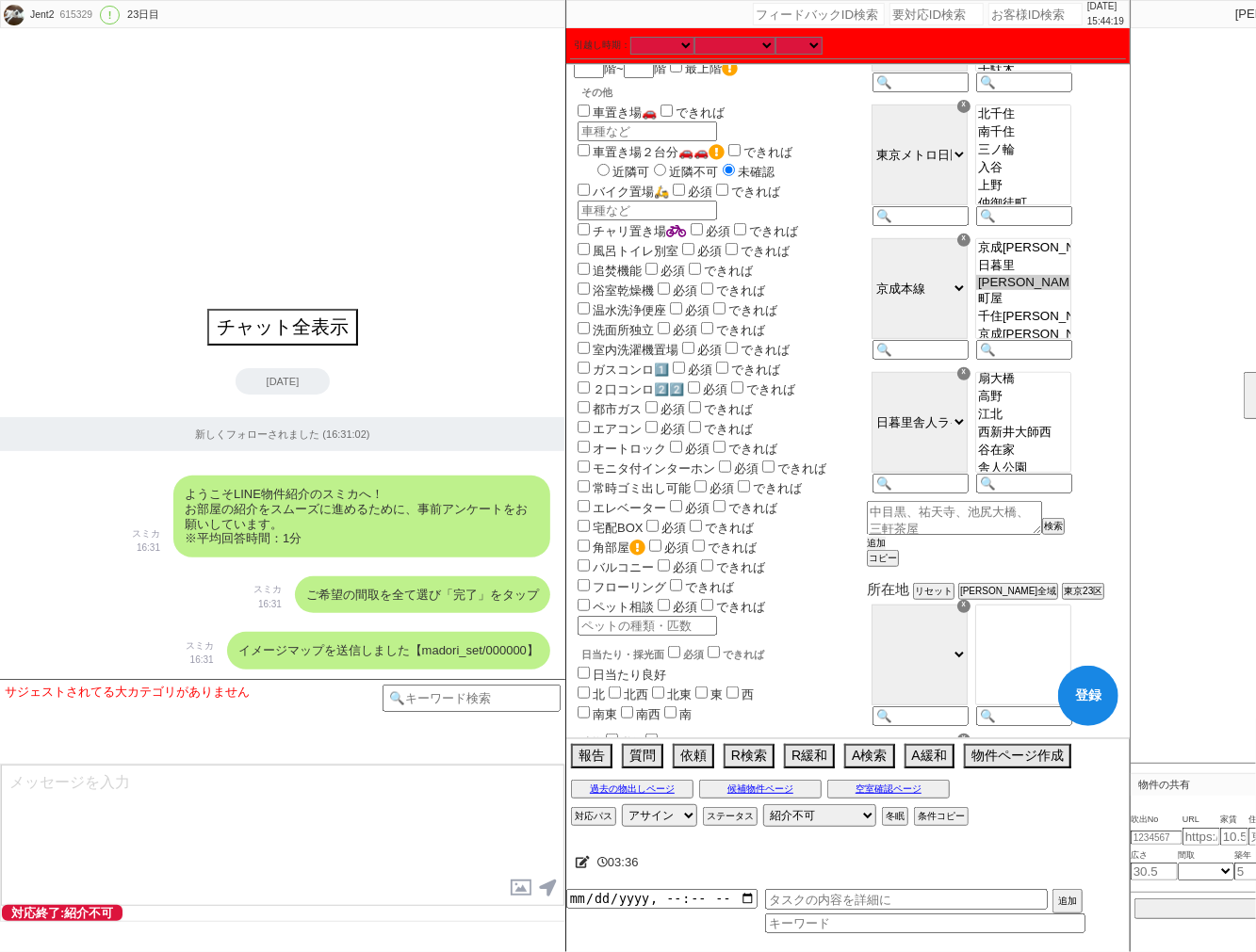
click at [886, 550] on button "追加" at bounding box center [876, 543] width 19 height 13
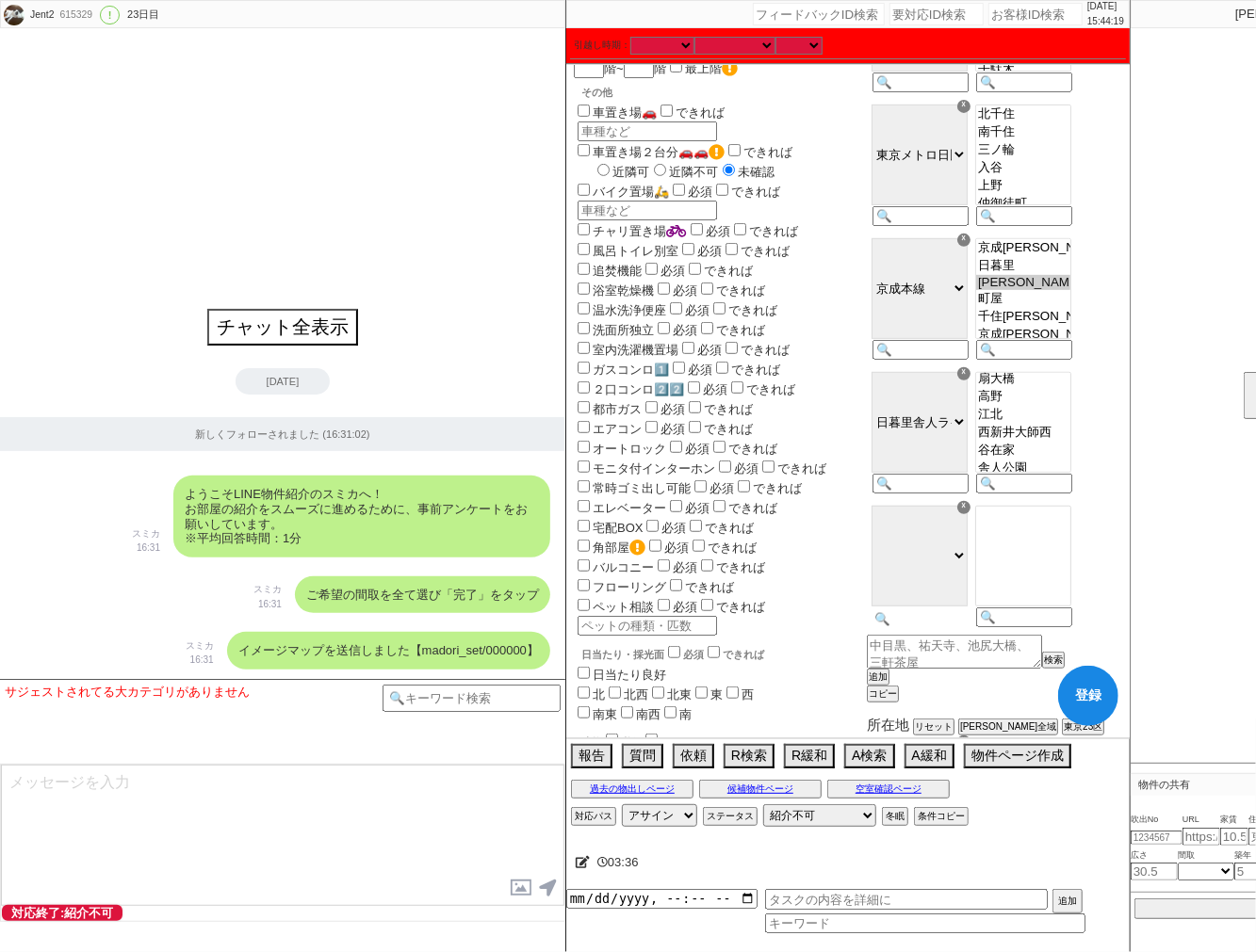
click at [965, 627] on input at bounding box center [919, 619] width 93 height 16
click at [1069, 516] on option "三河島" at bounding box center [1023, 506] width 94 height 18
click at [886, 684] on button "追加" at bounding box center [876, 677] width 19 height 13
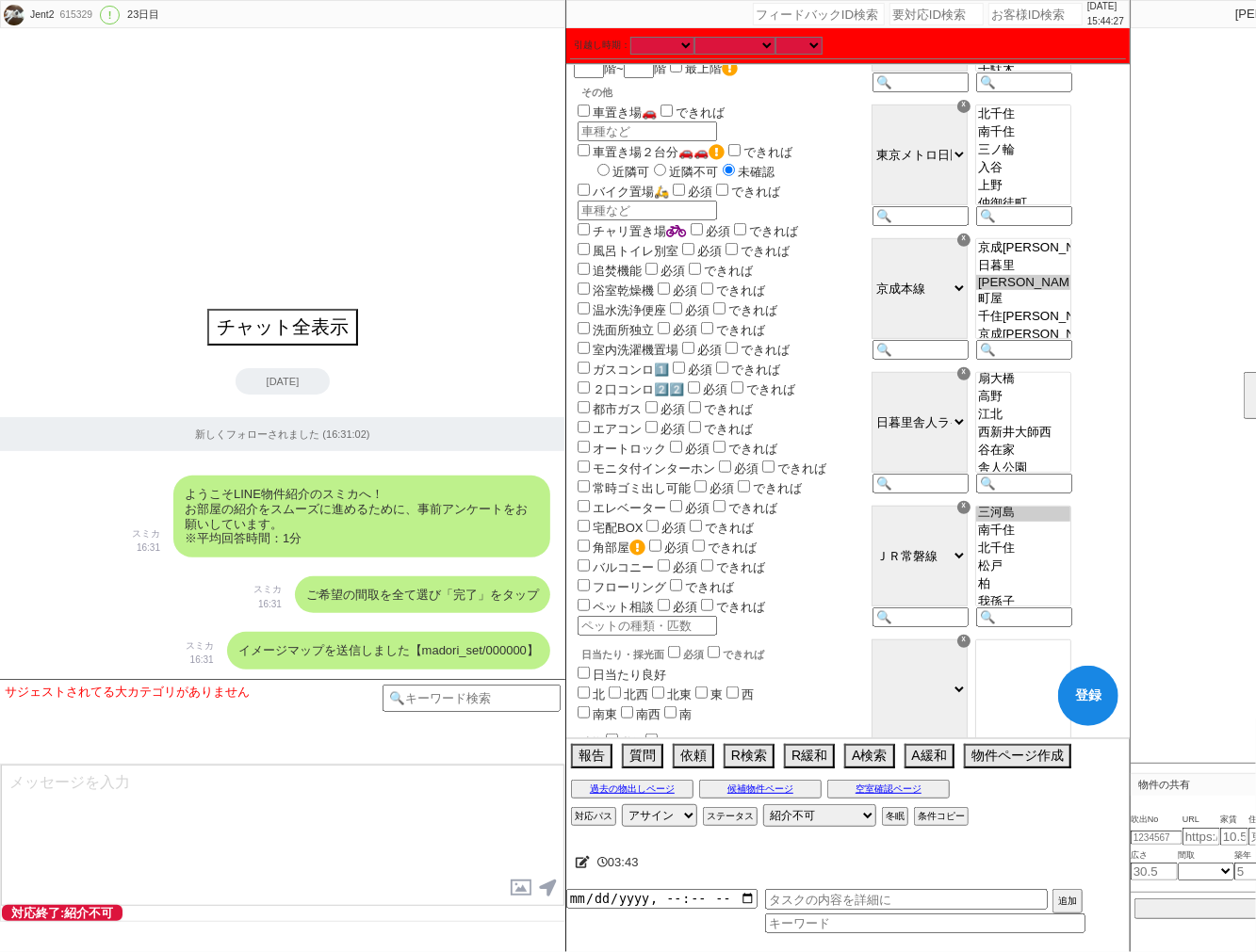
scroll to position [522, 0]
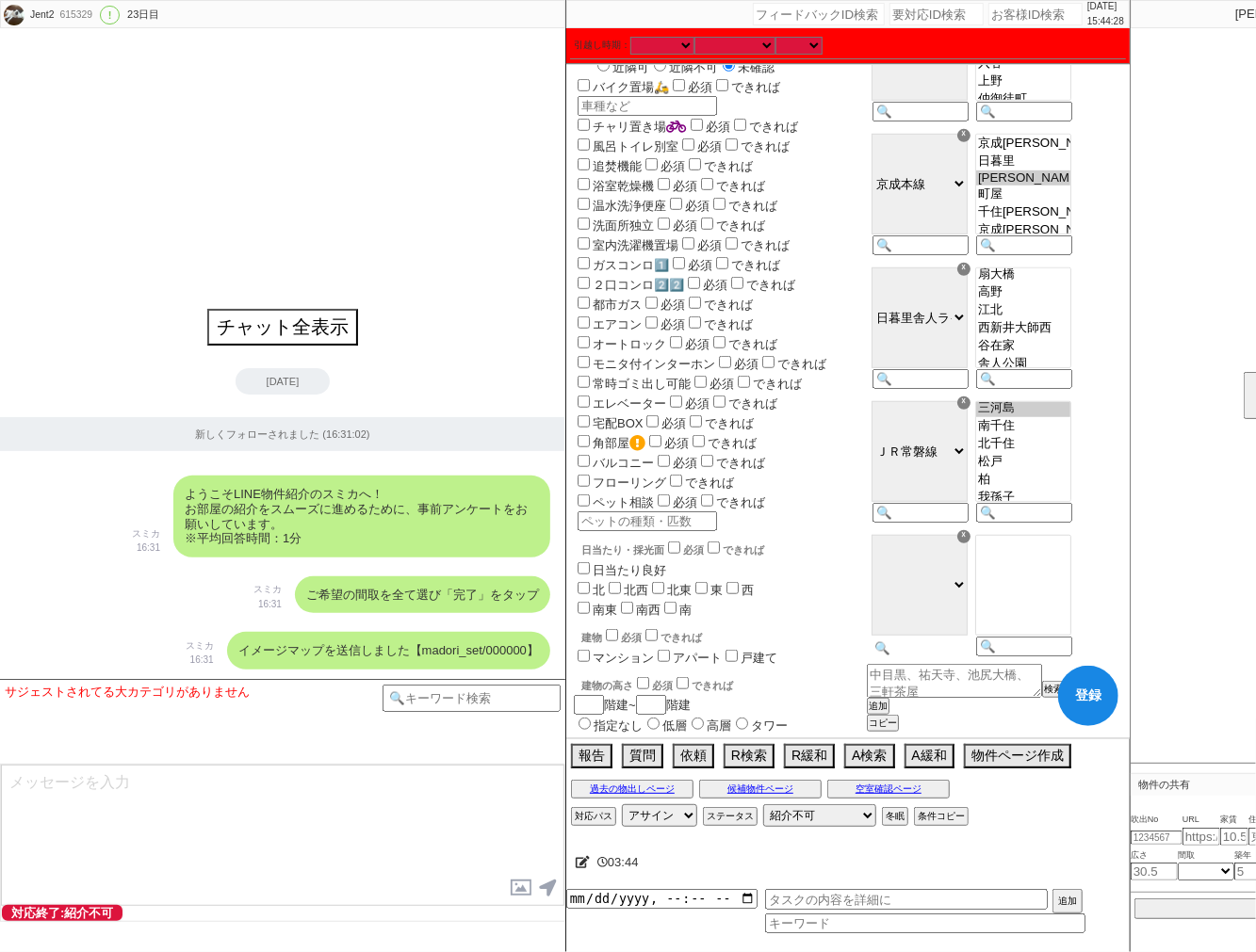
click at [954, 656] on input at bounding box center [919, 648] width 93 height 16
click at [1070, 554] on option "三ノ輪橋" at bounding box center [1023, 544] width 94 height 18
click at [1066, 569] on option "[PERSON_NAME][PERSON_NAME]" at bounding box center [1023, 562] width 94 height 15
click at [1058, 584] on option "[PERSON_NAME][GEOGRAPHIC_DATA]" at bounding box center [1023, 576] width 94 height 15
click at [1058, 601] on option "荒川二丁目" at bounding box center [1023, 593] width 94 height 18
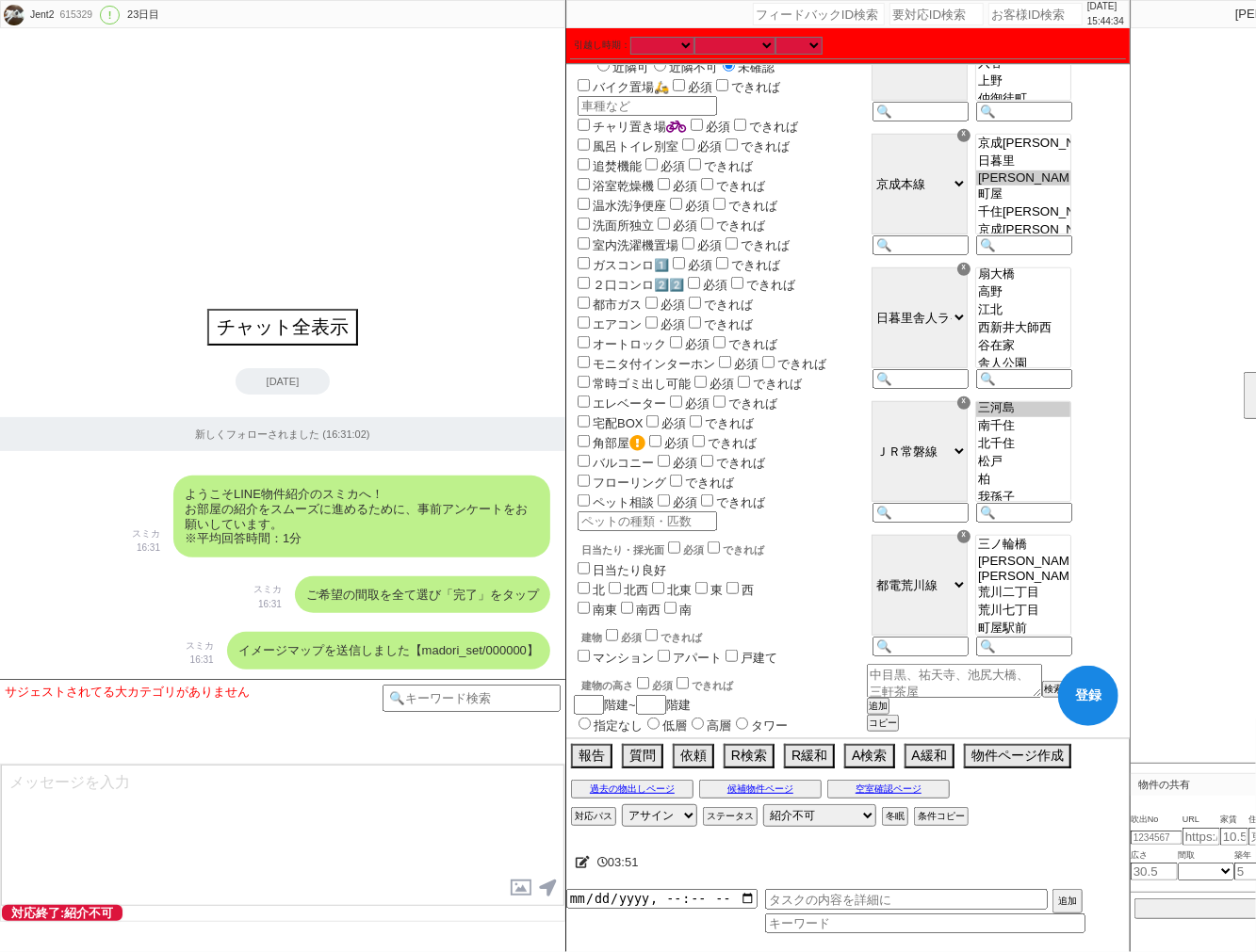
click at [1053, 620] on option "荒川七丁目" at bounding box center [1023, 610] width 94 height 18
click at [1070, 540] on option "町屋駅前" at bounding box center [1023, 530] width 94 height 18
click at [1070, 563] on option "町屋二丁目" at bounding box center [1023, 554] width 94 height 18
click at [1068, 581] on option "東尾久三丁目" at bounding box center [1023, 571] width 94 height 18
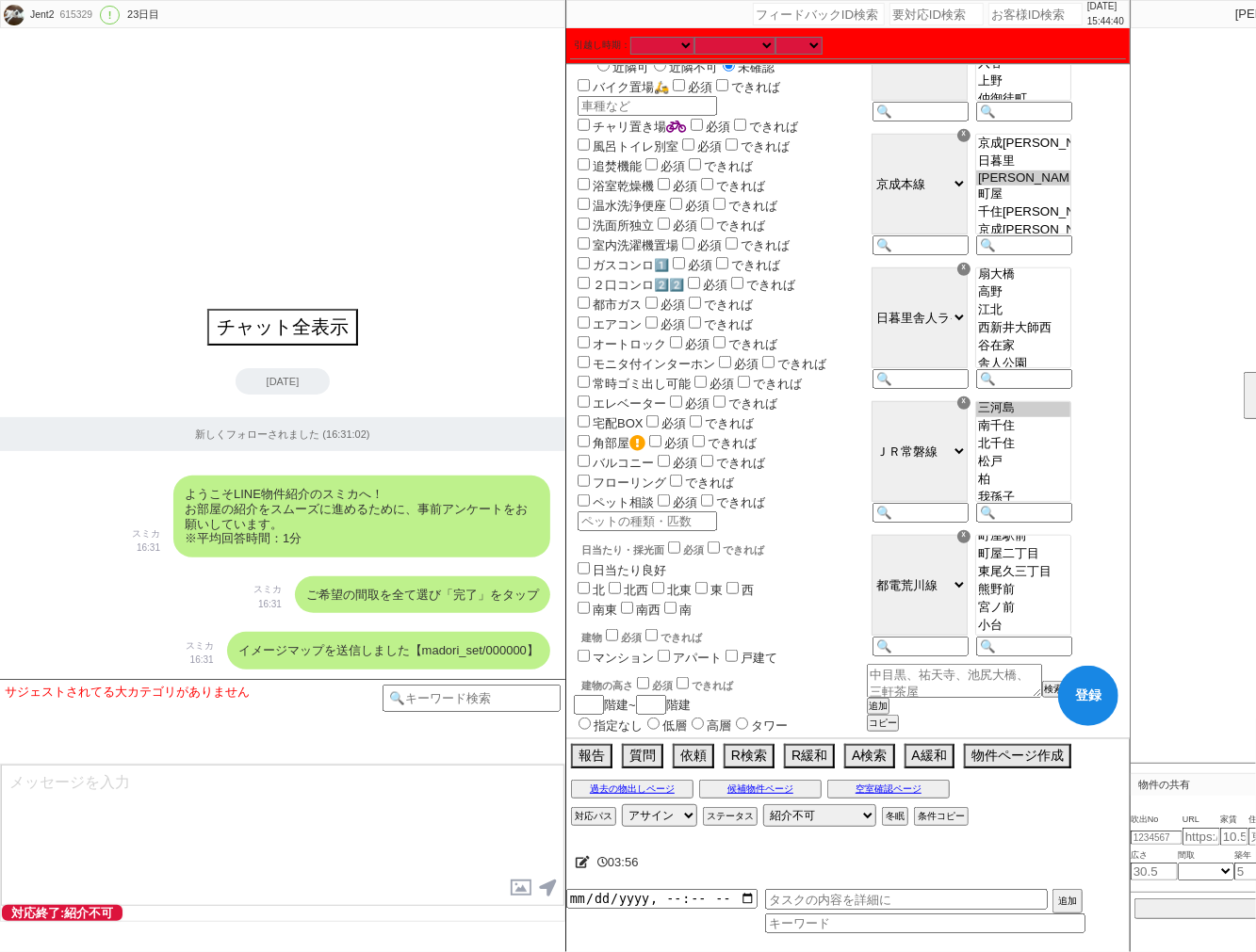
click at [1071, 701] on button "登録" at bounding box center [1088, 696] width 61 height 61
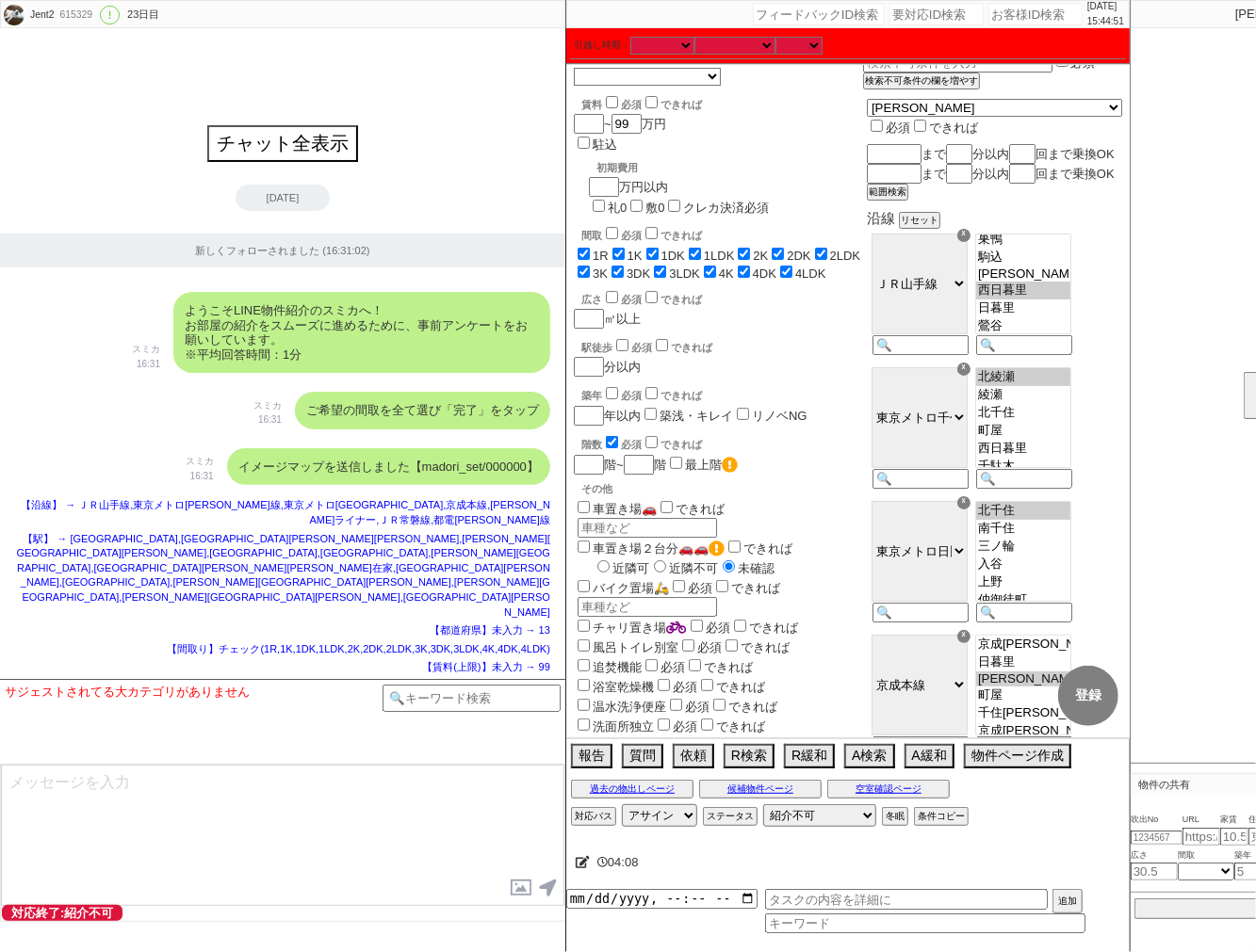
scroll to position [0, 0]
